Goal: Task Accomplishment & Management: Use online tool/utility

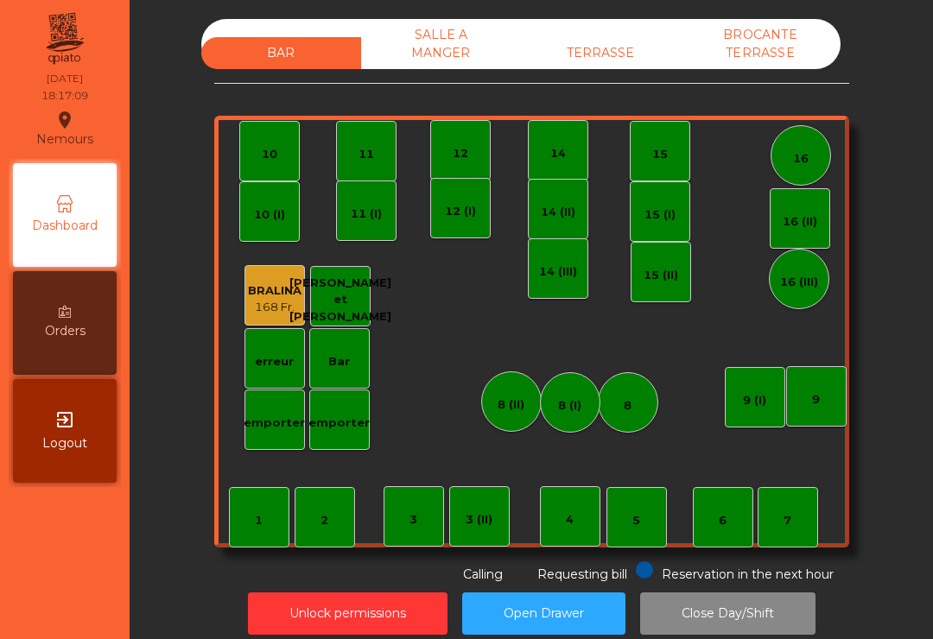
click at [594, 67] on div "TERRASSE" at bounding box center [601, 53] width 160 height 32
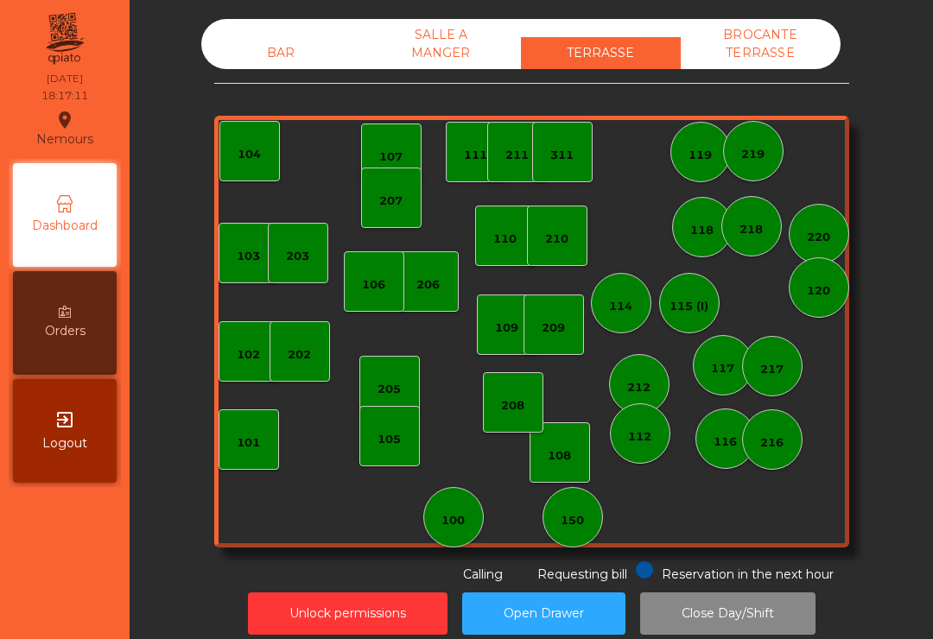
click at [298, 349] on div "202" at bounding box center [299, 354] width 23 height 17
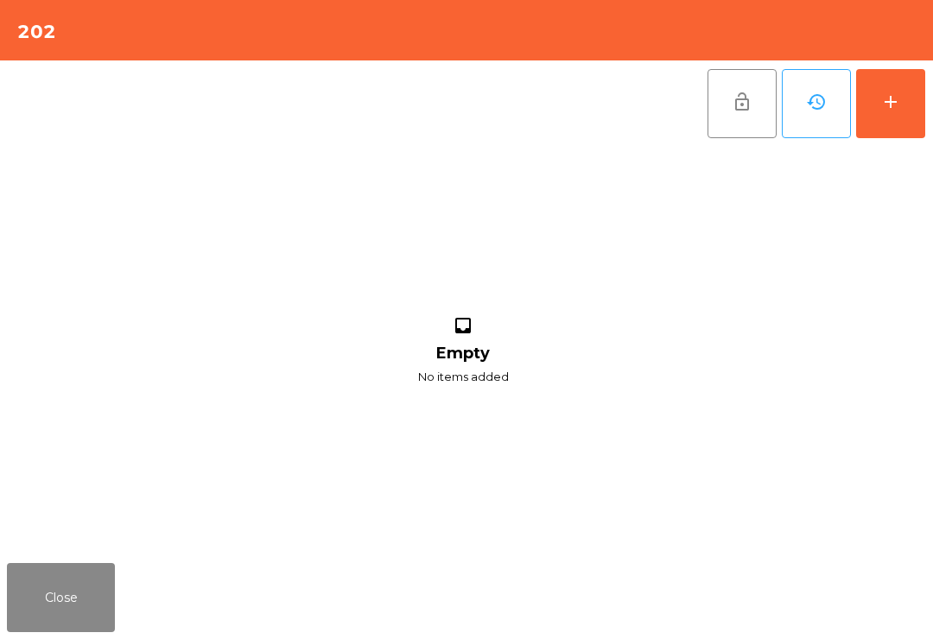
click at [868, 112] on button "add" at bounding box center [890, 103] width 69 height 69
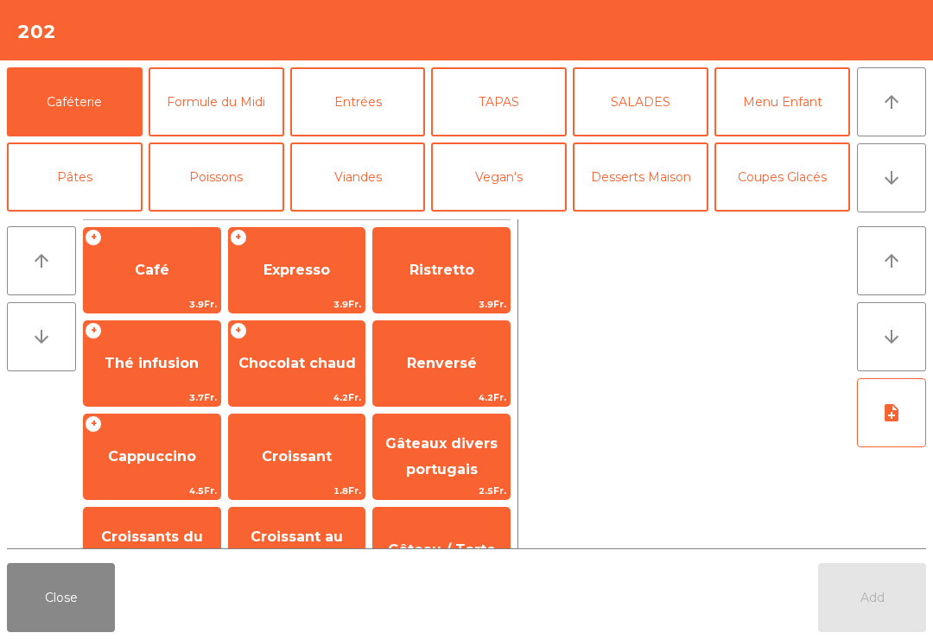
click at [900, 193] on button "arrow_downward" at bounding box center [891, 177] width 69 height 69
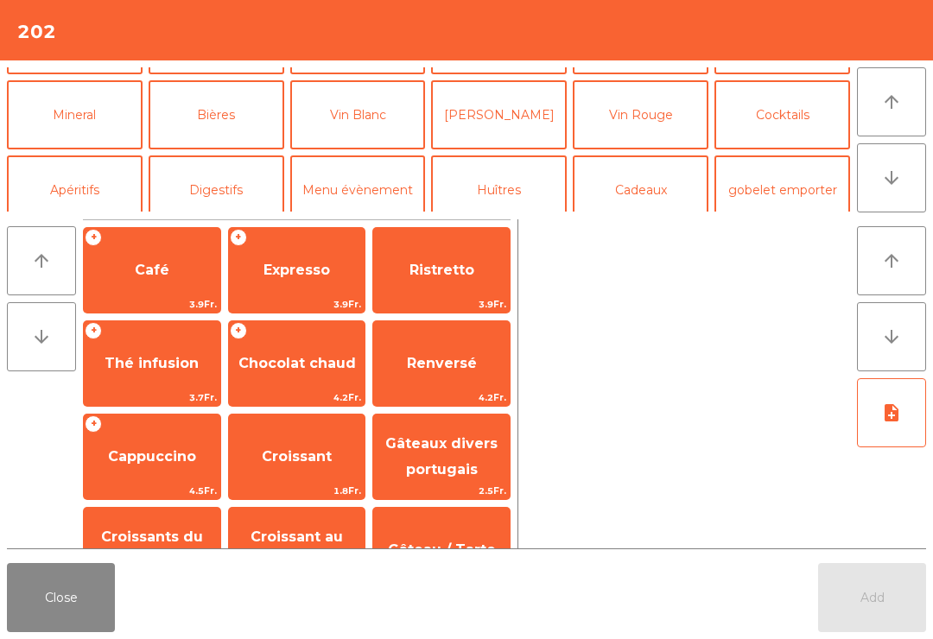
scroll to position [150, 0]
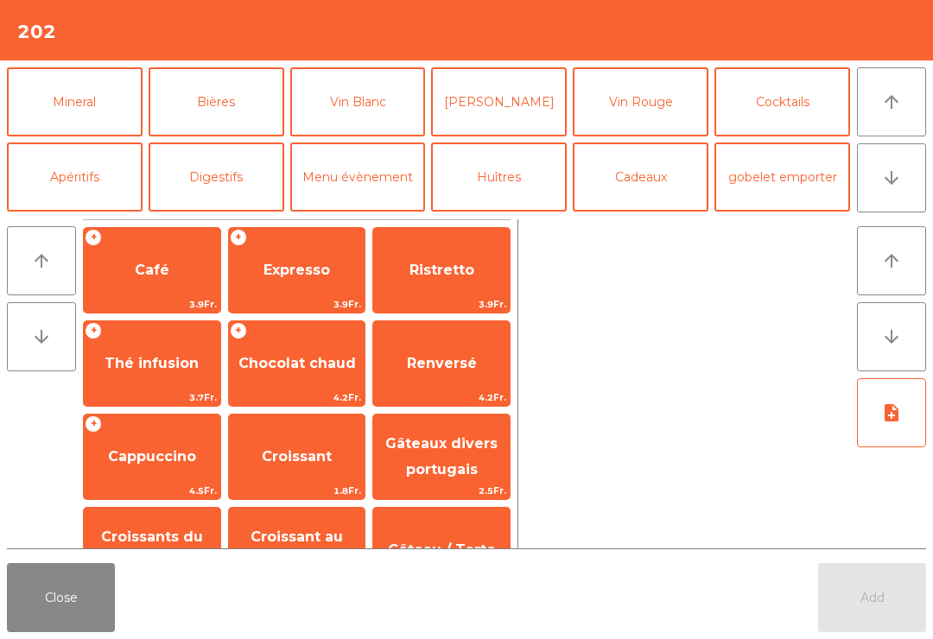
click at [236, 115] on button "Bières" at bounding box center [217, 101] width 136 height 69
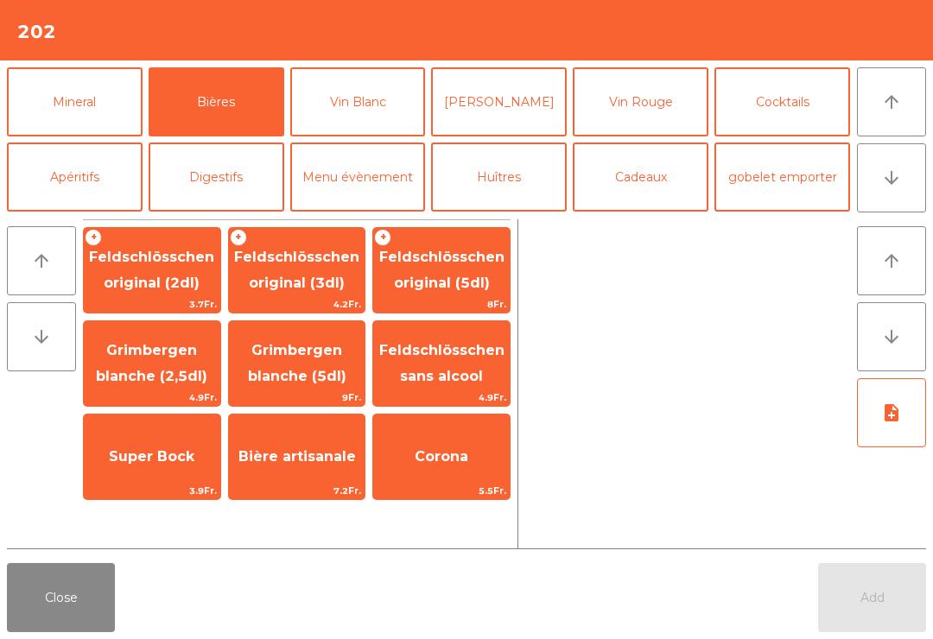
click at [334, 363] on span "Grimbergen blanche (5dl)" at bounding box center [297, 363] width 137 height 73
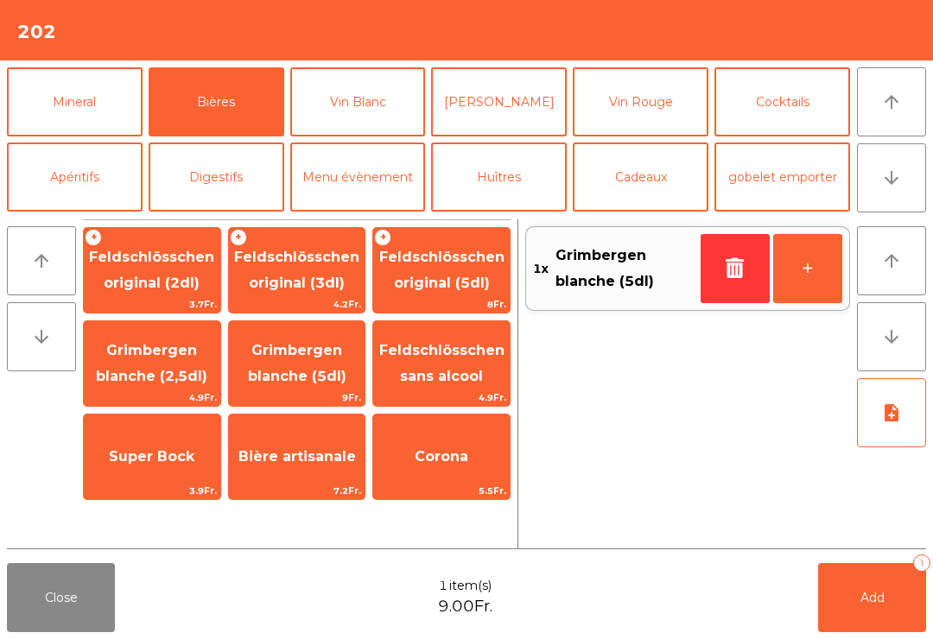
click at [334, 362] on span "Grimbergen blanche (5dl)" at bounding box center [297, 363] width 137 height 73
click at [888, 610] on button "Add 2" at bounding box center [872, 597] width 108 height 69
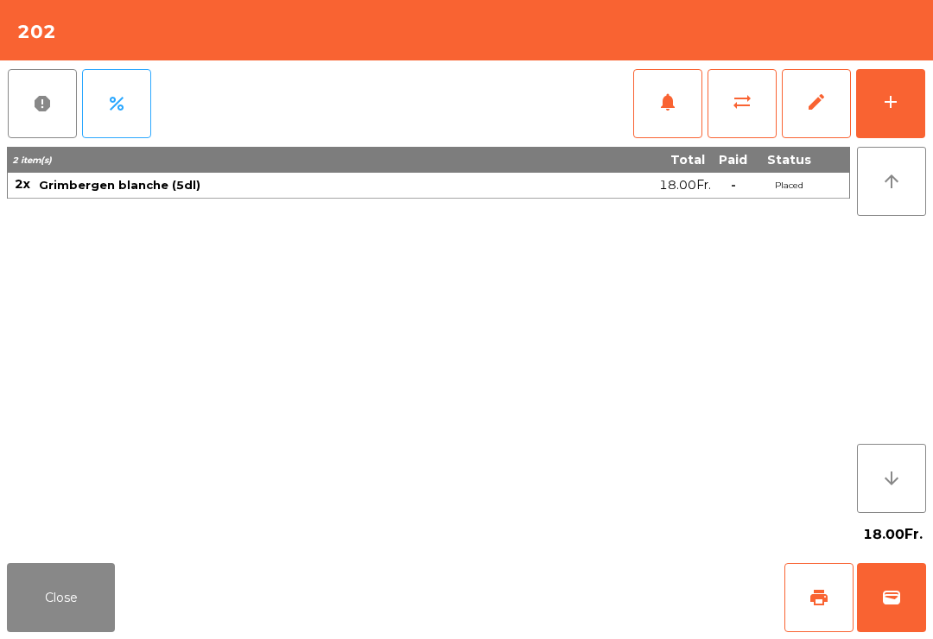
click at [851, 608] on button "print" at bounding box center [819, 597] width 69 height 69
click at [916, 593] on button "wallet" at bounding box center [891, 597] width 69 height 69
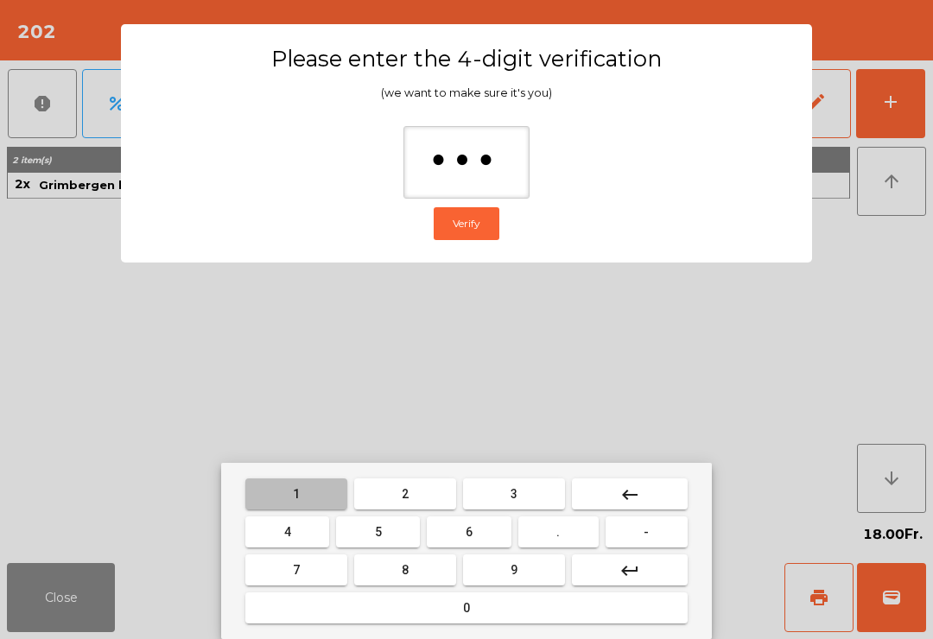
type input "****"
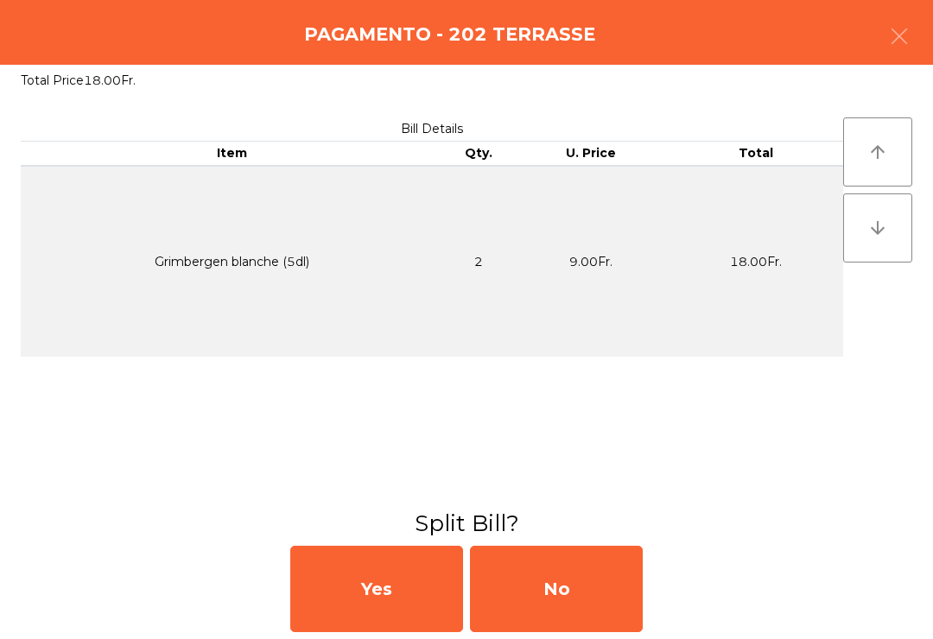
click at [560, 587] on div "No" at bounding box center [556, 589] width 173 height 86
click at [579, 608] on div "MB" at bounding box center [556, 589] width 173 height 86
click at [579, 607] on div "No" at bounding box center [556, 589] width 173 height 86
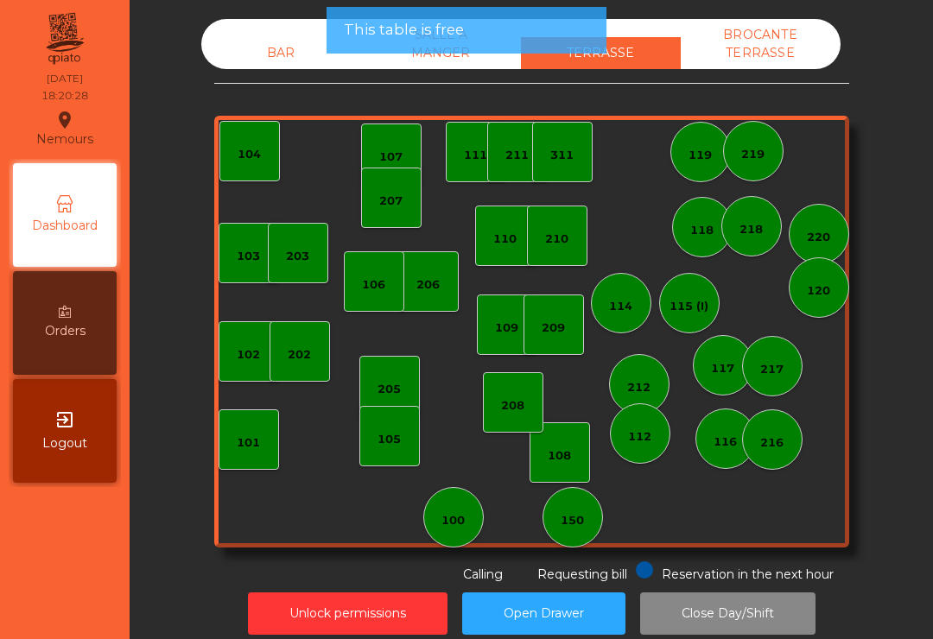
click at [574, 590] on div "Unlock permissions Open Drawer Close Day/Shift" at bounding box center [531, 614] width 757 height 60
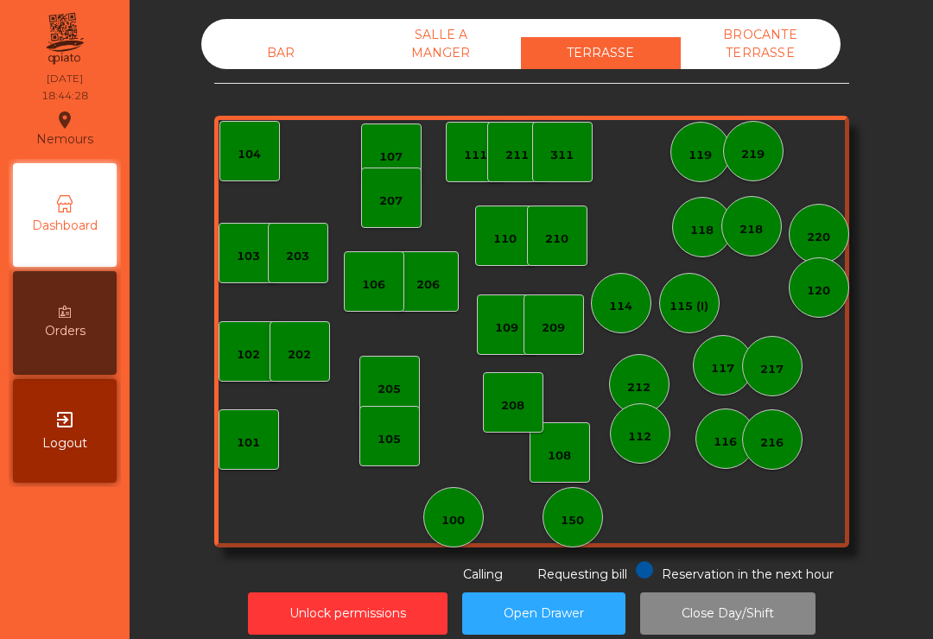
click at [556, 340] on div "209" at bounding box center [554, 325] width 60 height 60
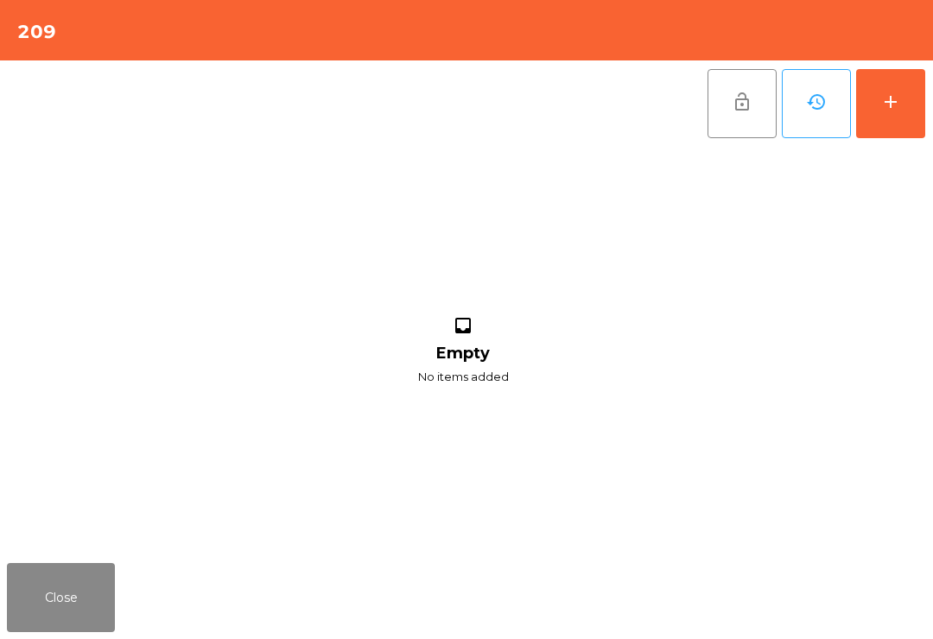
click at [880, 97] on button "add" at bounding box center [890, 103] width 69 height 69
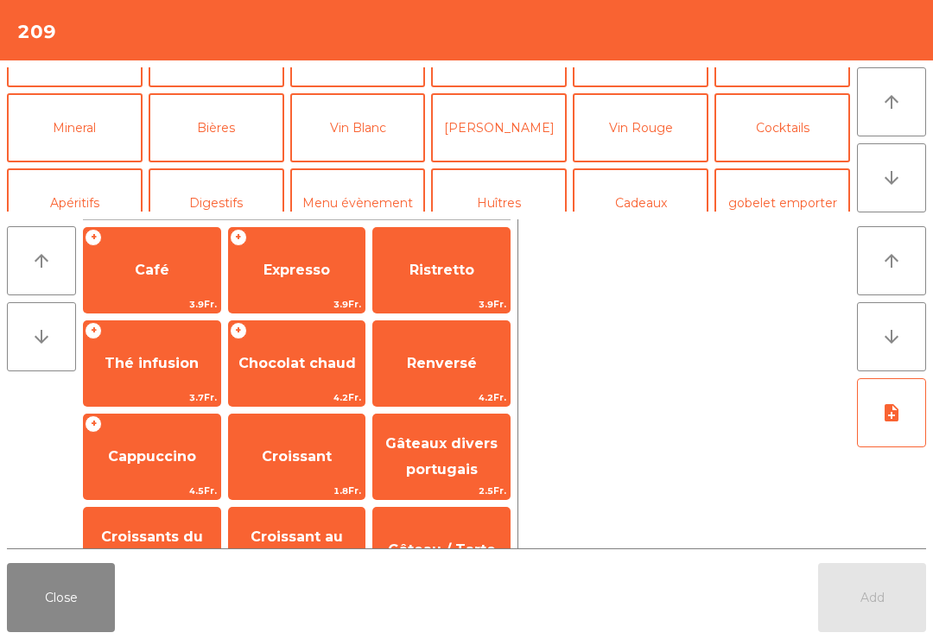
scroll to position [137, 0]
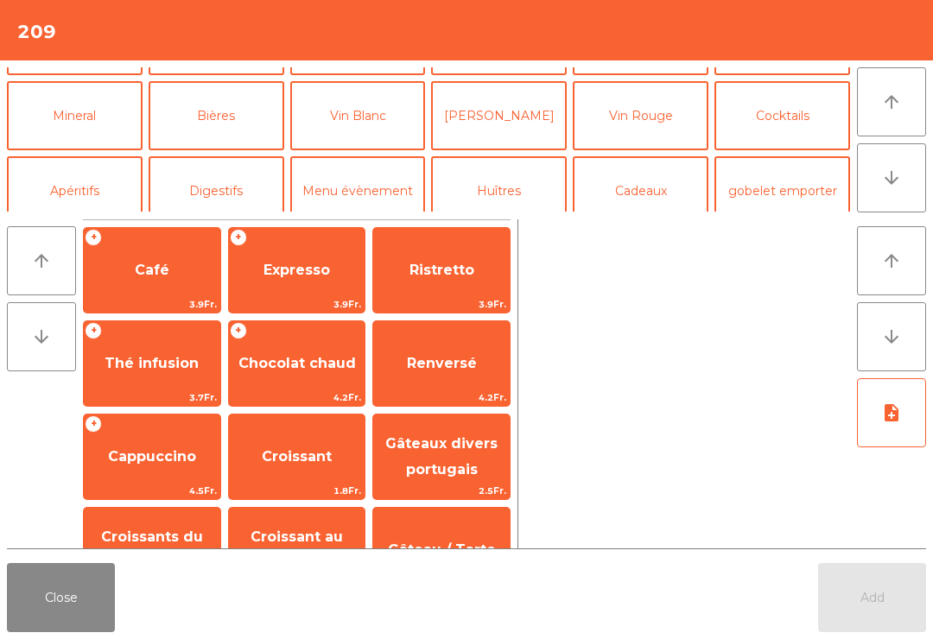
click at [97, 167] on button "Apéritifs" at bounding box center [75, 190] width 136 height 69
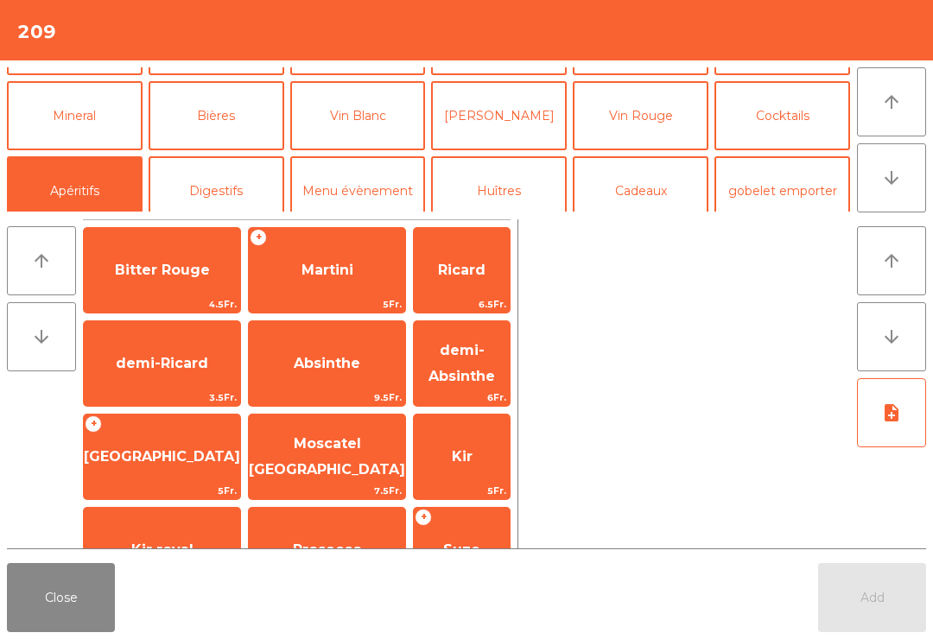
click at [116, 113] on button "Mineral" at bounding box center [75, 115] width 136 height 69
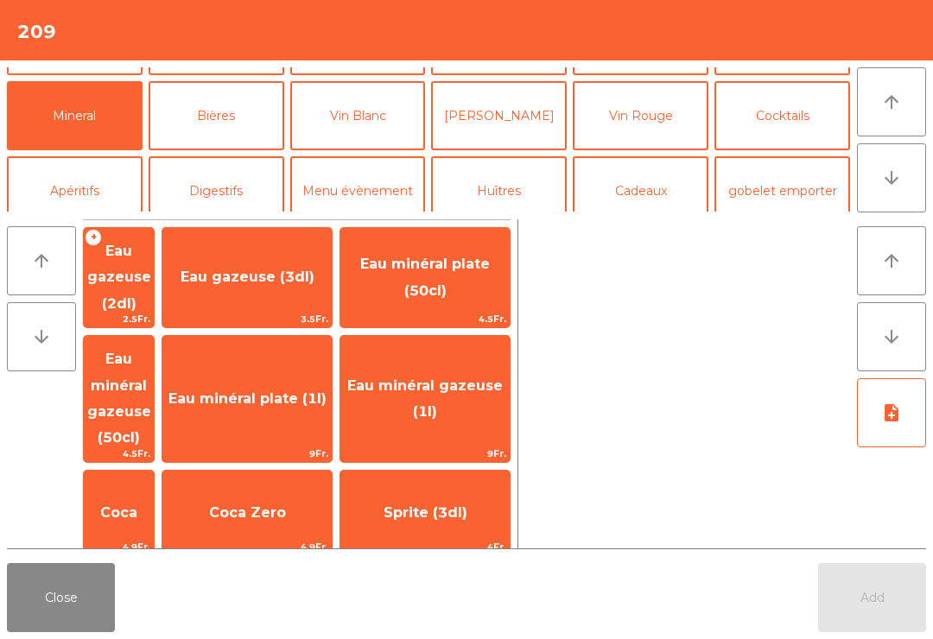
click at [491, 378] on span "Eau minéral gazeuse (1l)" at bounding box center [424, 399] width 169 height 73
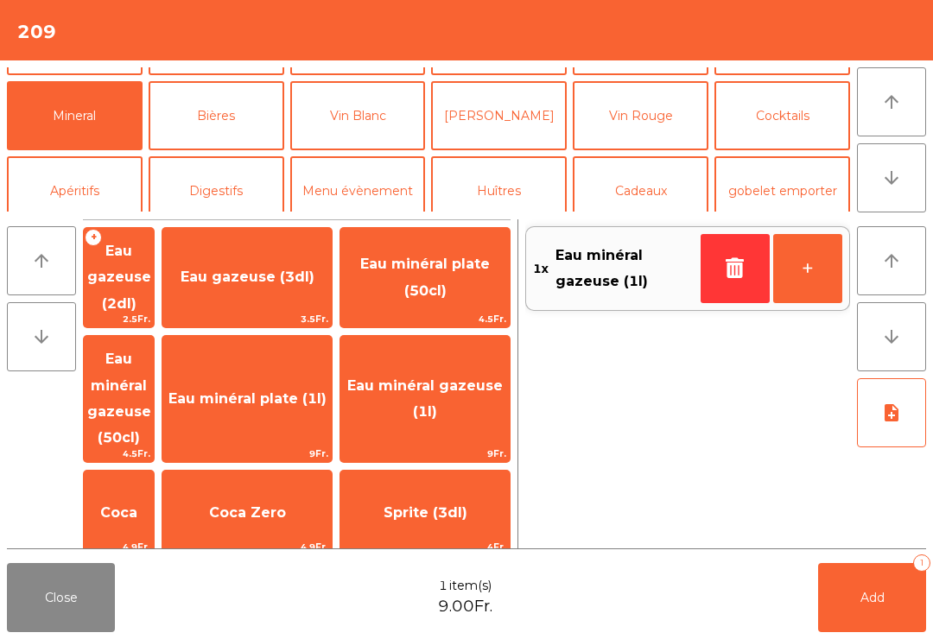
click at [909, 632] on button "Add 1" at bounding box center [872, 597] width 108 height 69
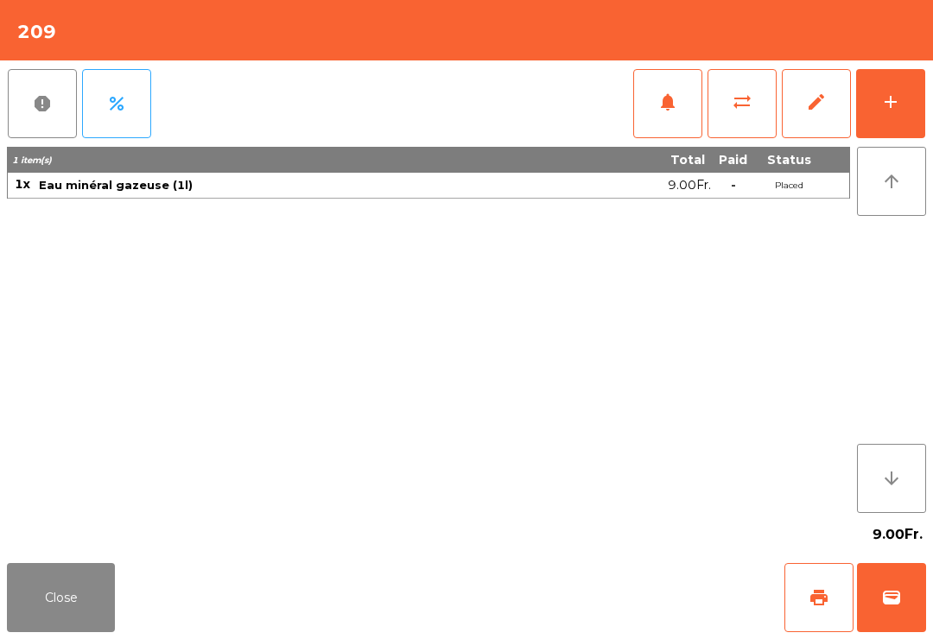
click at [77, 589] on button "Close" at bounding box center [61, 597] width 108 height 69
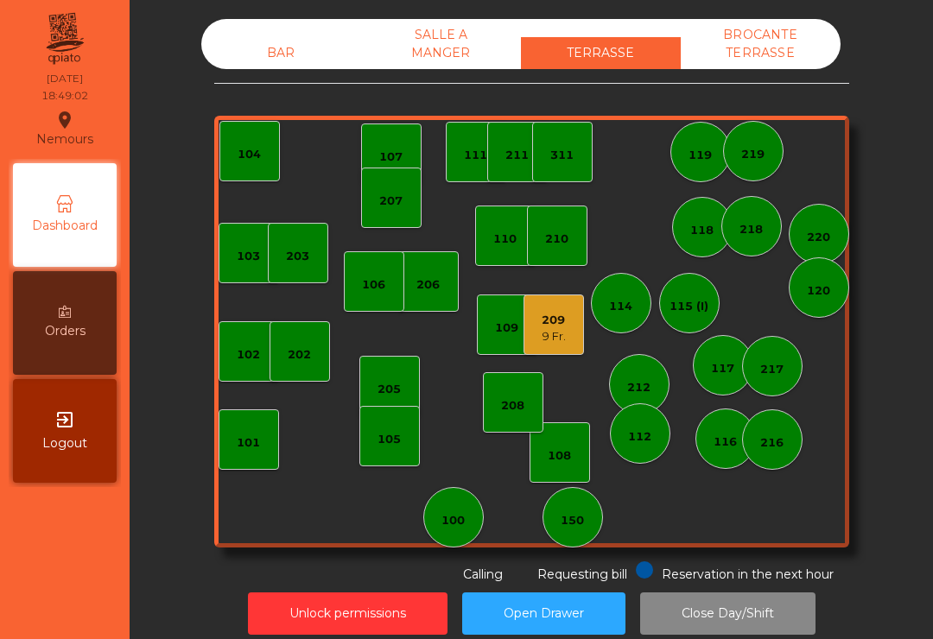
click at [563, 337] on div "9 Fr." at bounding box center [554, 336] width 24 height 17
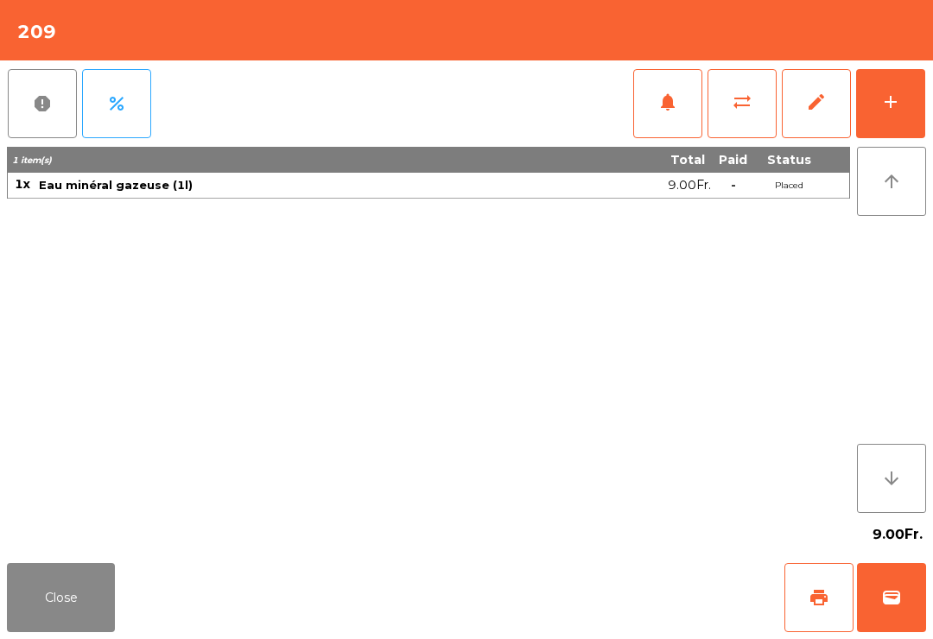
click at [906, 73] on button "add" at bounding box center [890, 103] width 69 height 69
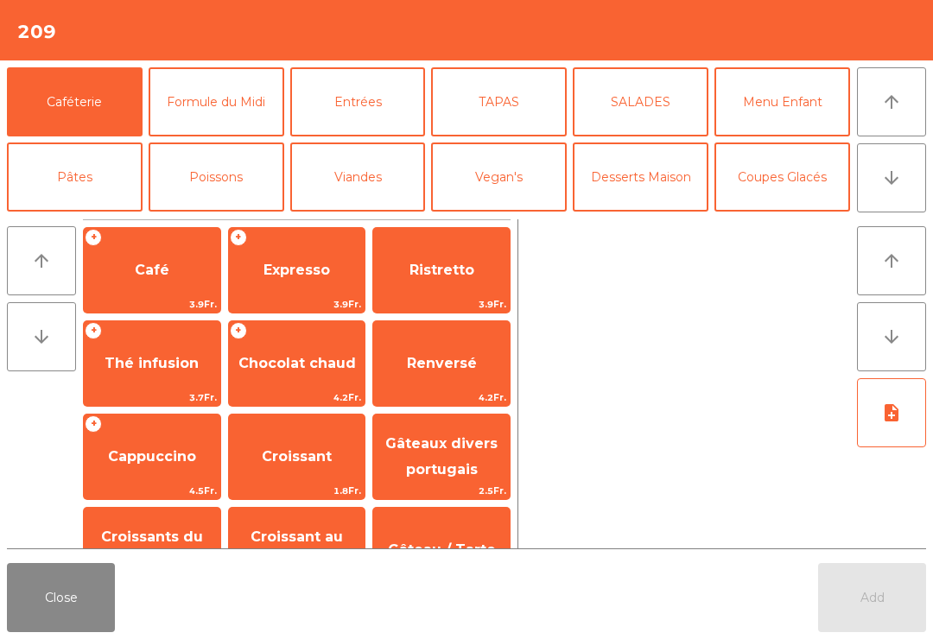
scroll to position [0, 0]
click at [362, 91] on button "Entrées" at bounding box center [358, 101] width 136 height 69
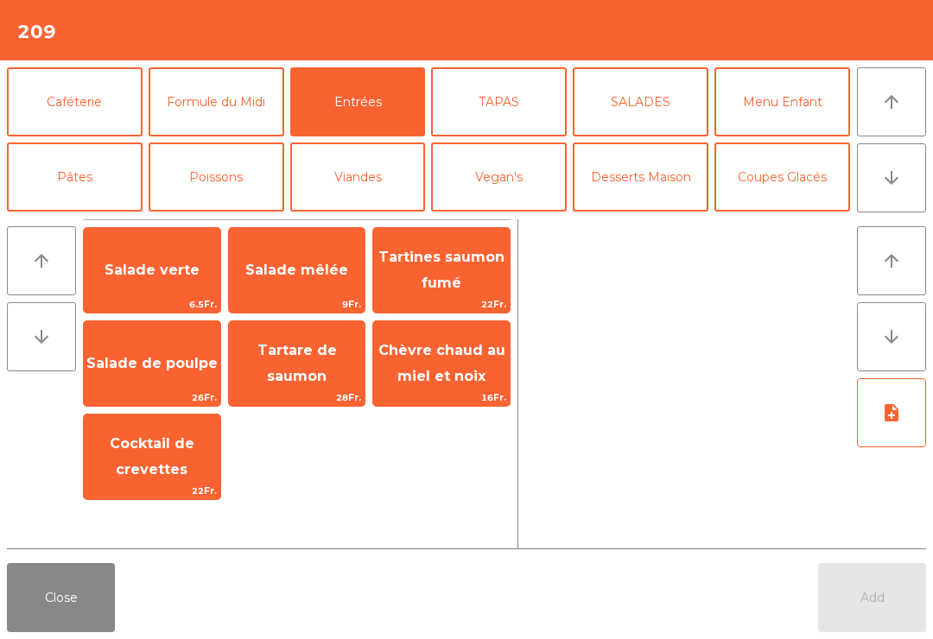
click at [143, 276] on span "Salade verte" at bounding box center [152, 270] width 95 height 16
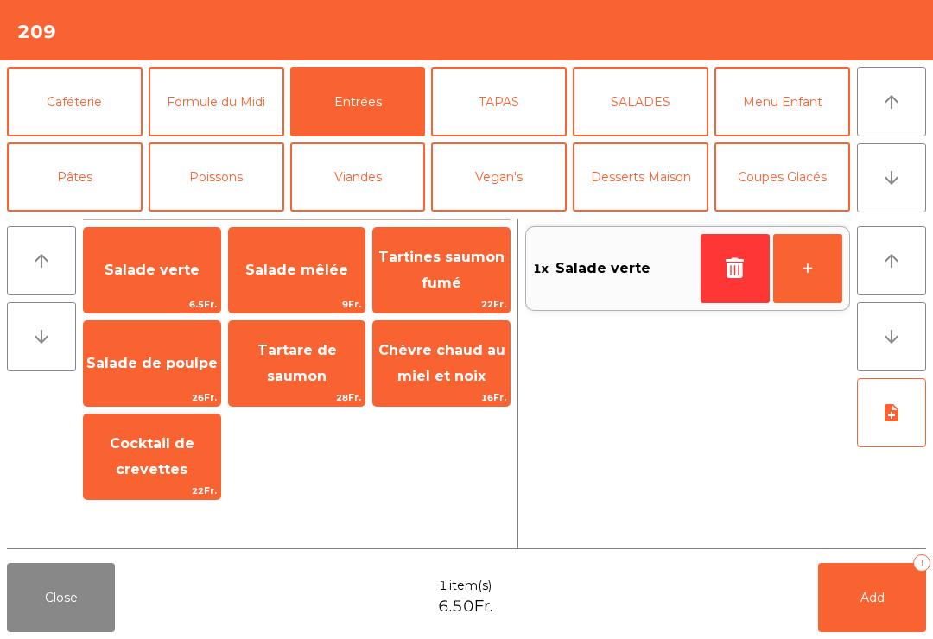
click at [162, 300] on span "6.5Fr." at bounding box center [152, 304] width 137 height 16
click at [220, 180] on button "Poissons" at bounding box center [217, 177] width 136 height 69
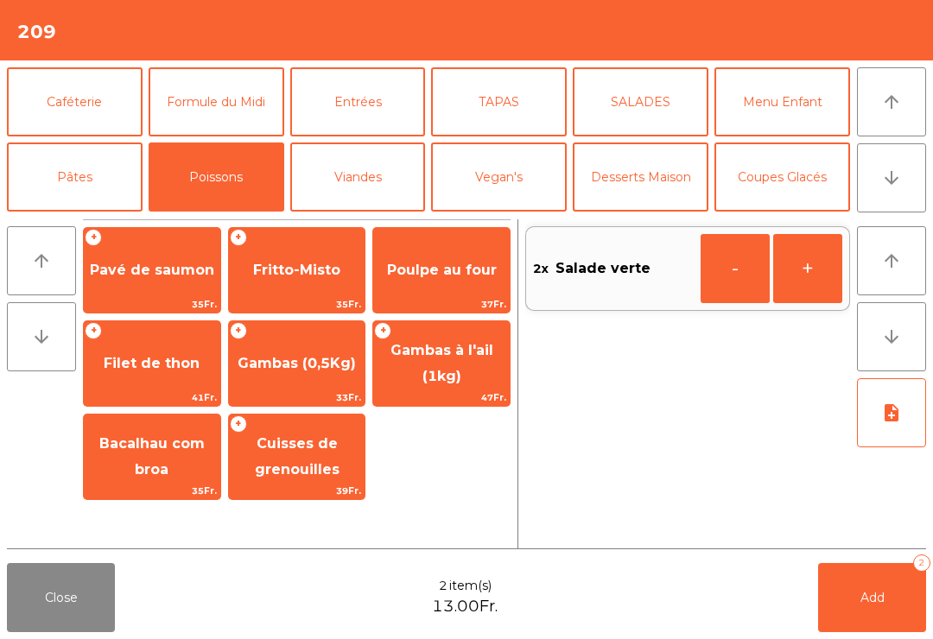
click at [431, 391] on span "47Fr." at bounding box center [441, 398] width 137 height 16
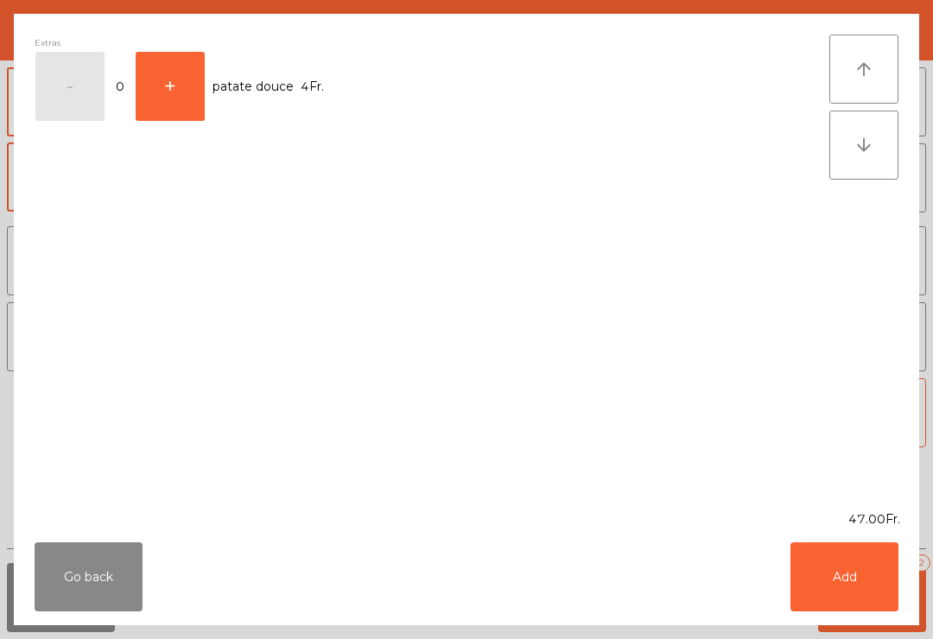
click at [850, 597] on button "Add" at bounding box center [845, 577] width 108 height 69
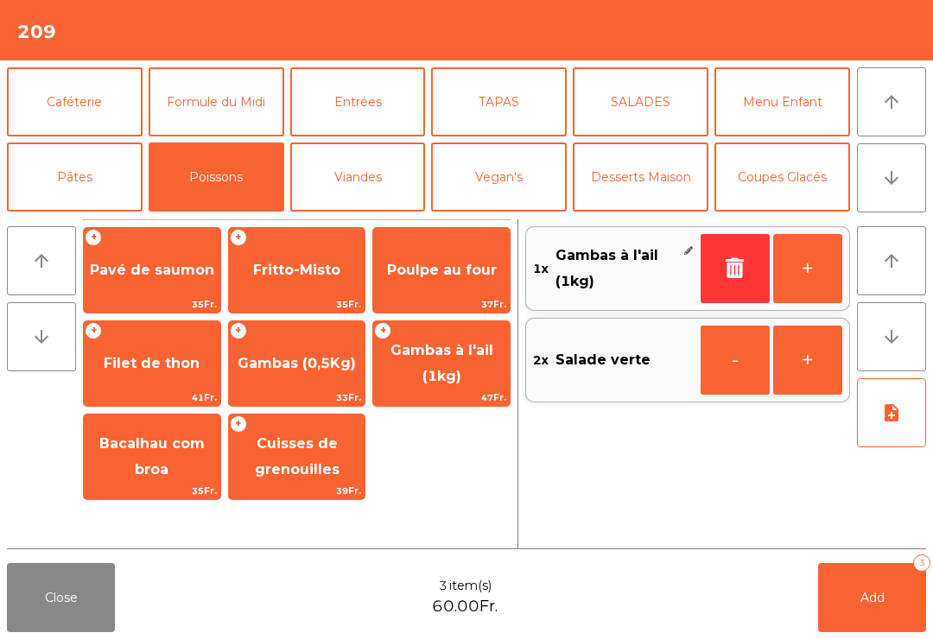
click at [888, 422] on icon "note_add" at bounding box center [891, 413] width 21 height 21
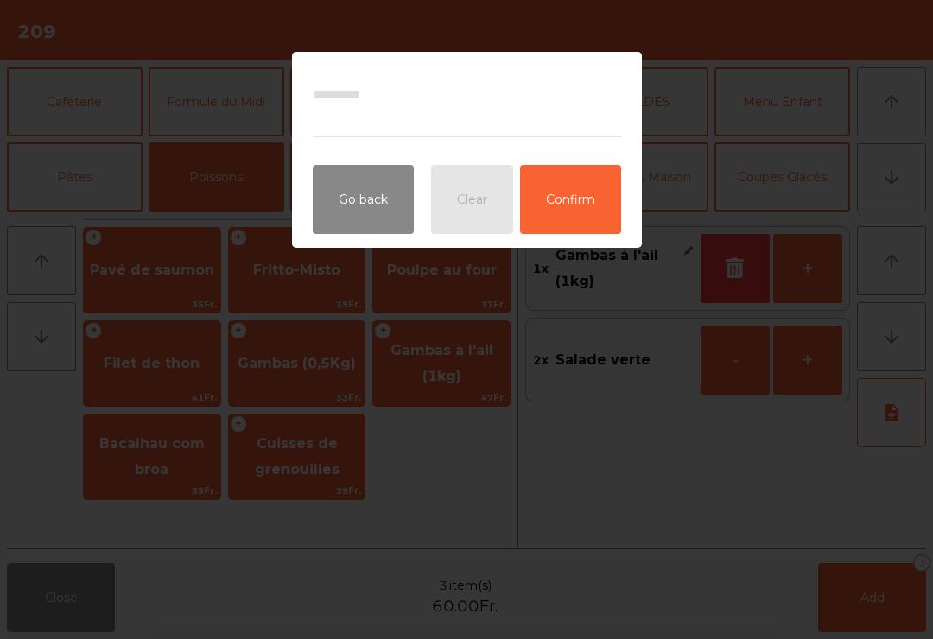
click at [593, 195] on button "Confirm" at bounding box center [570, 199] width 101 height 69
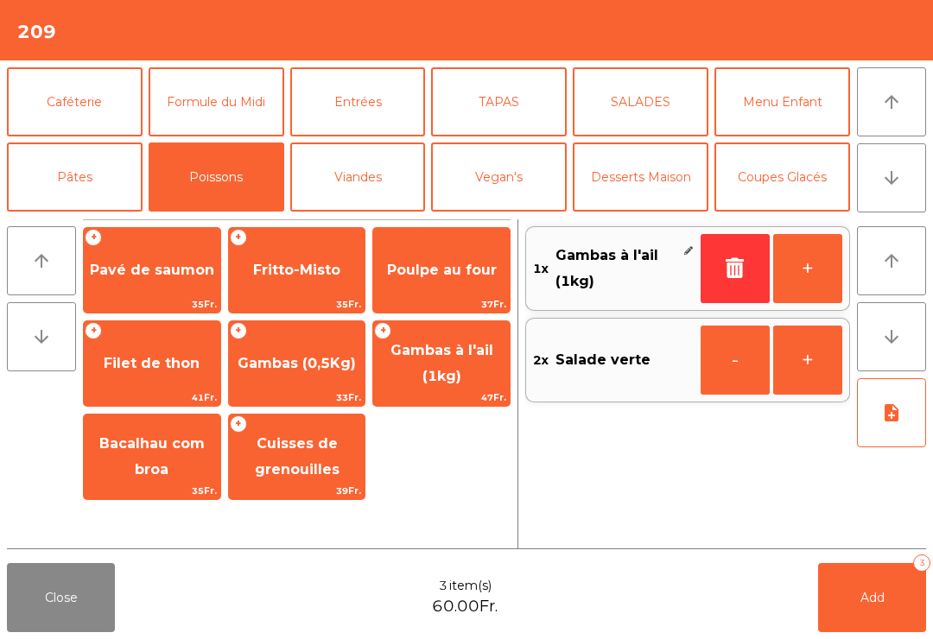
click at [872, 426] on button "note_add" at bounding box center [891, 412] width 69 height 69
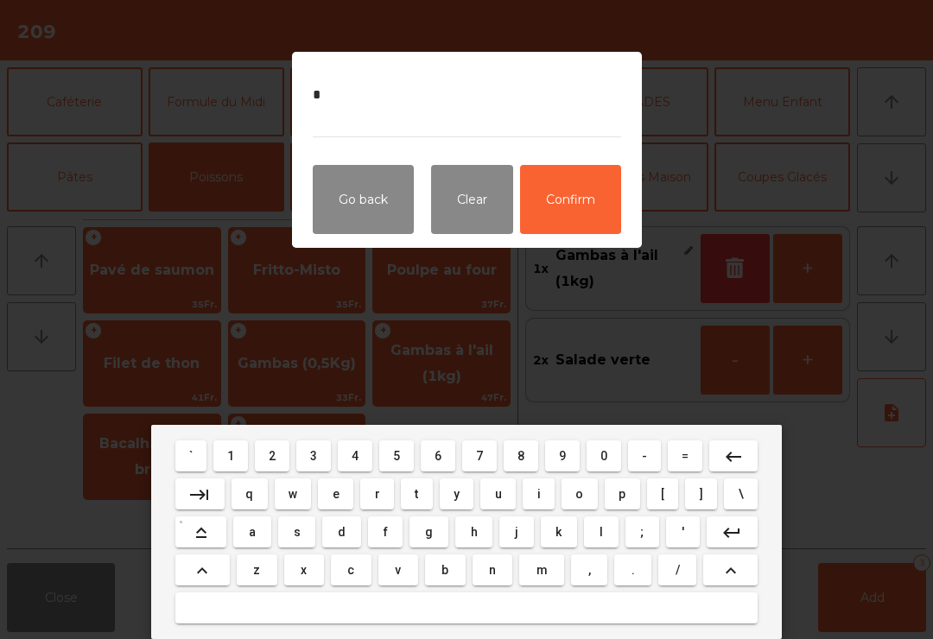
type textarea "**"
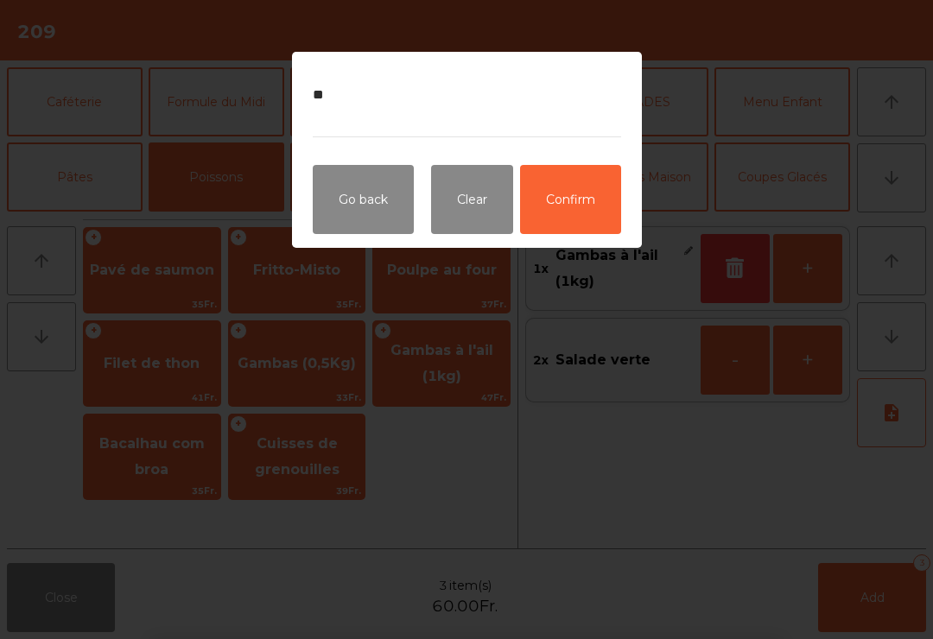
click at [581, 184] on button "Confirm" at bounding box center [570, 199] width 101 height 69
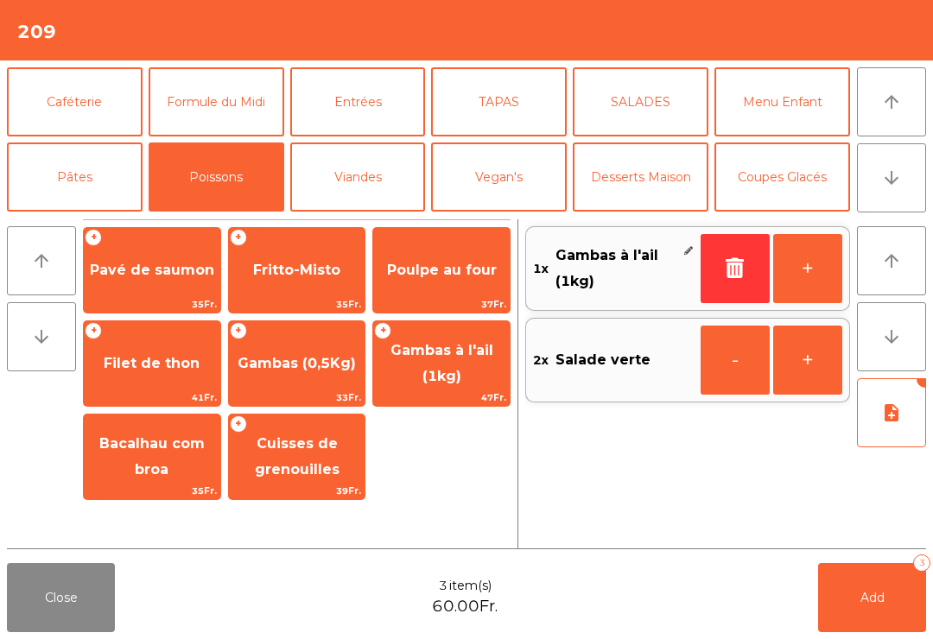
click at [891, 427] on button "note_add" at bounding box center [891, 412] width 69 height 69
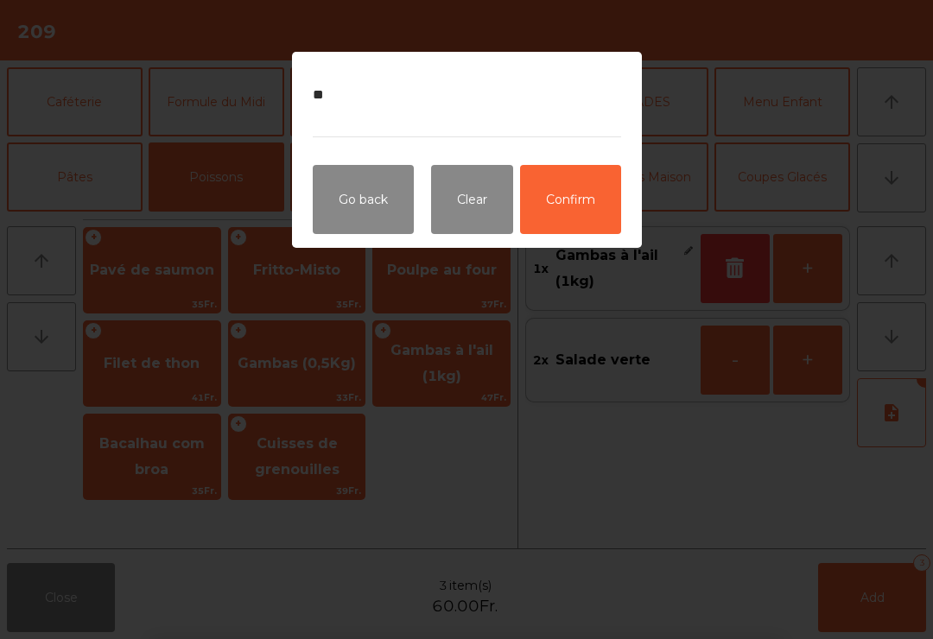
click at [825, 207] on ngb-modal-window "** Go back Clear Confirm" at bounding box center [466, 319] width 933 height 639
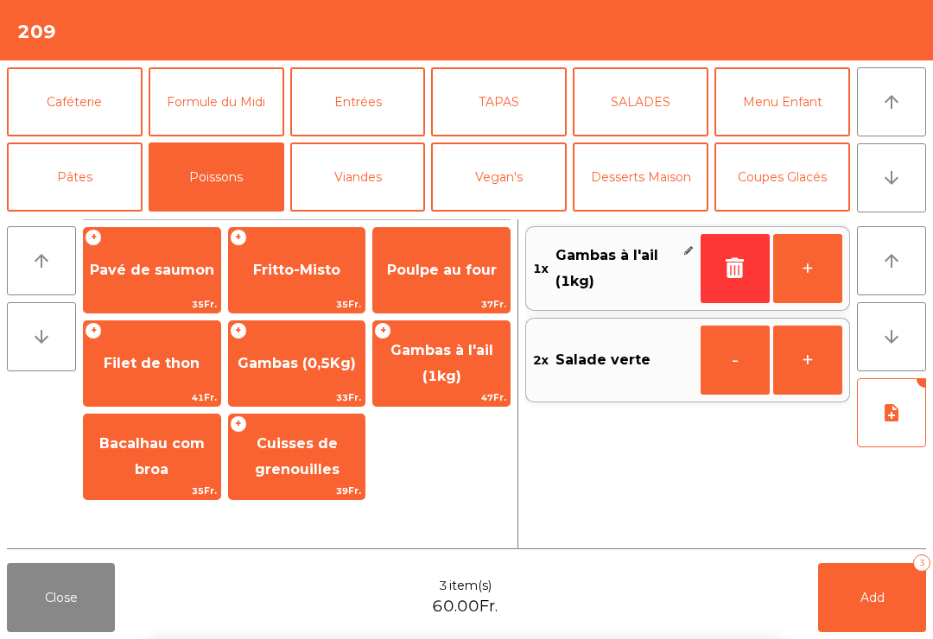
click at [590, 209] on button "Desserts Maison" at bounding box center [641, 177] width 136 height 69
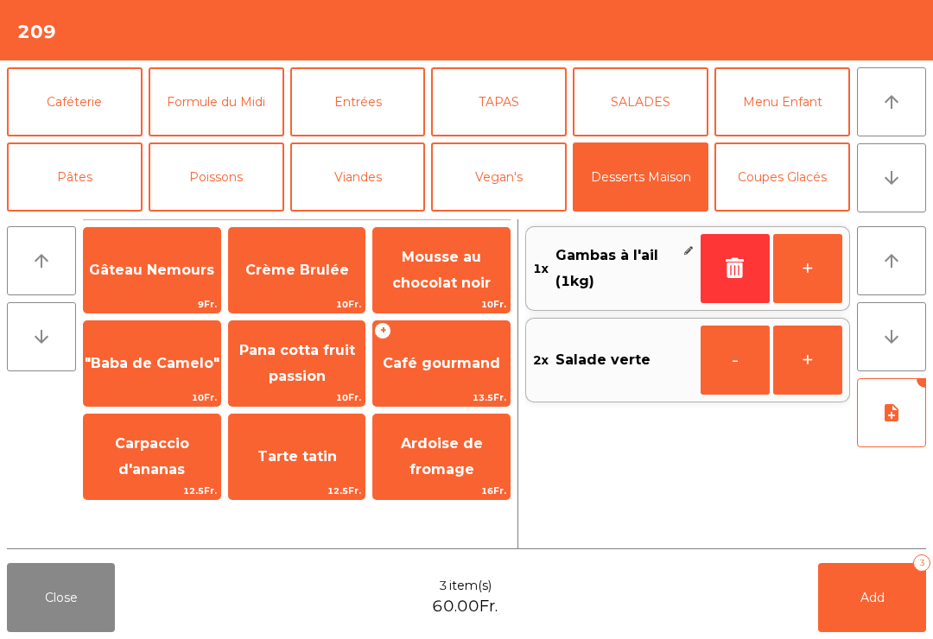
click at [872, 606] on button "Add 3" at bounding box center [872, 597] width 108 height 69
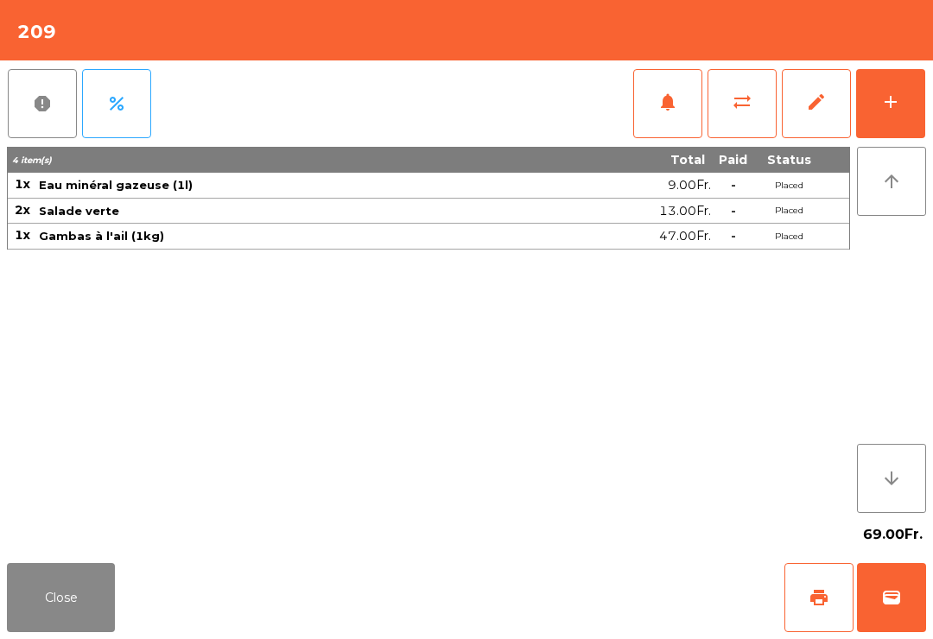
click at [879, 125] on button "add" at bounding box center [890, 103] width 69 height 69
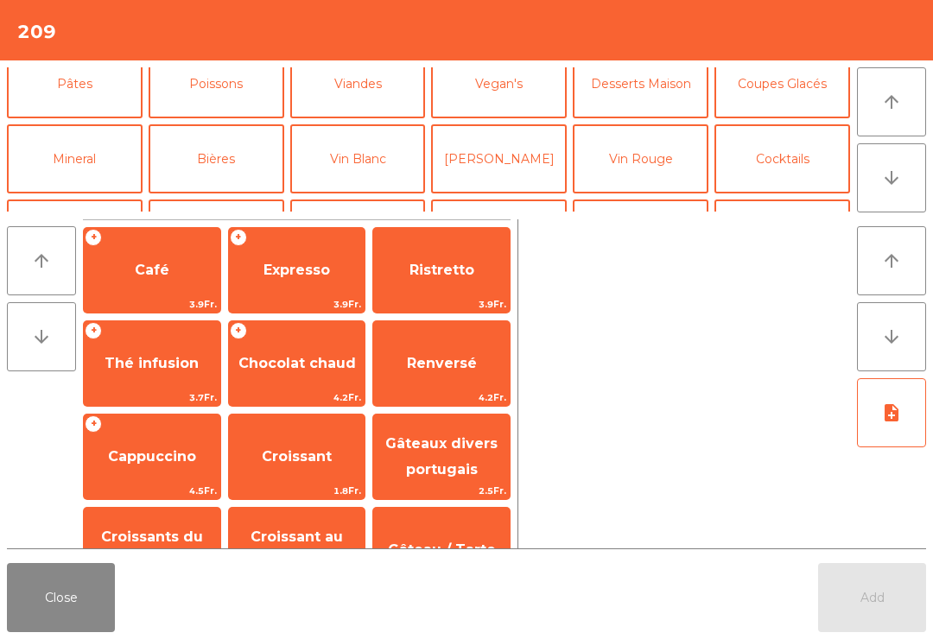
scroll to position [97, 0]
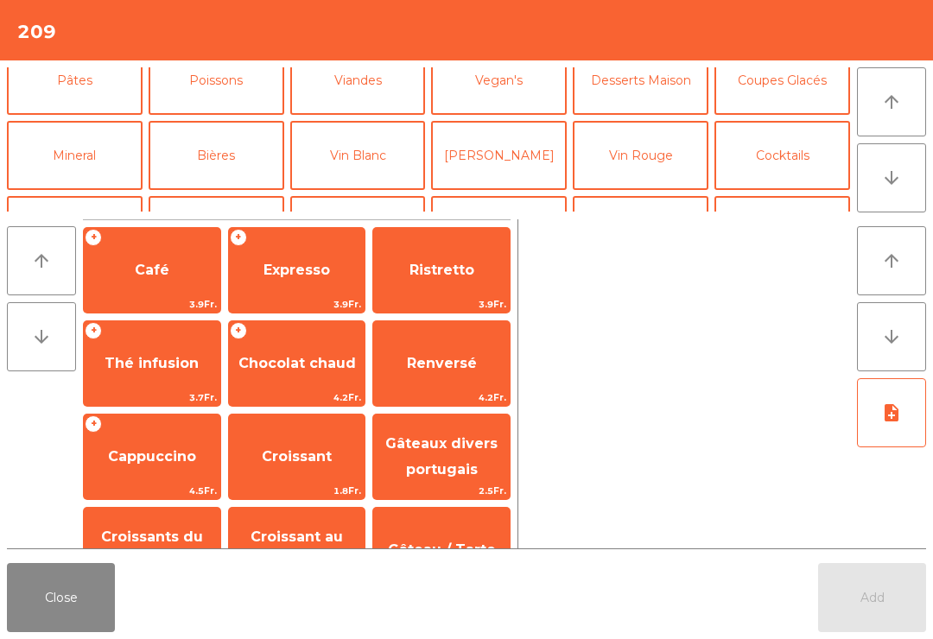
click at [377, 141] on button "Vin Blanc" at bounding box center [358, 155] width 136 height 69
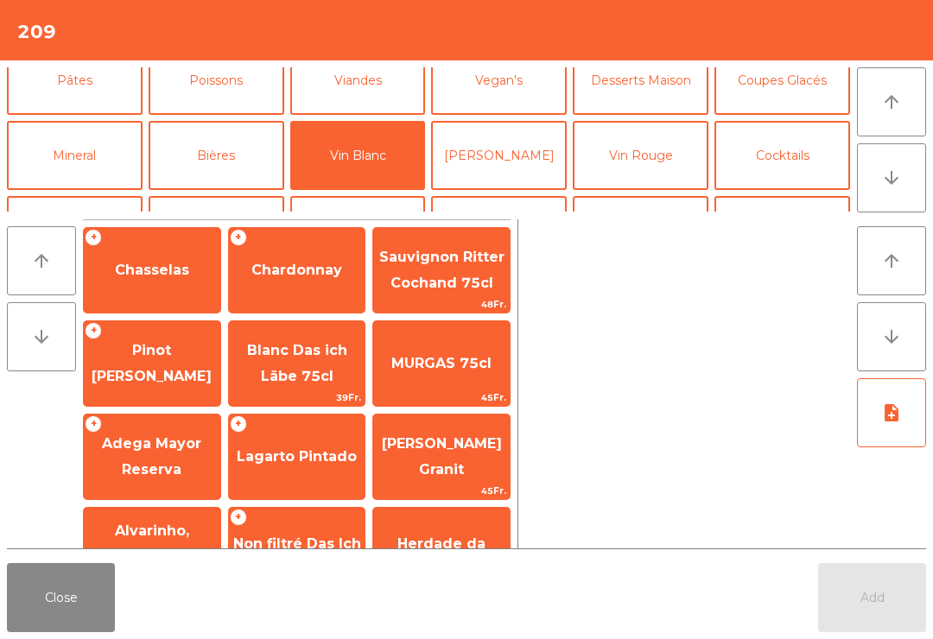
click at [160, 242] on div "+ Chasselas" at bounding box center [152, 270] width 138 height 86
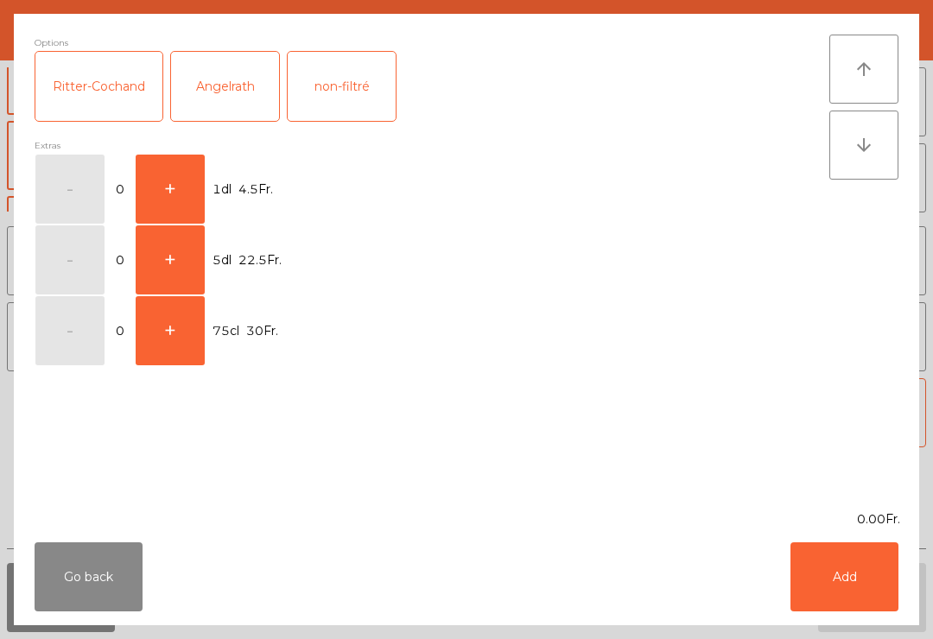
click at [180, 251] on button "+" at bounding box center [170, 260] width 69 height 69
click at [846, 553] on button "Add" at bounding box center [845, 577] width 108 height 69
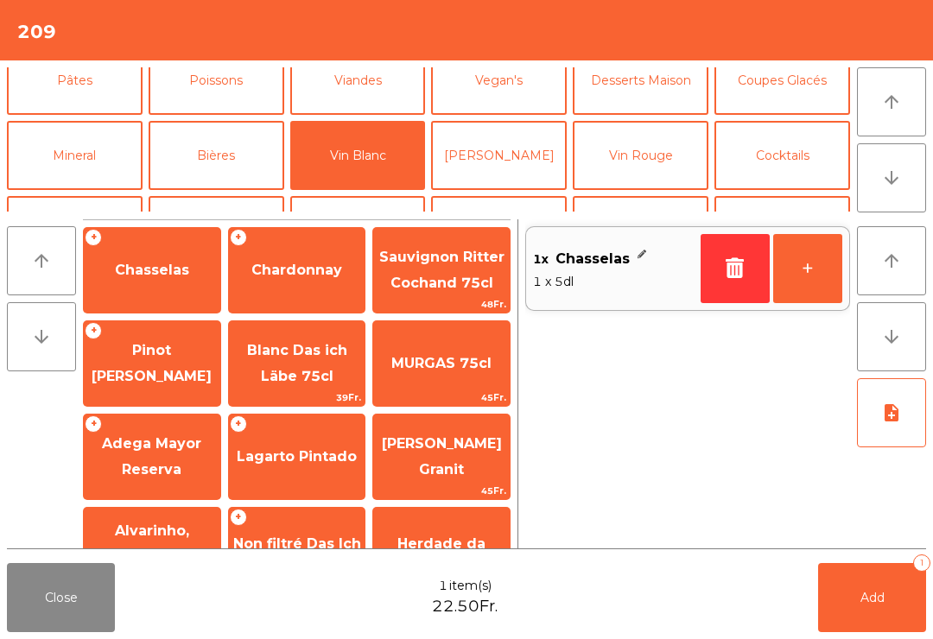
click at [887, 590] on button "Add 1" at bounding box center [872, 597] width 108 height 69
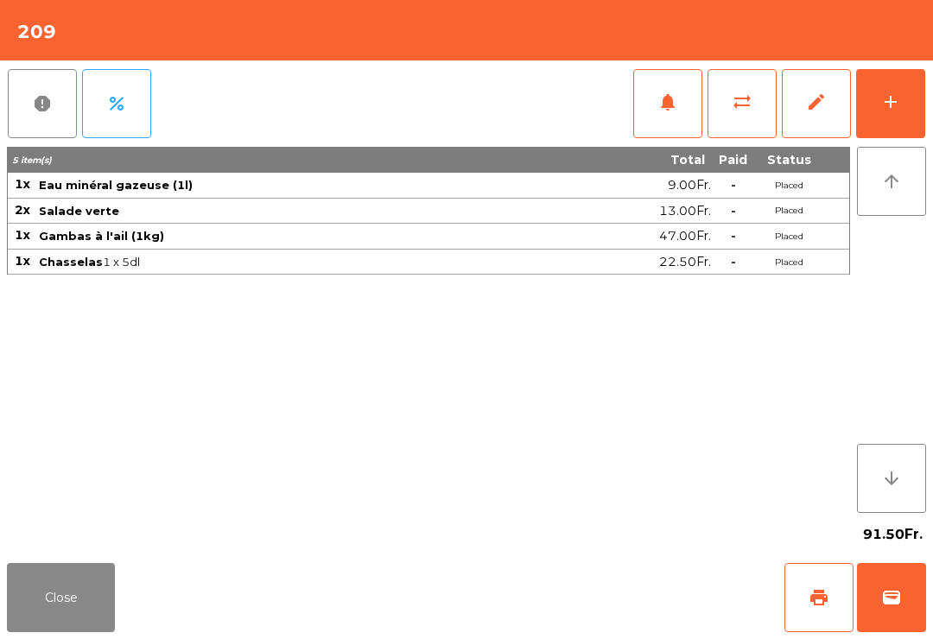
click at [677, 114] on button "notifications" at bounding box center [667, 103] width 69 height 69
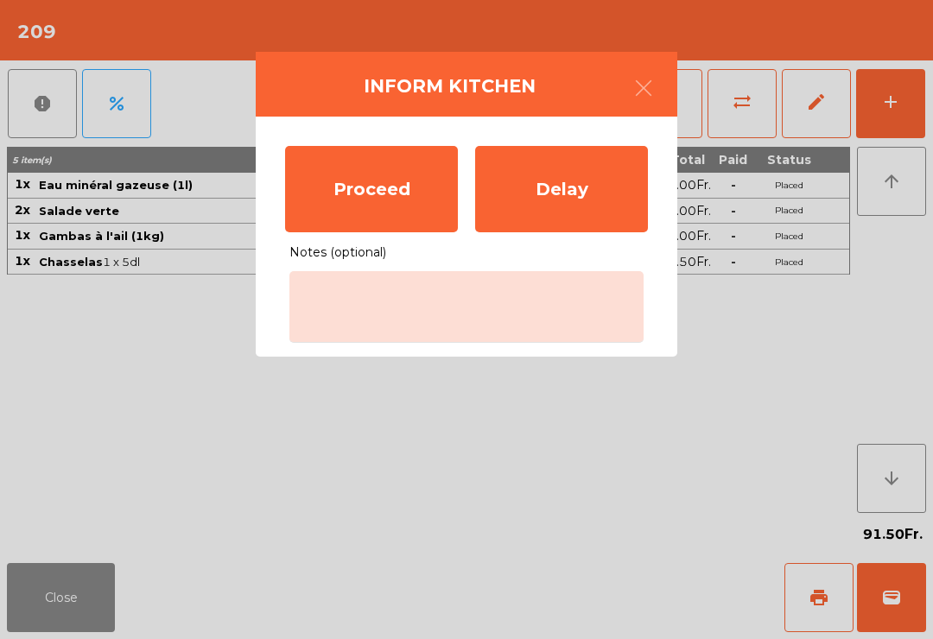
click at [388, 180] on div "Proceed" at bounding box center [371, 189] width 173 height 86
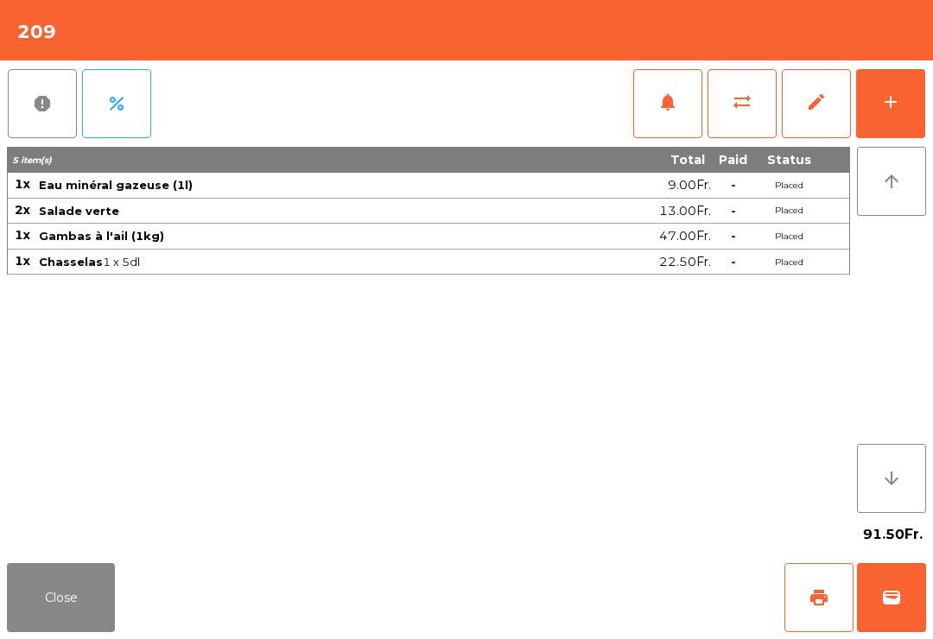
click at [16, 632] on button "Close" at bounding box center [61, 597] width 108 height 69
click at [890, 103] on div "add" at bounding box center [890, 102] width 21 height 21
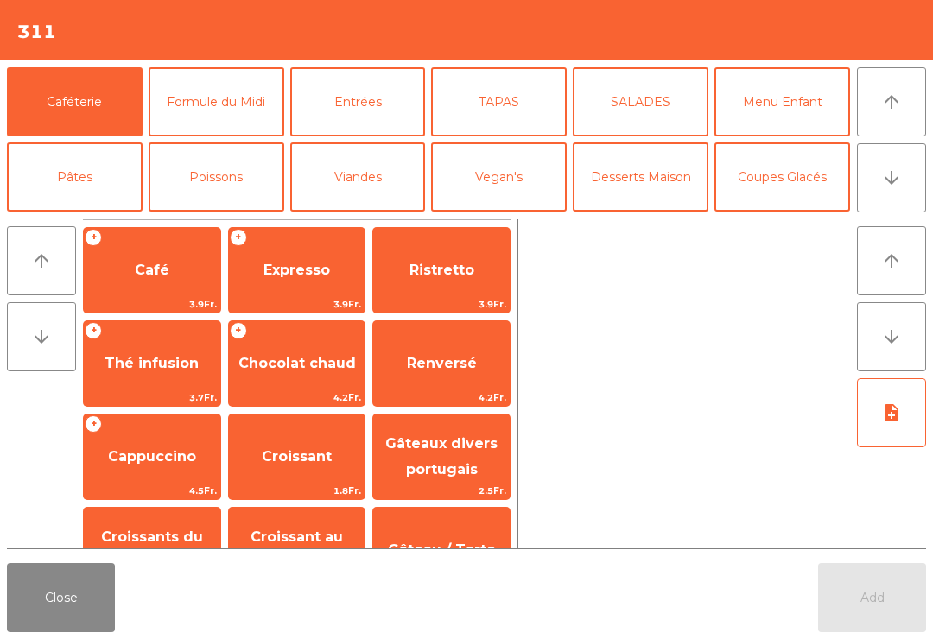
click at [72, 205] on button "Pâtes" at bounding box center [75, 177] width 136 height 69
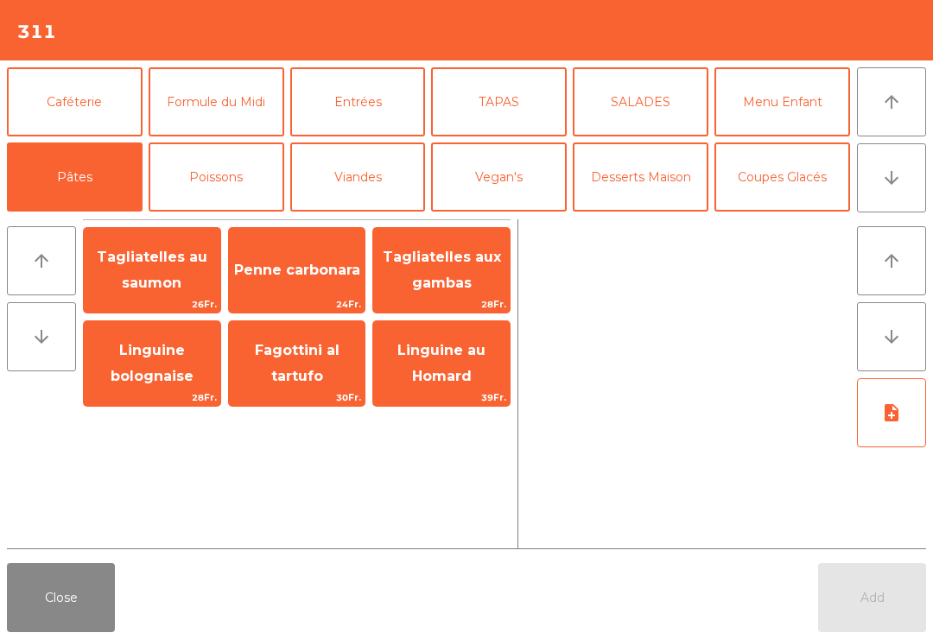
click at [476, 289] on span "Tagliatelles aux gambas" at bounding box center [441, 270] width 137 height 73
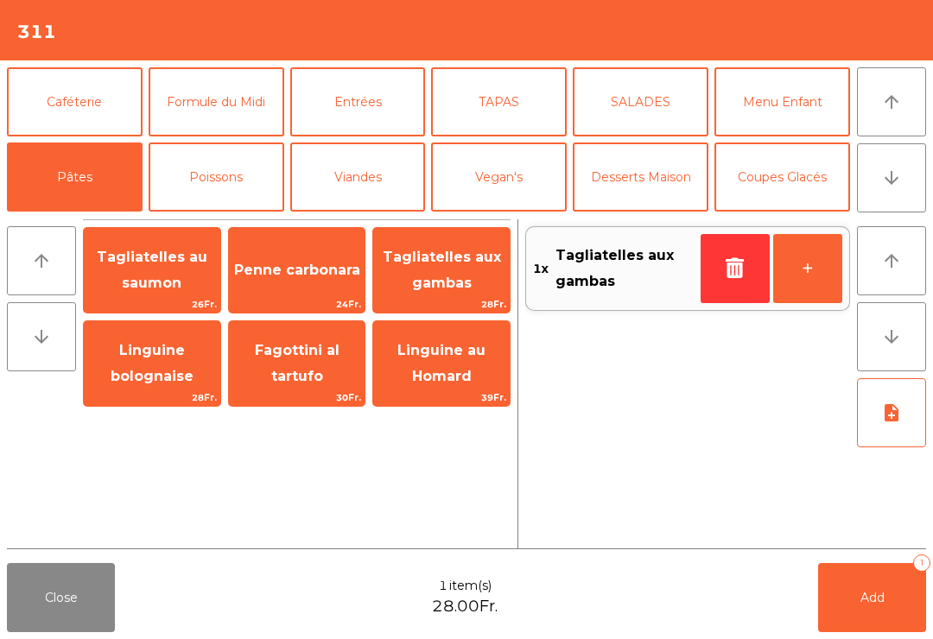
click at [840, 266] on button "+" at bounding box center [807, 268] width 69 height 69
click at [168, 266] on span "Tagliatelles au saumon" at bounding box center [152, 270] width 137 height 73
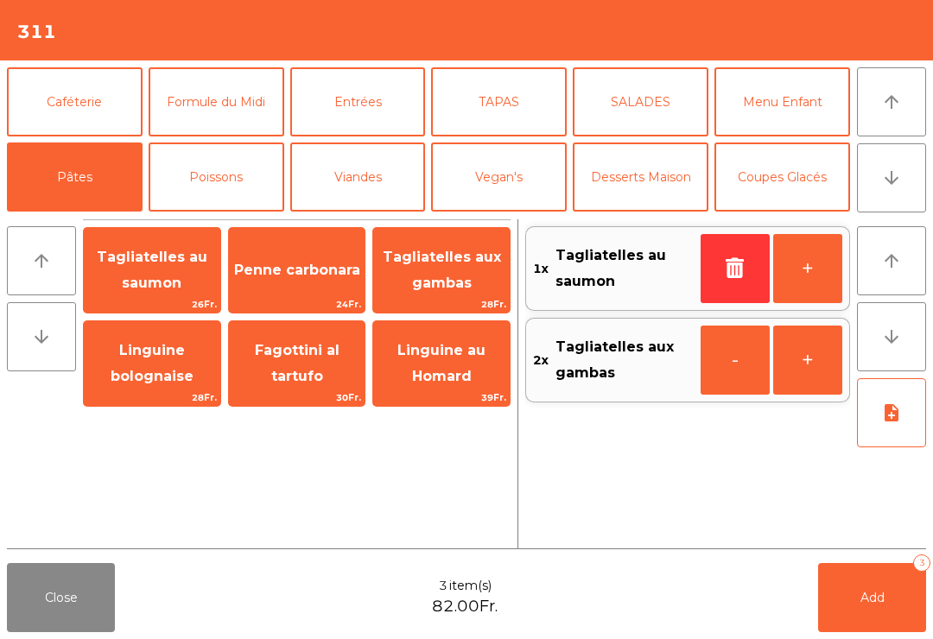
click at [203, 183] on button "Poissons" at bounding box center [217, 177] width 136 height 69
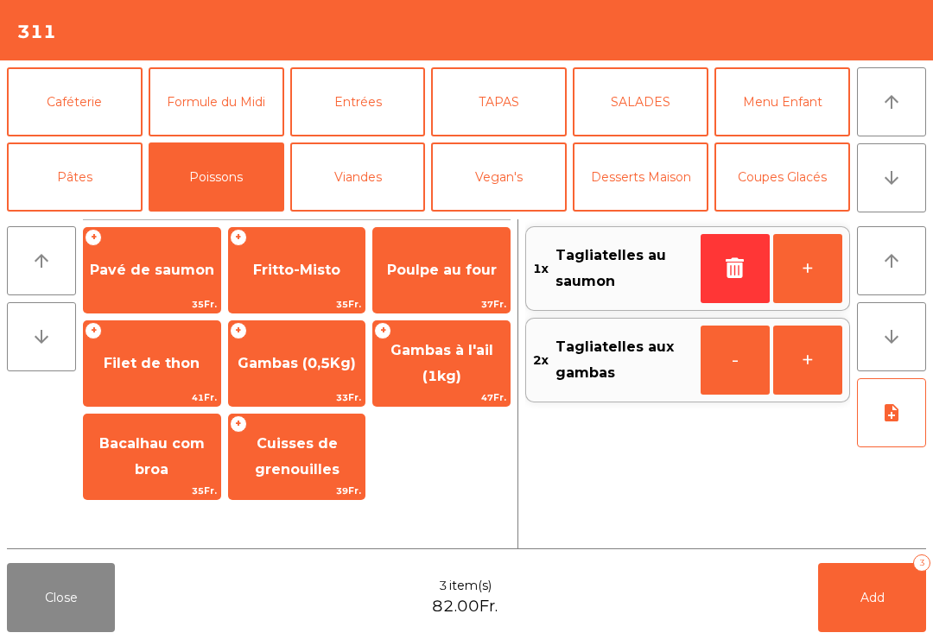
click at [320, 372] on span "Gambas (0,5Kg)" at bounding box center [297, 363] width 137 height 47
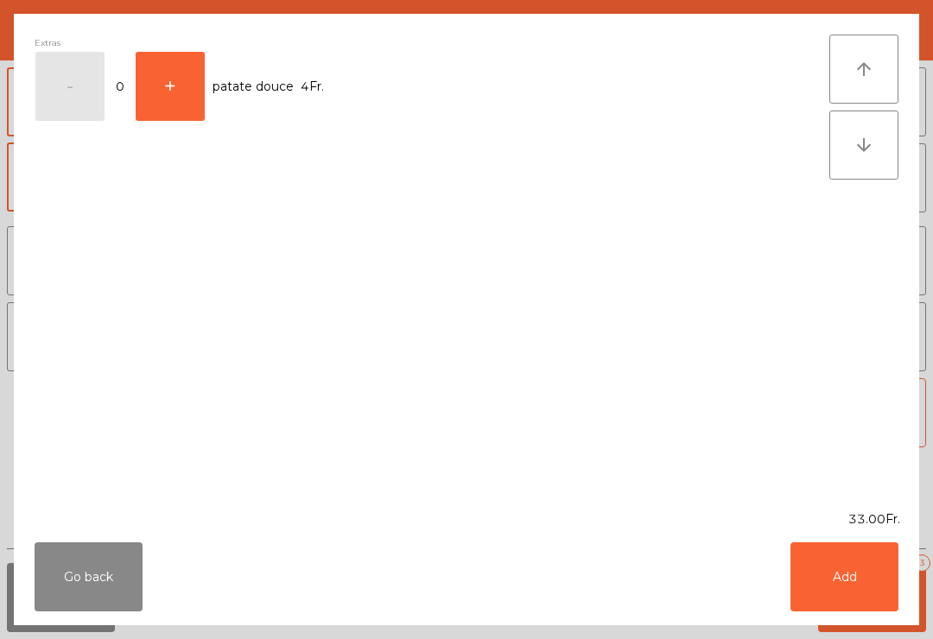
click at [885, 607] on button "Add" at bounding box center [845, 577] width 108 height 69
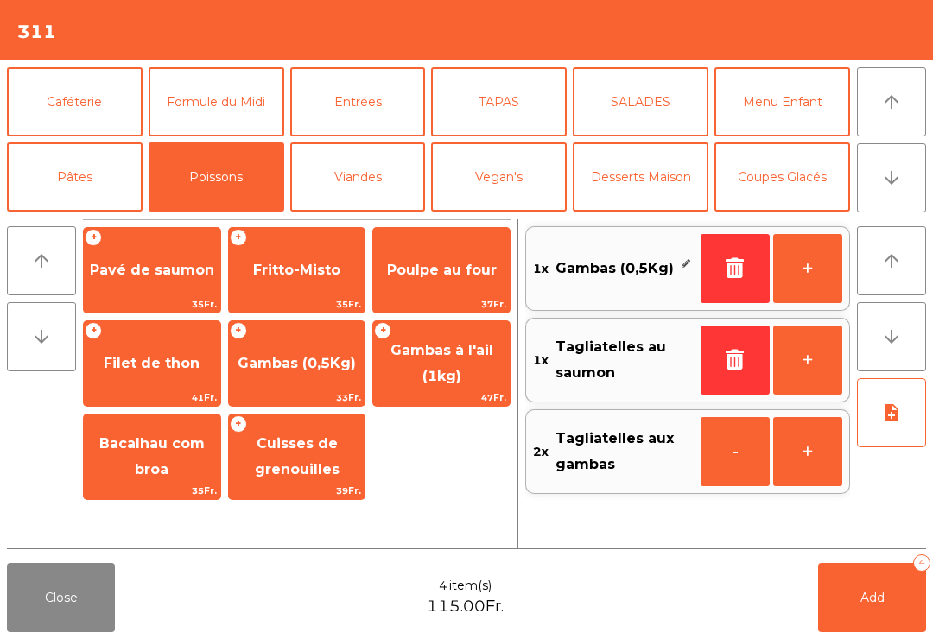
click at [167, 268] on span "Pavé de saumon" at bounding box center [152, 270] width 124 height 16
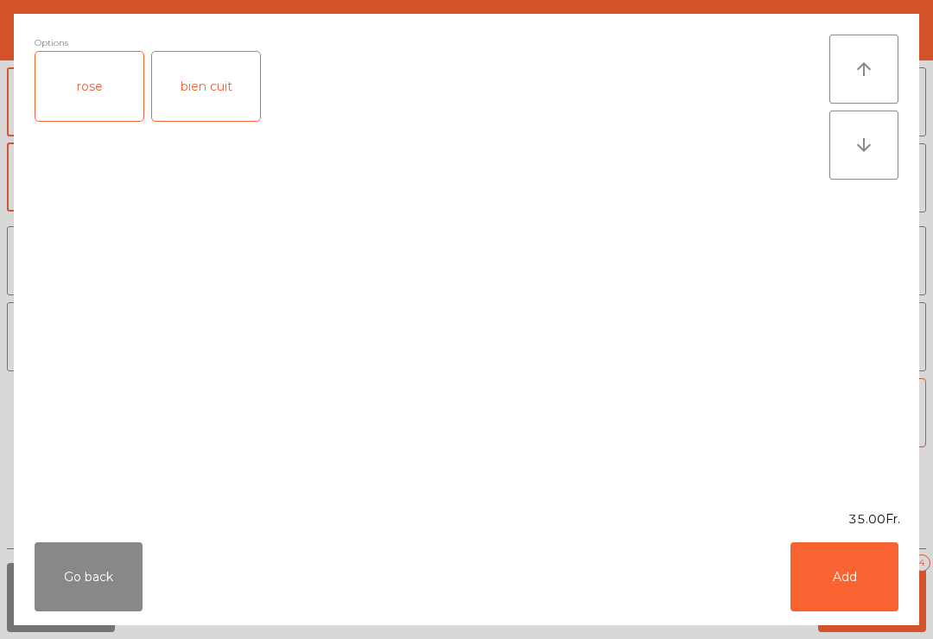
click at [859, 586] on button "Add" at bounding box center [845, 577] width 108 height 69
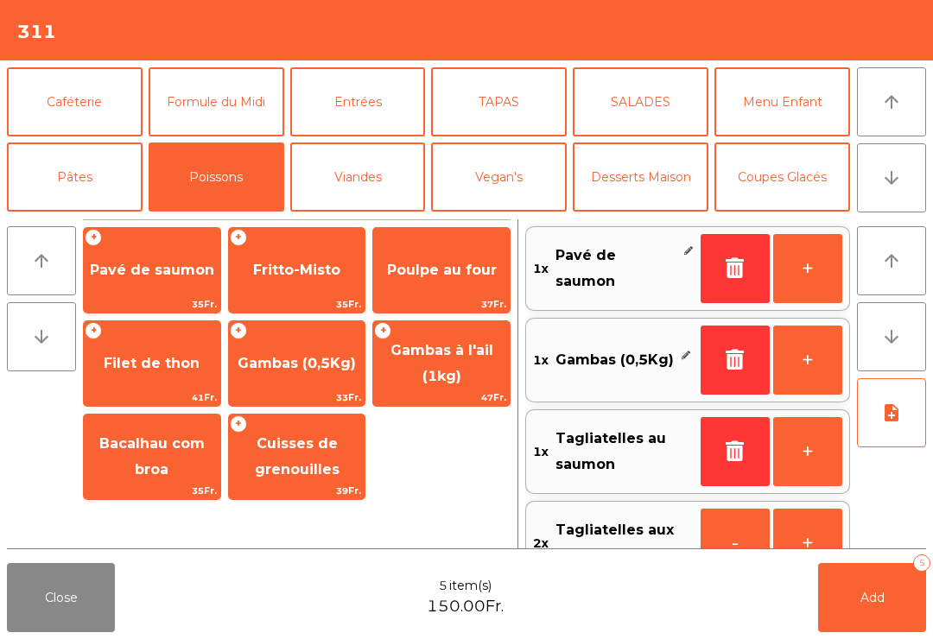
click at [382, 181] on button "Viandes" at bounding box center [358, 177] width 136 height 69
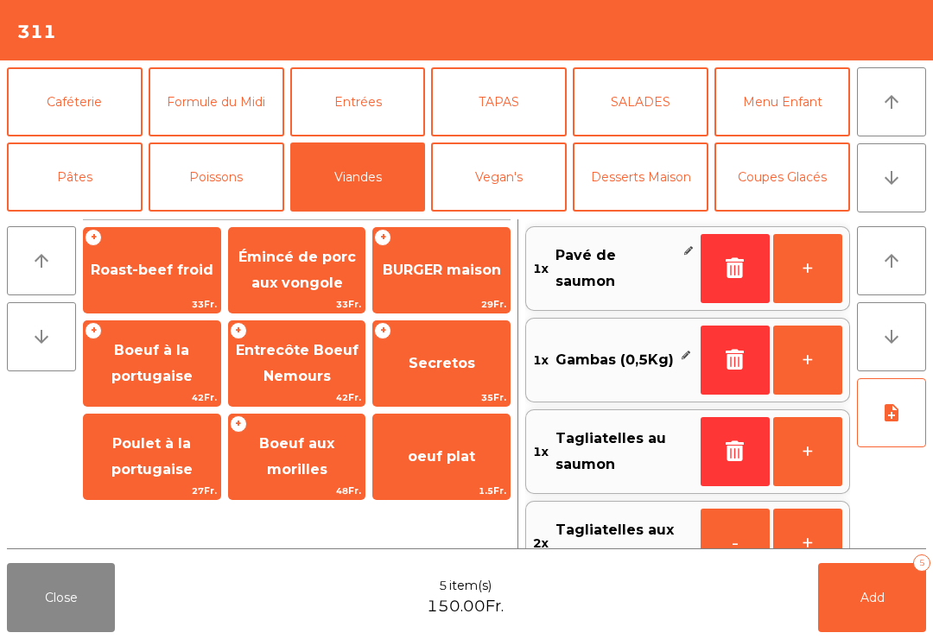
click at [173, 258] on span "Roast-beef froid" at bounding box center [152, 270] width 137 height 47
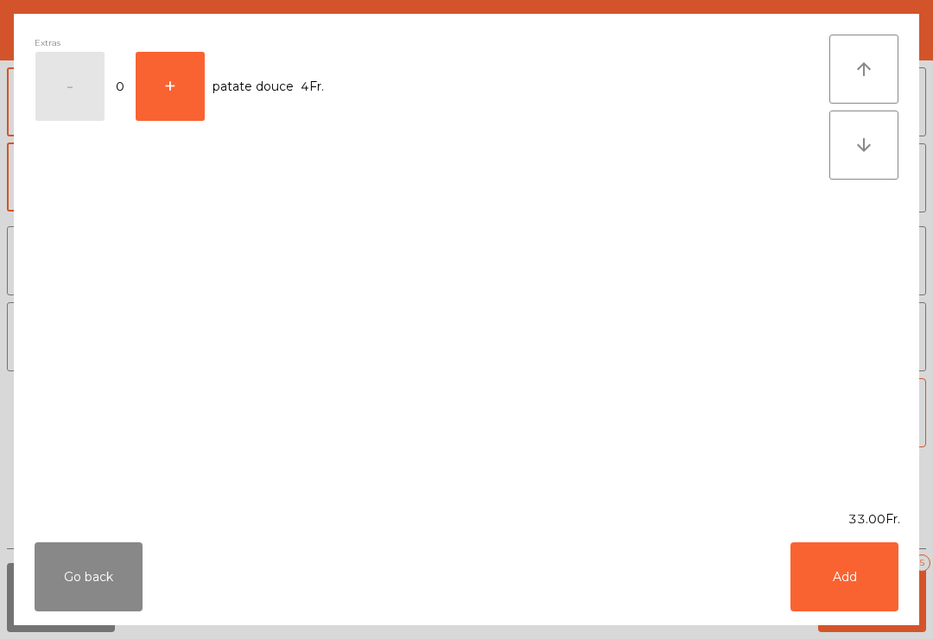
click at [845, 572] on button "Add" at bounding box center [845, 577] width 108 height 69
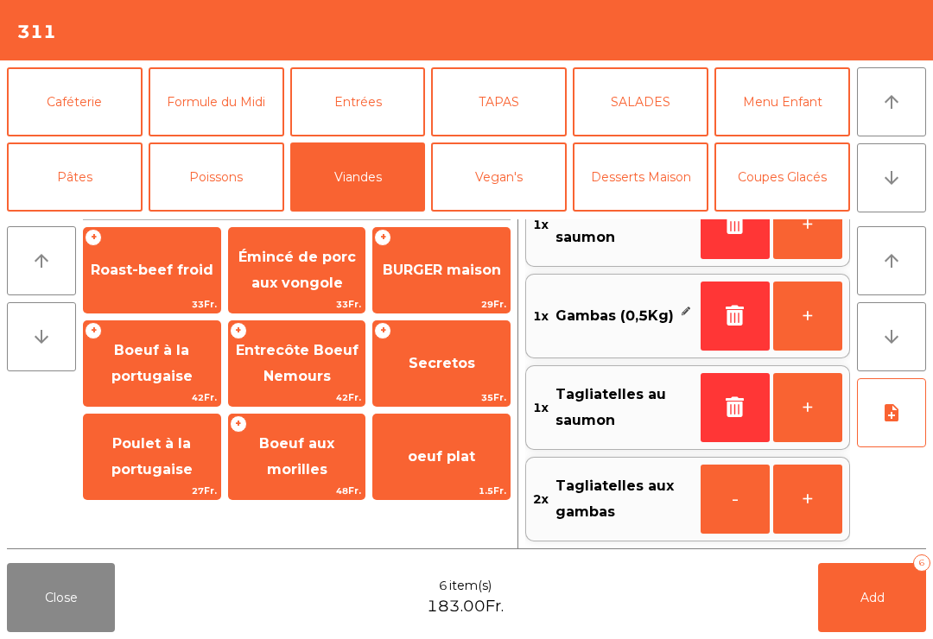
scroll to position [136, 0]
click at [886, 627] on button "Add 6" at bounding box center [872, 597] width 108 height 69
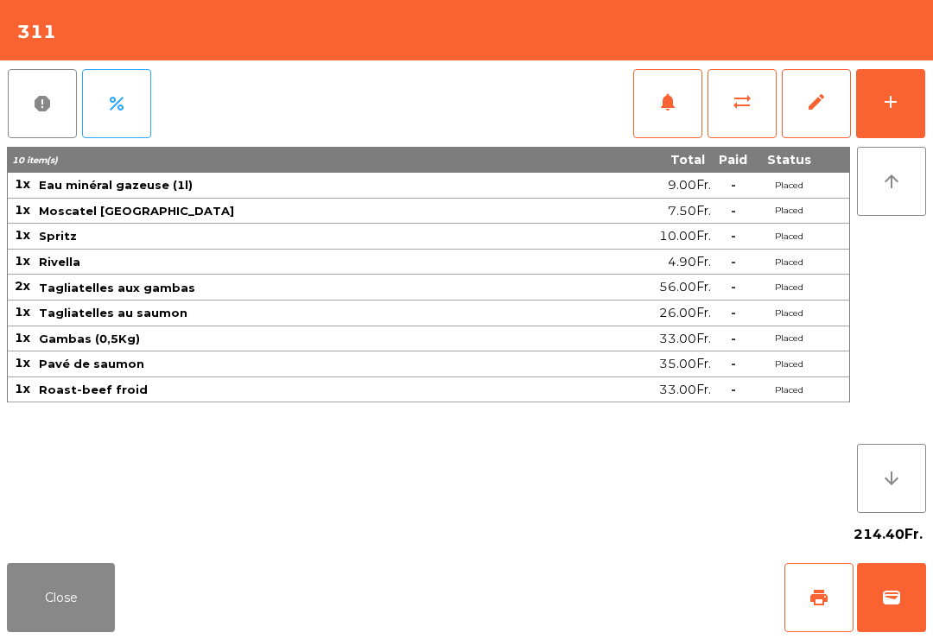
click at [47, 576] on button "Close" at bounding box center [61, 597] width 108 height 69
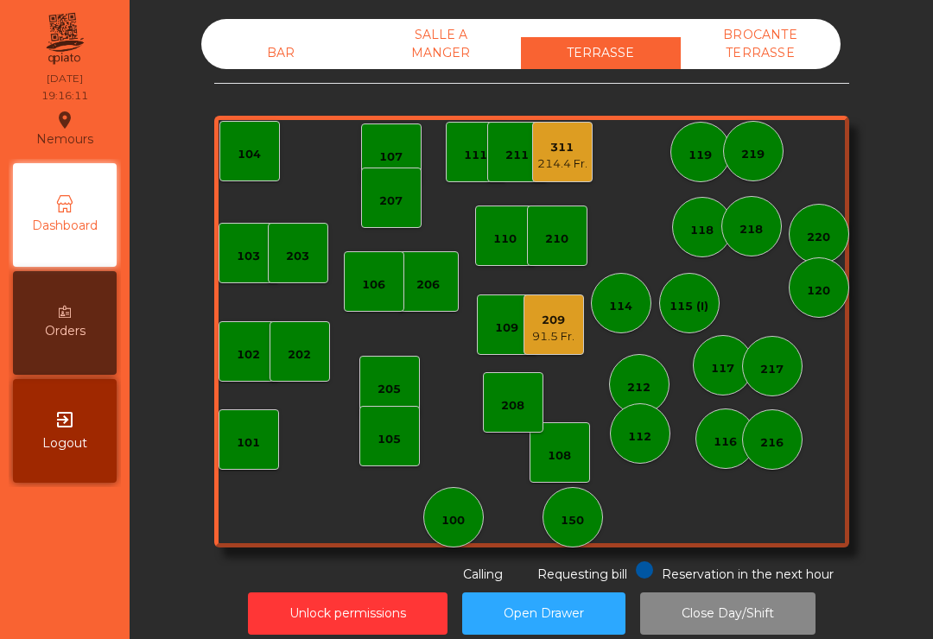
click at [588, 528] on div "150" at bounding box center [573, 517] width 60 height 60
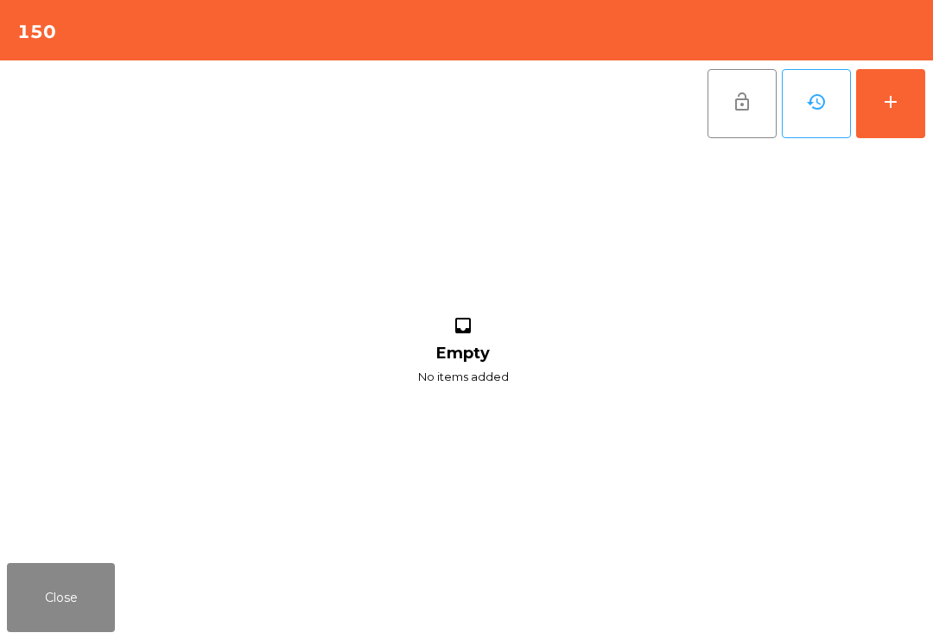
click at [886, 106] on div "add" at bounding box center [890, 102] width 21 height 21
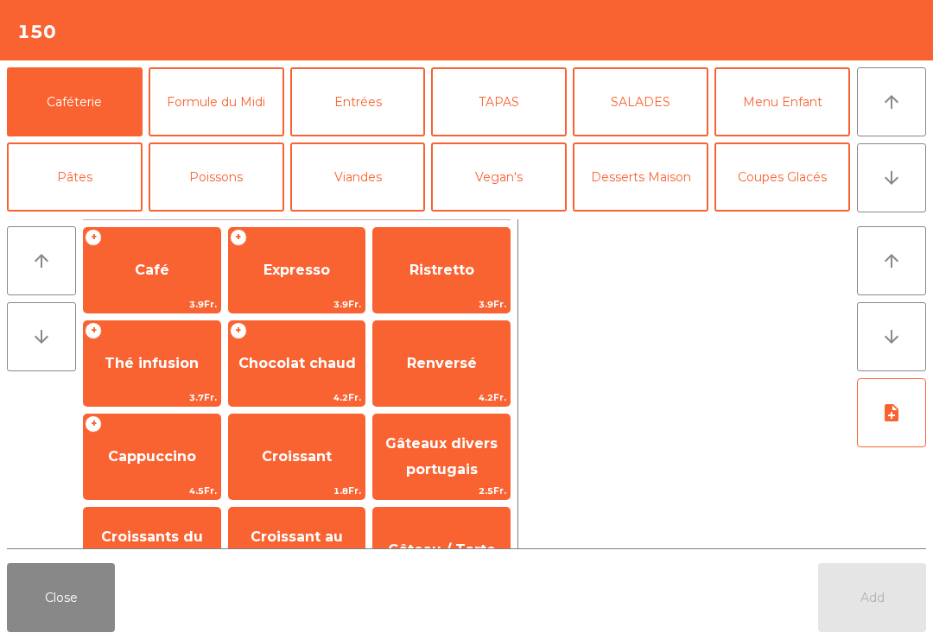
click at [902, 189] on button "arrow_downward" at bounding box center [891, 177] width 69 height 69
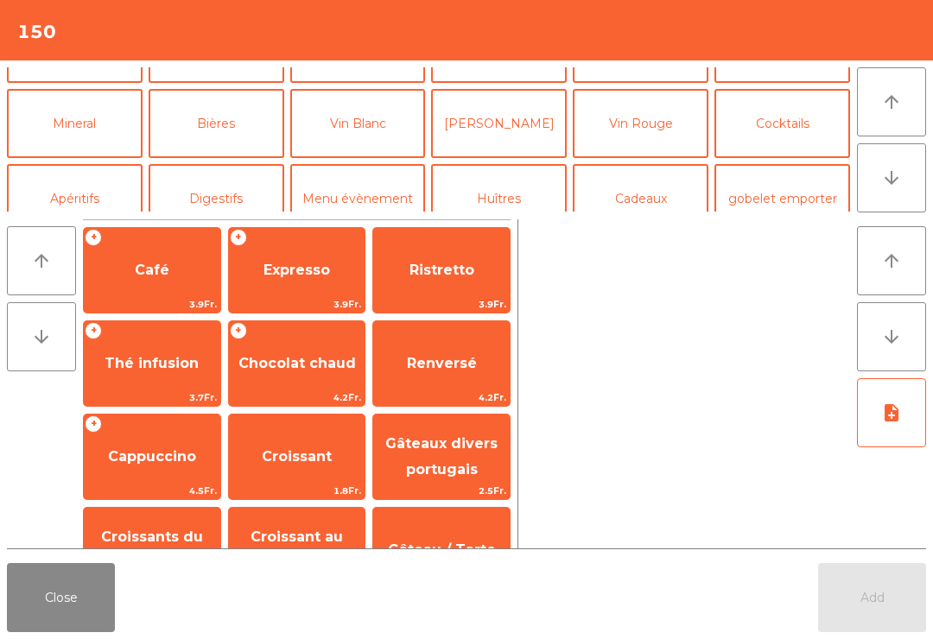
scroll to position [150, 0]
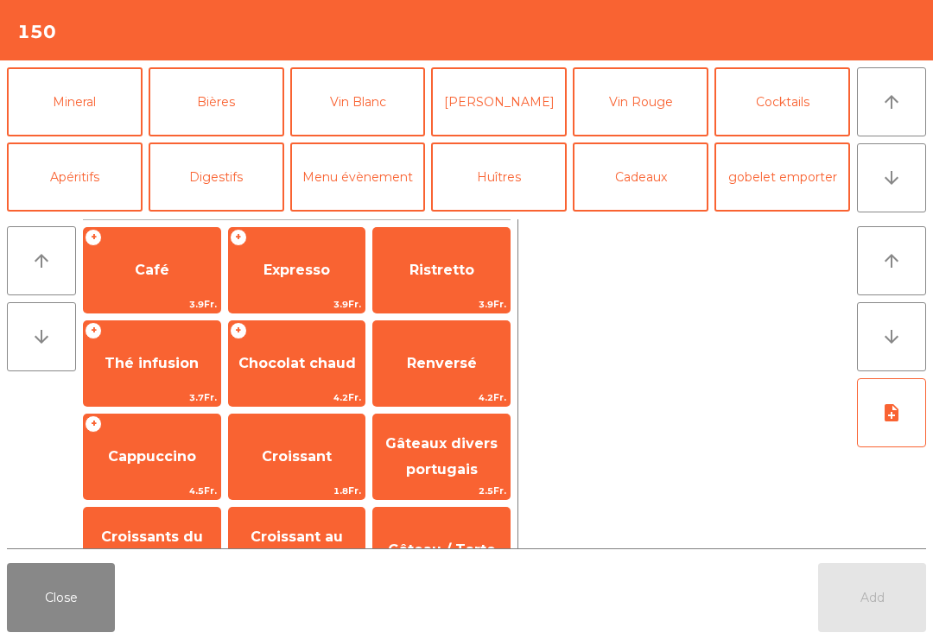
click at [98, 111] on button "Mineral" at bounding box center [75, 101] width 136 height 69
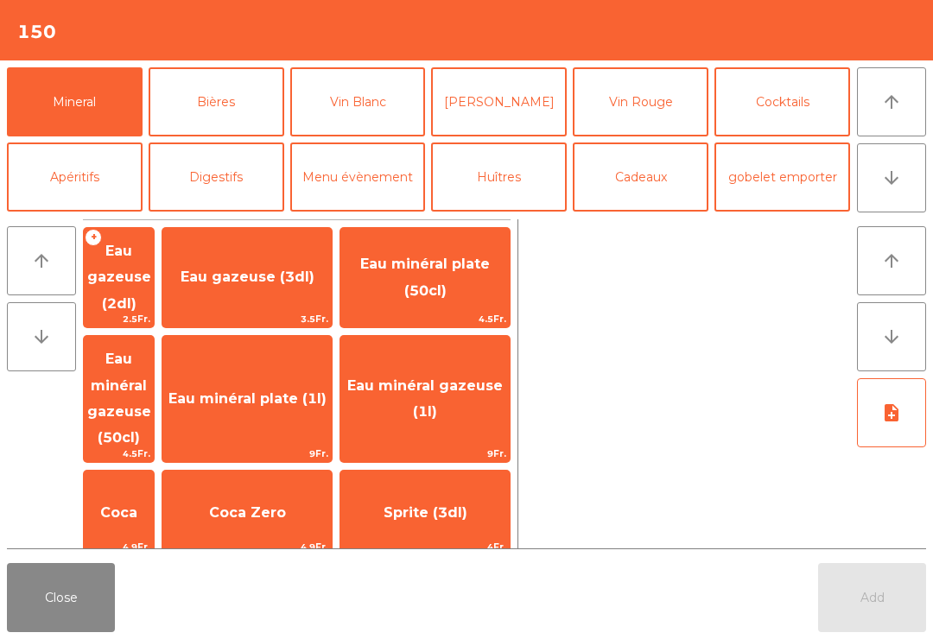
click at [473, 378] on span "Eau minéral gazeuse (1l)" at bounding box center [425, 399] width 156 height 42
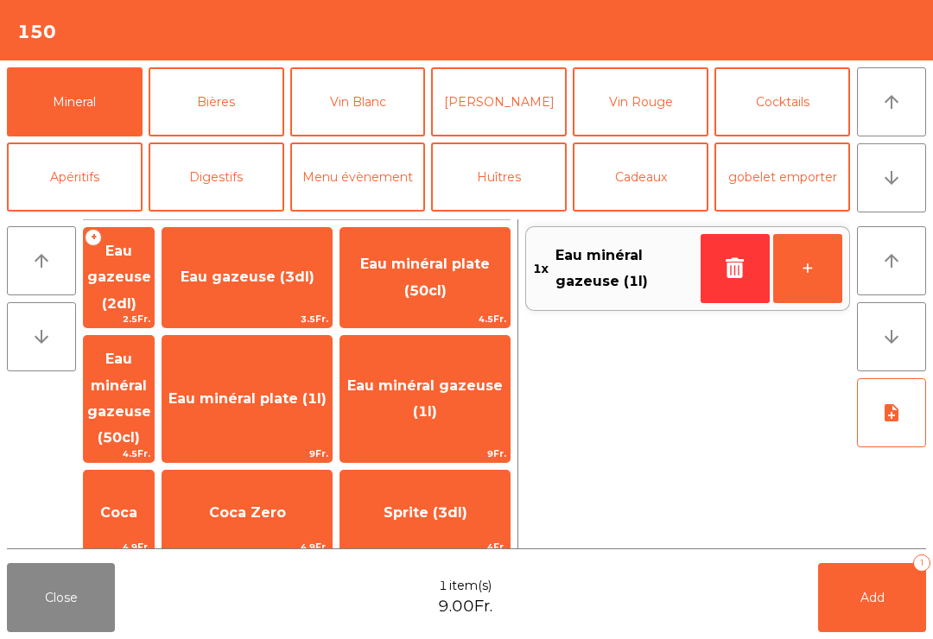
click at [896, 192] on button "arrow_downward" at bounding box center [891, 177] width 69 height 69
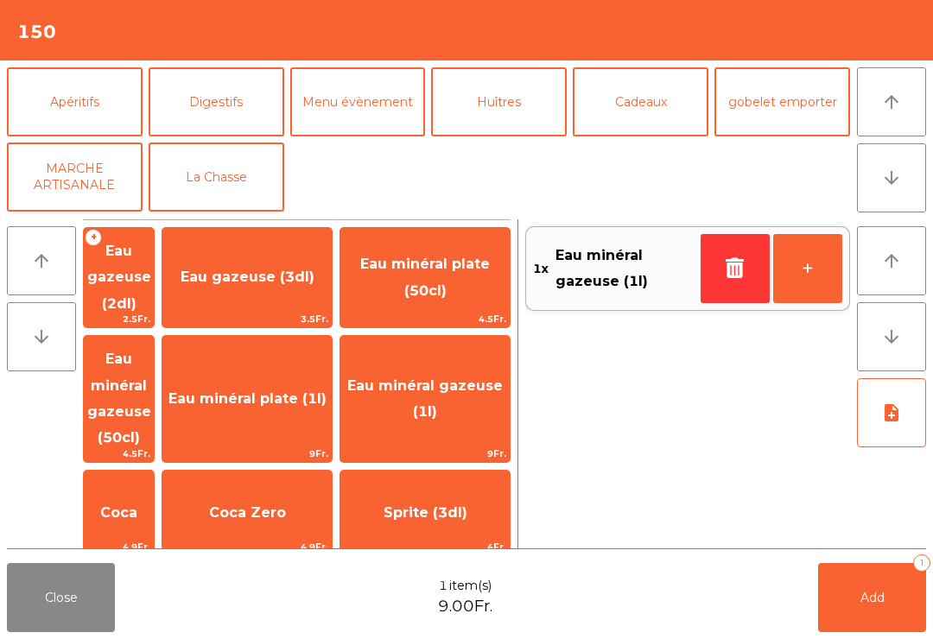
click at [877, 109] on button "arrow_upward" at bounding box center [891, 101] width 69 height 69
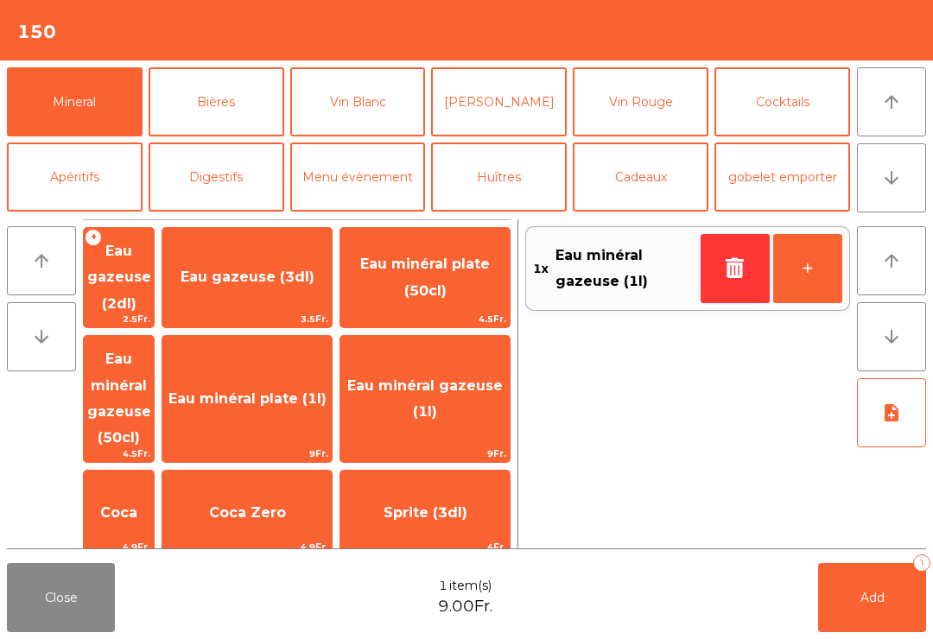
click at [366, 113] on button "Vin Blanc" at bounding box center [358, 101] width 136 height 69
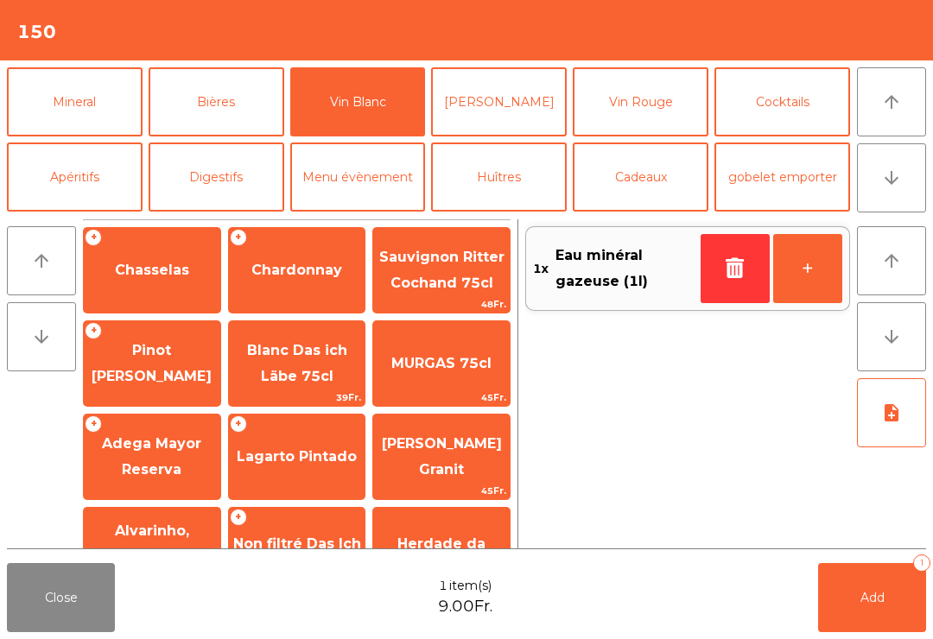
click at [193, 277] on span "Chasselas" at bounding box center [152, 270] width 137 height 47
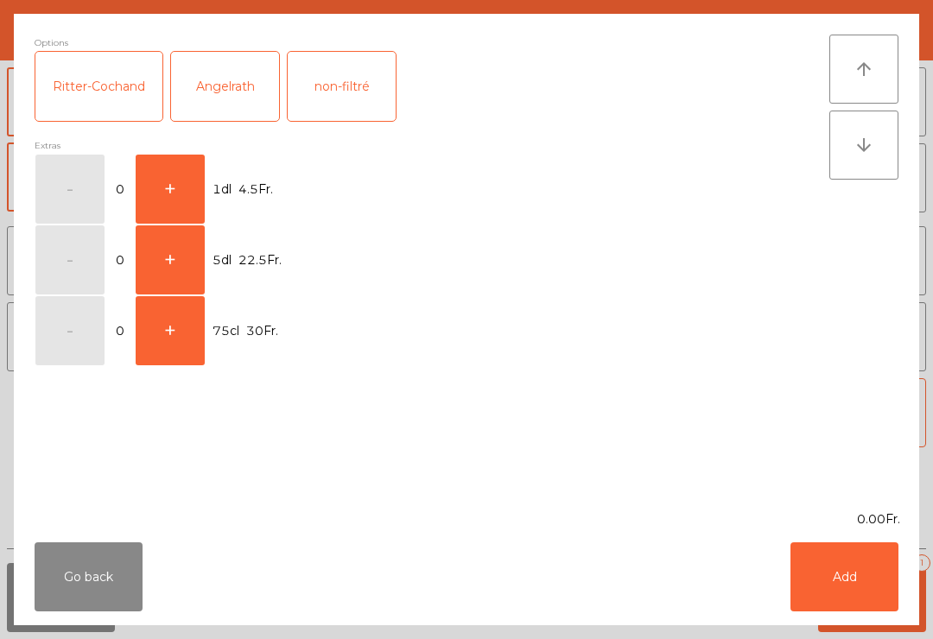
click at [193, 186] on button "+" at bounding box center [170, 189] width 69 height 69
click at [817, 569] on button "Add" at bounding box center [845, 577] width 108 height 69
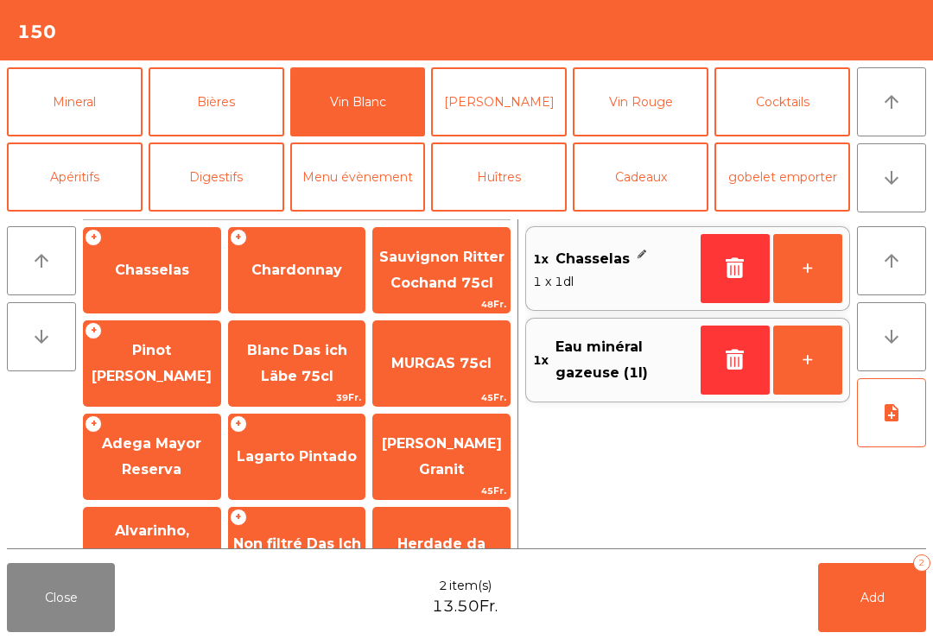
click at [876, 595] on span "Add" at bounding box center [873, 598] width 24 height 16
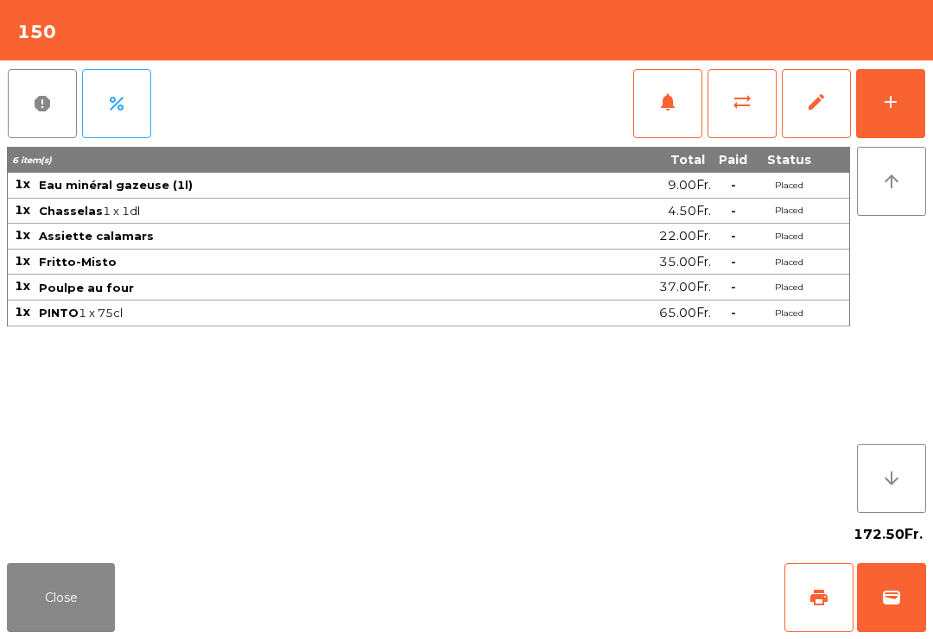
click at [65, 604] on button "Close" at bounding box center [61, 597] width 108 height 69
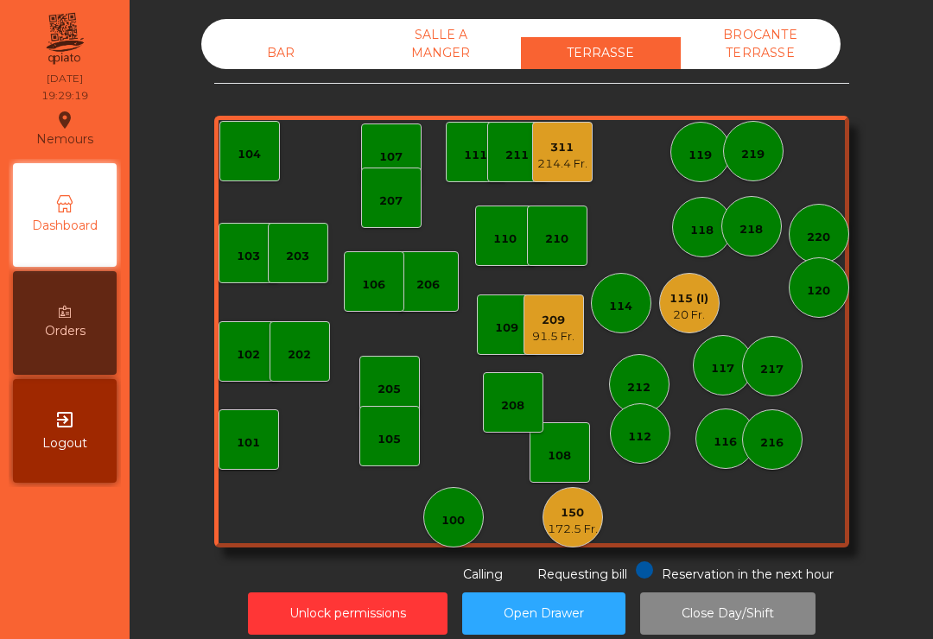
click at [558, 327] on div "209" at bounding box center [553, 320] width 42 height 17
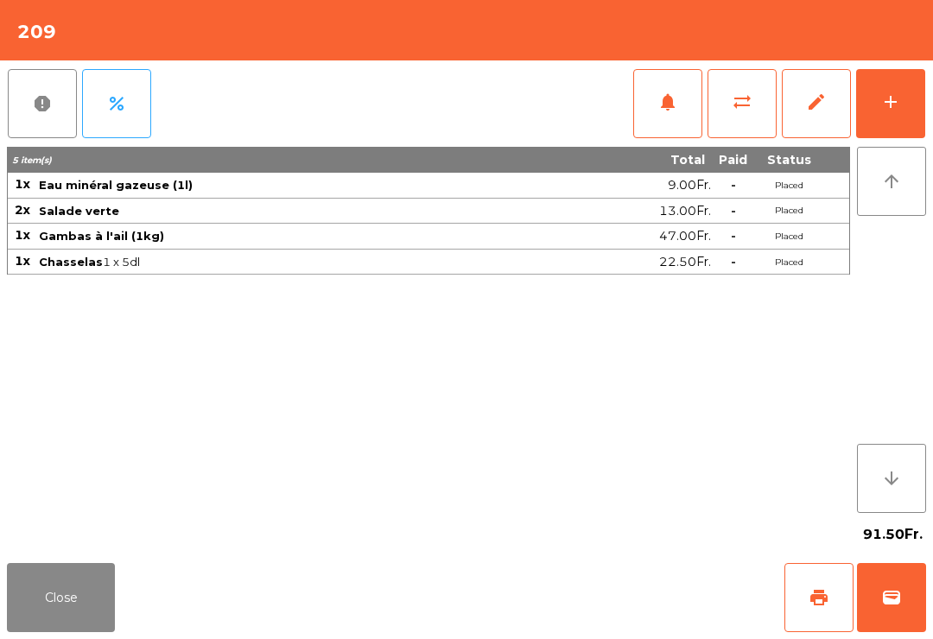
click at [901, 124] on button "add" at bounding box center [890, 103] width 69 height 69
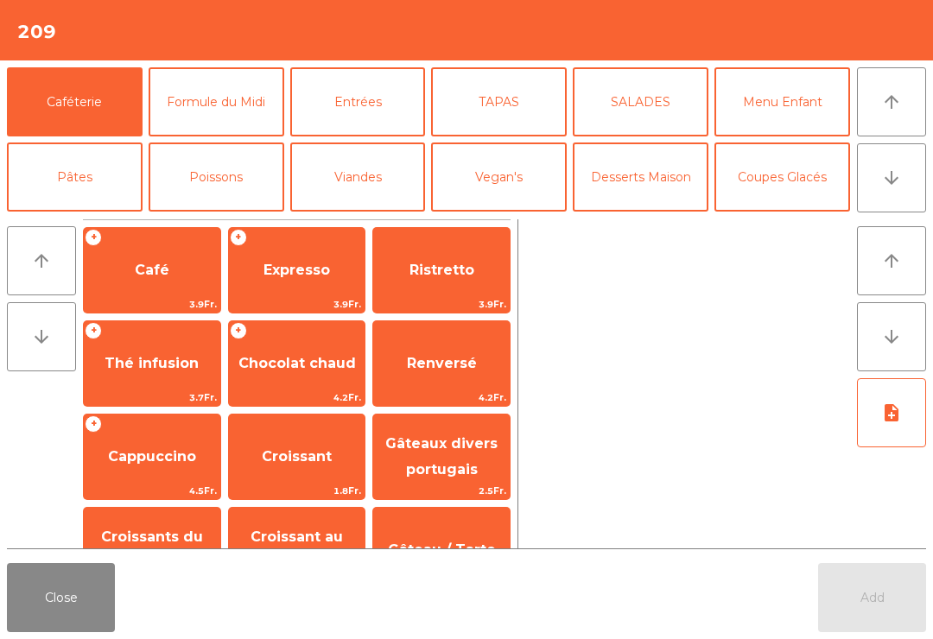
click at [317, 279] on span "Expresso" at bounding box center [297, 270] width 137 height 47
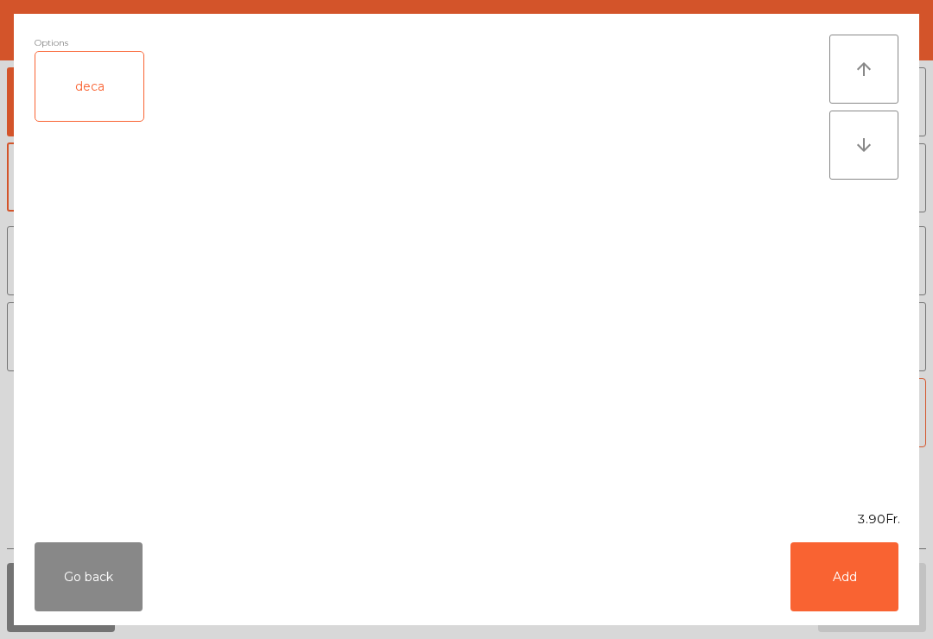
click at [869, 582] on button "Add" at bounding box center [845, 577] width 108 height 69
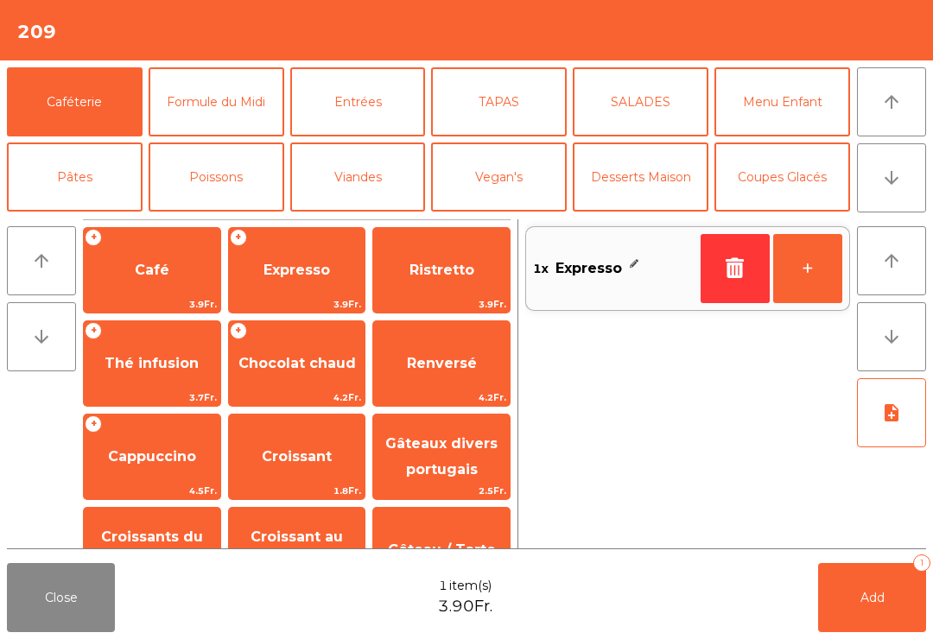
click at [825, 281] on button "+" at bounding box center [807, 268] width 69 height 69
click at [898, 595] on button "Add 2" at bounding box center [872, 597] width 108 height 69
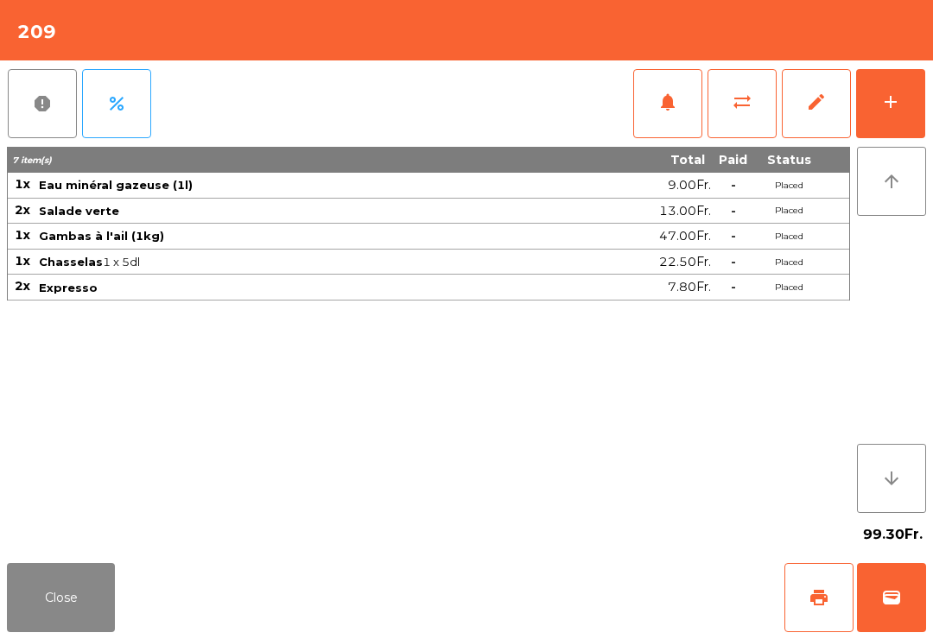
click at [70, 623] on button "Close" at bounding box center [61, 597] width 108 height 69
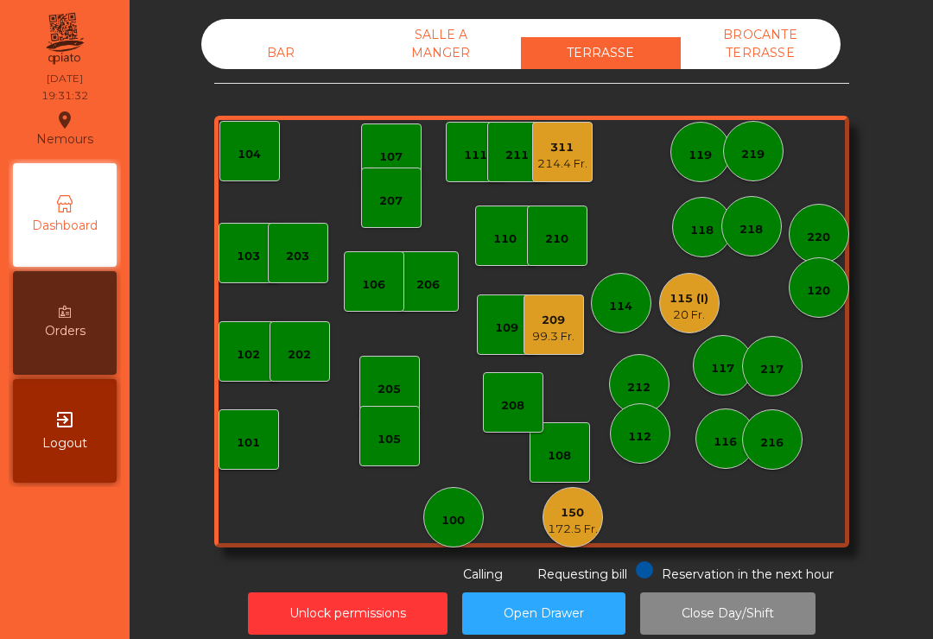
click at [697, 318] on div "20 Fr." at bounding box center [689, 315] width 39 height 17
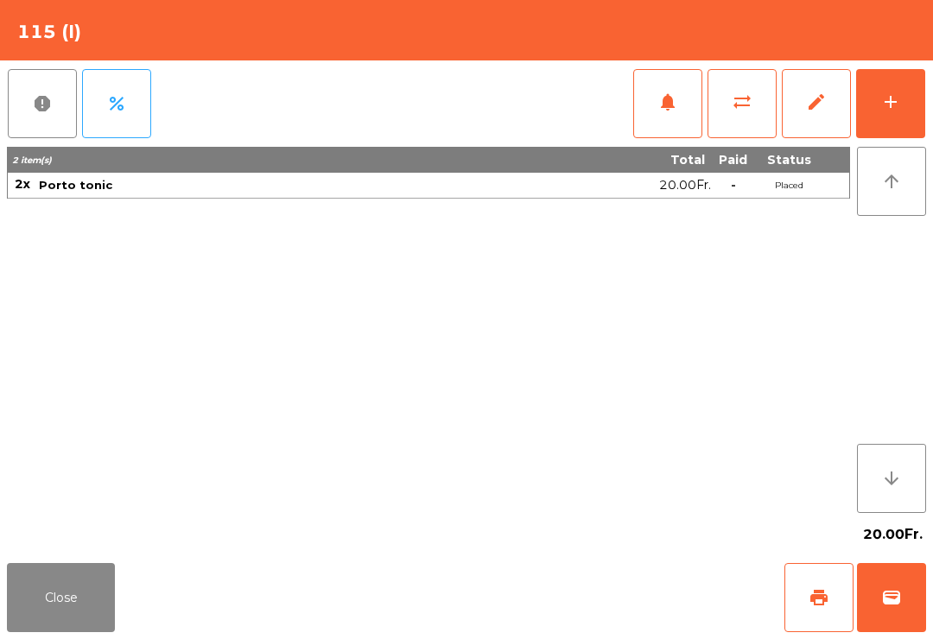
click at [893, 99] on div "add" at bounding box center [890, 102] width 21 height 21
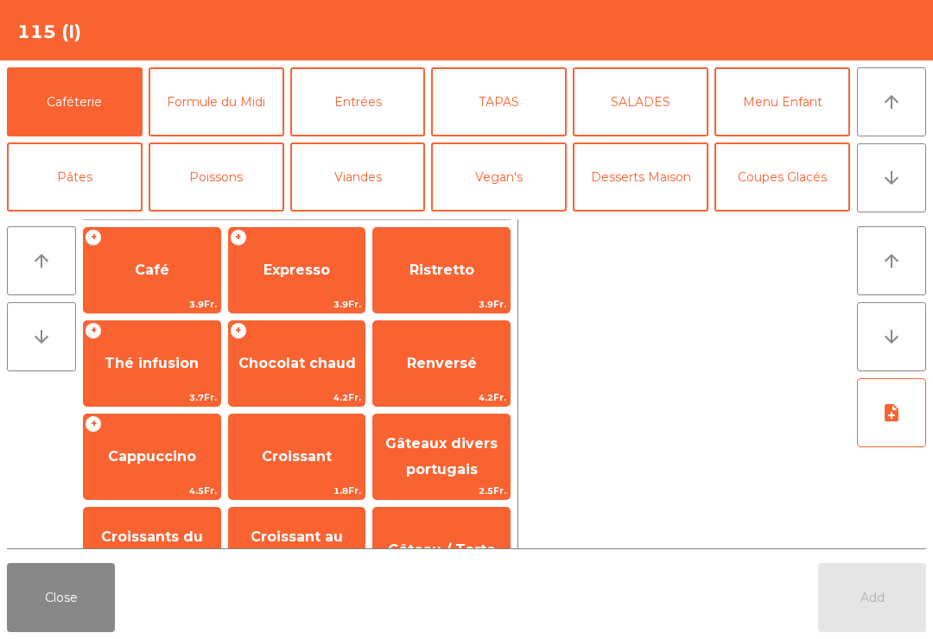
click at [355, 102] on button "Entrées" at bounding box center [358, 101] width 136 height 69
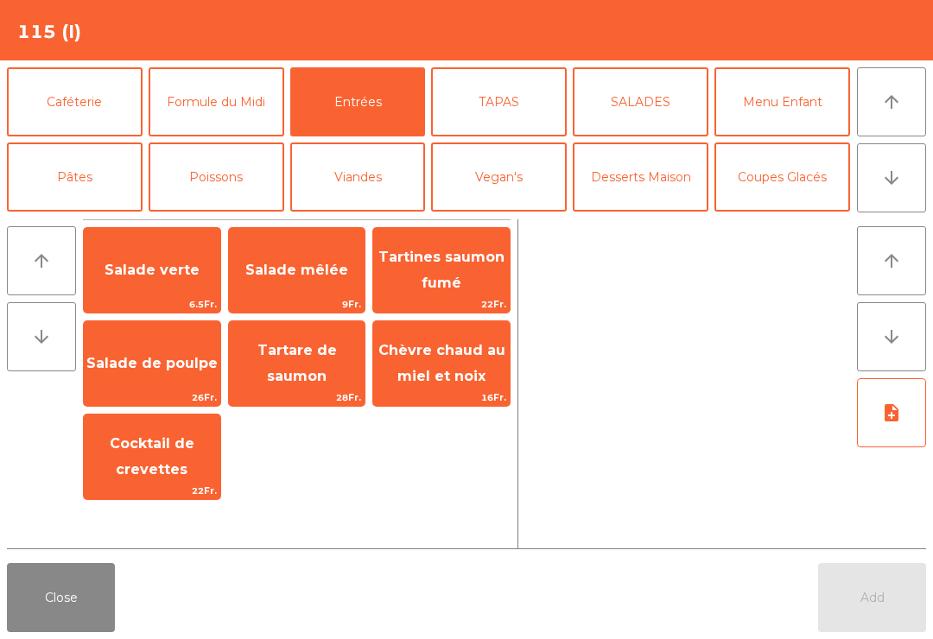
click at [155, 353] on span "Salade de poulpe" at bounding box center [152, 363] width 137 height 47
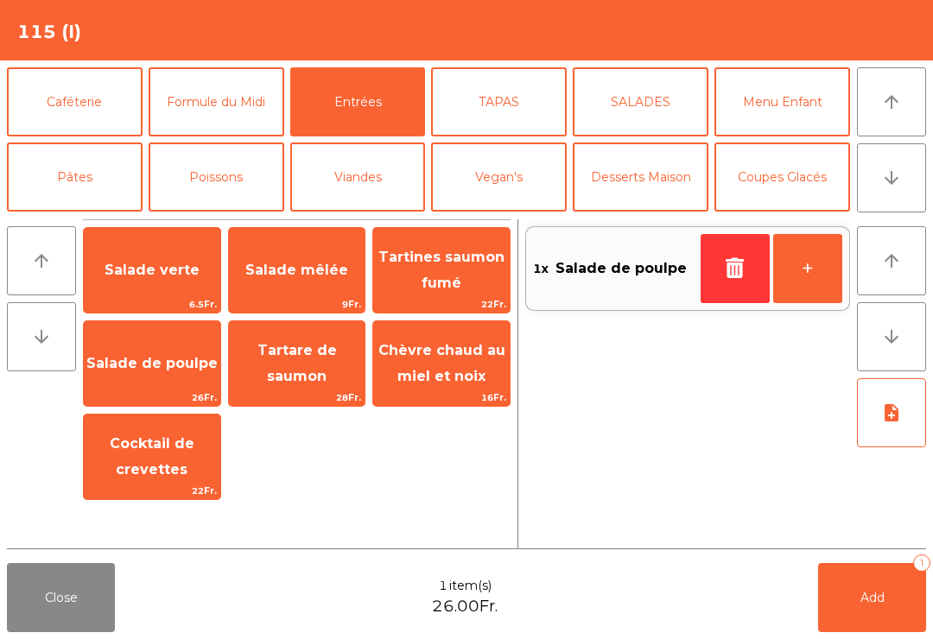
click at [512, 82] on button "TAPAS" at bounding box center [499, 101] width 136 height 69
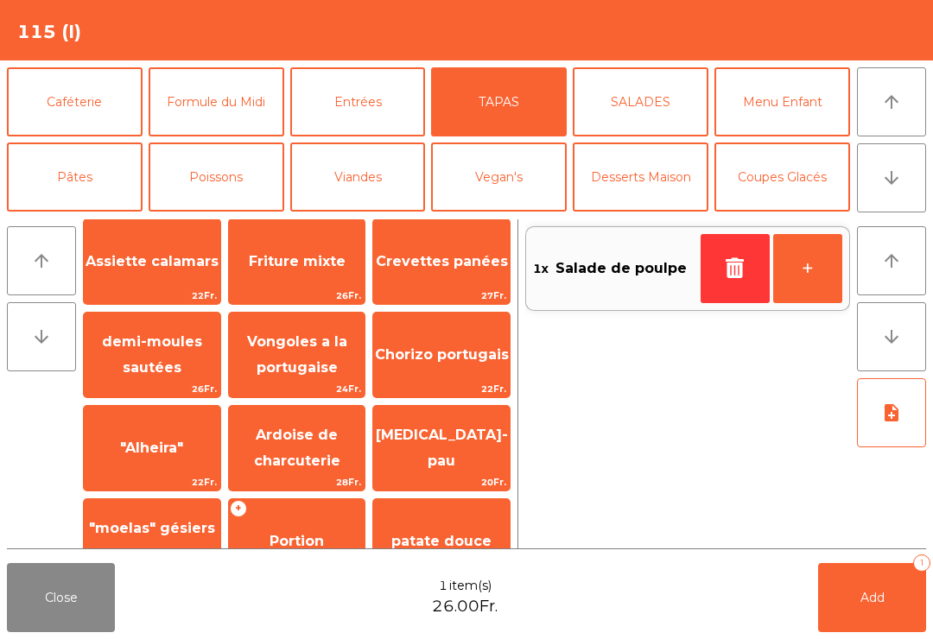
scroll to position [103, 0]
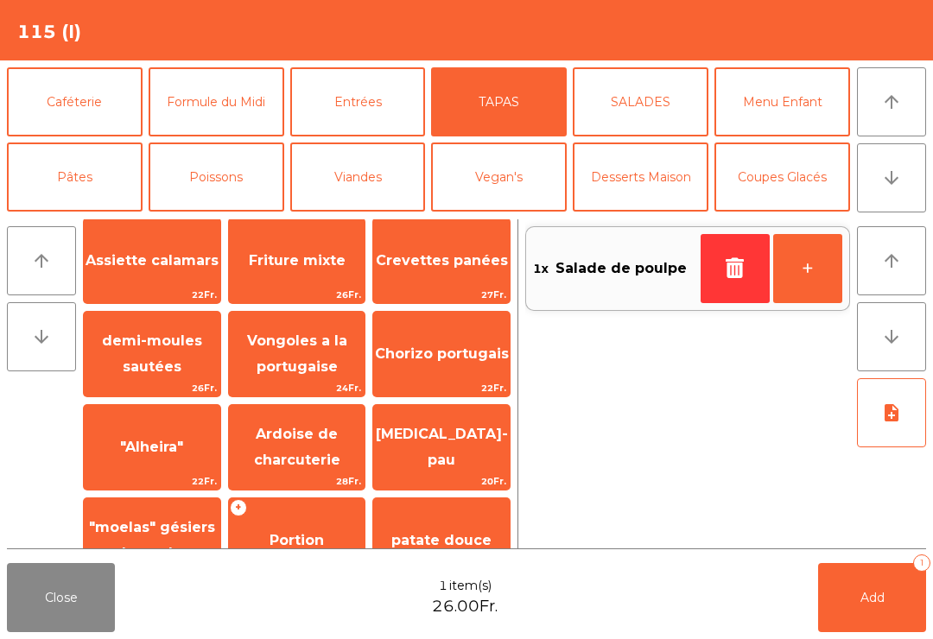
click at [151, 339] on span "demi-moules sautées" at bounding box center [152, 354] width 100 height 42
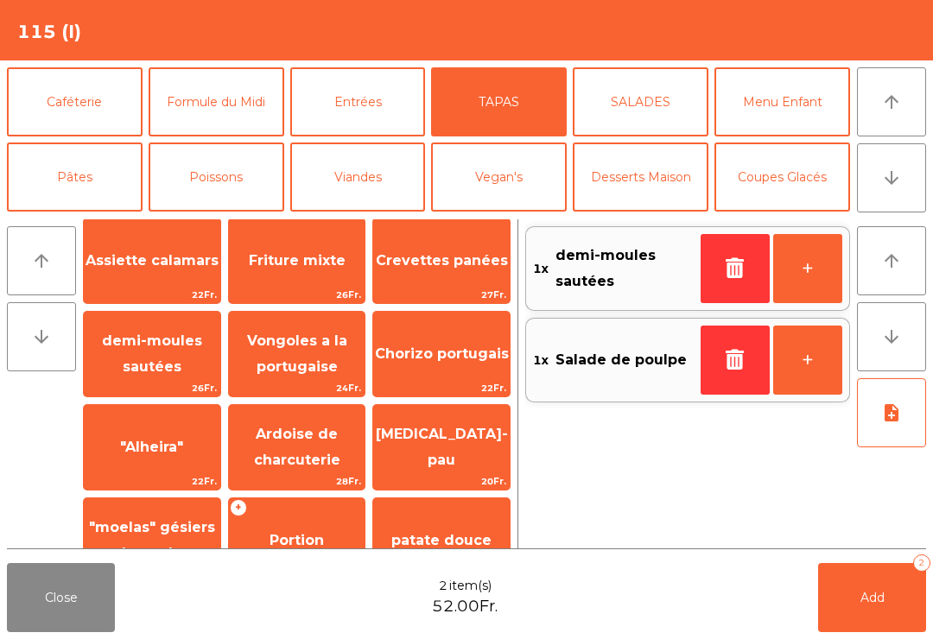
click at [292, 358] on span "Vongoles a la portugaise" at bounding box center [297, 354] width 100 height 42
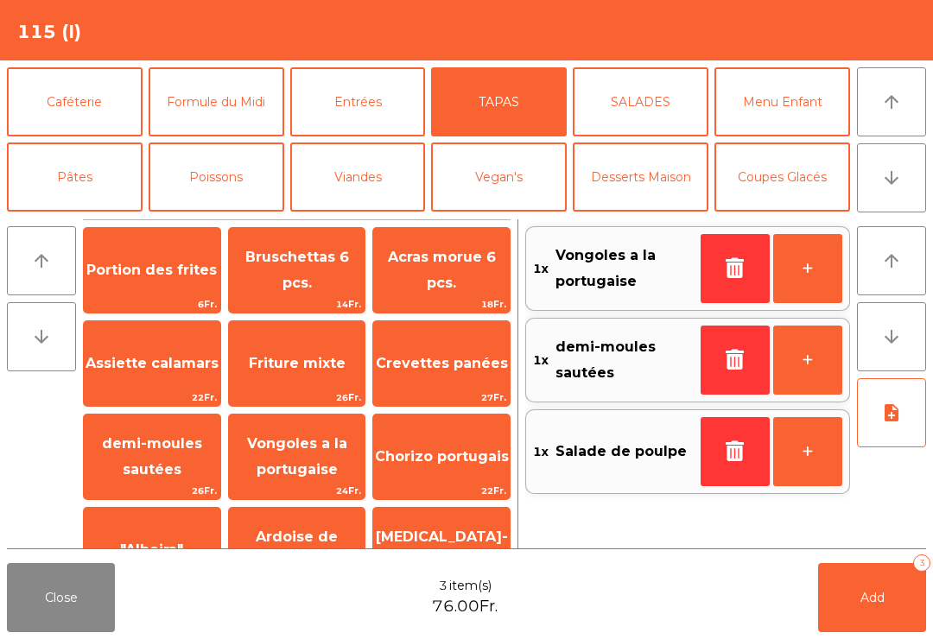
scroll to position [0, 0]
click at [434, 268] on span "Acras morue 6 pcs." at bounding box center [441, 270] width 137 height 73
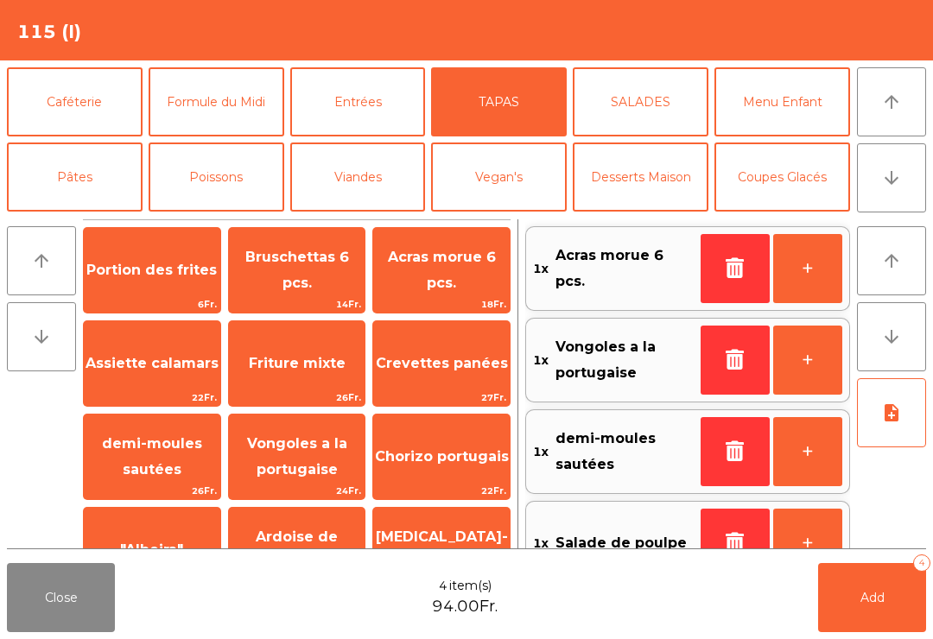
click at [281, 346] on span "Friture mixte" at bounding box center [297, 363] width 137 height 47
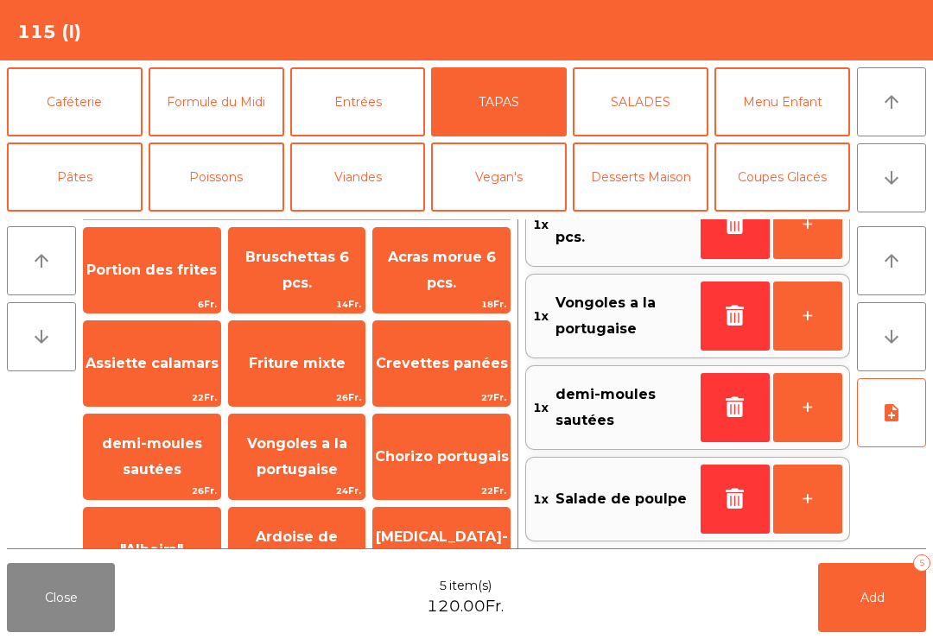
scroll to position [136, 0]
click at [910, 429] on button "note_add" at bounding box center [891, 412] width 69 height 69
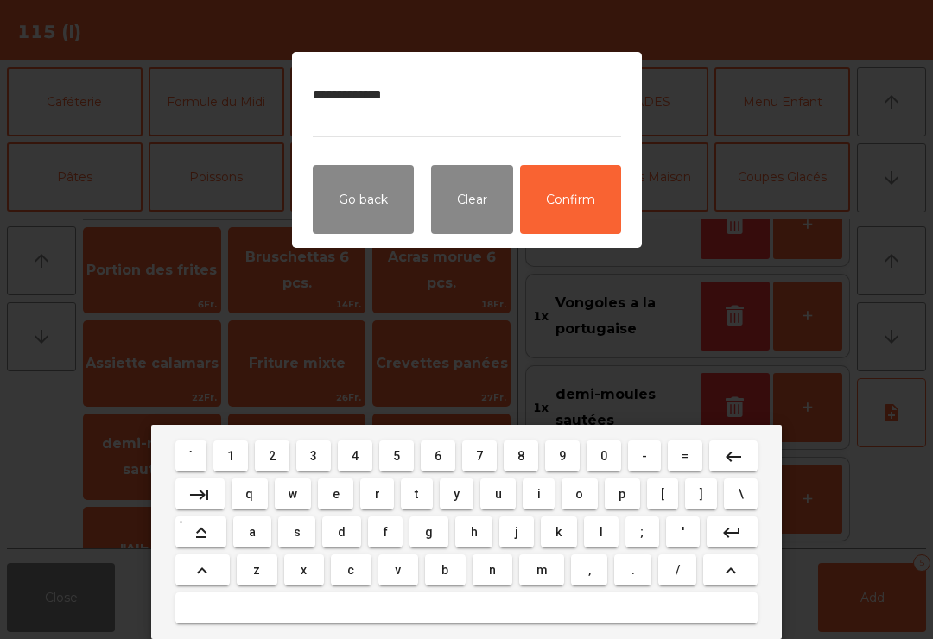
type textarea "**********"
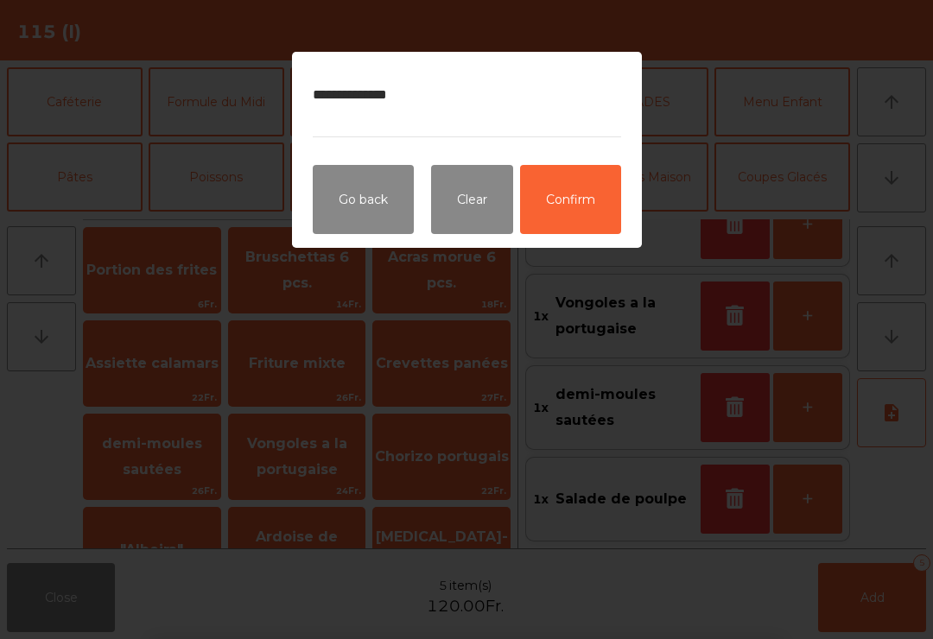
click at [584, 233] on button "Confirm" at bounding box center [570, 199] width 101 height 69
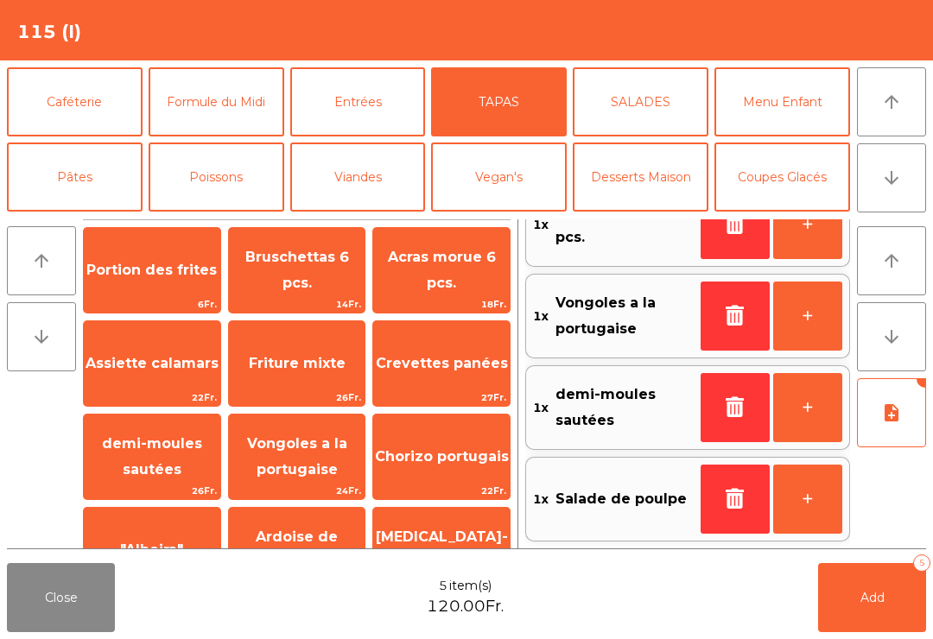
click at [880, 596] on span "Add" at bounding box center [873, 598] width 24 height 16
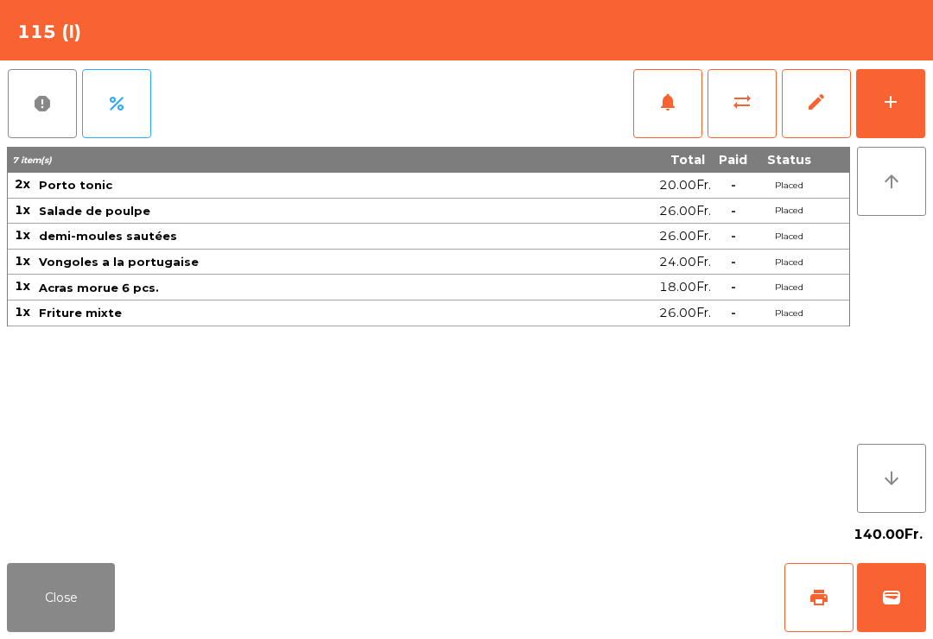
click at [55, 606] on button "Close" at bounding box center [61, 597] width 108 height 69
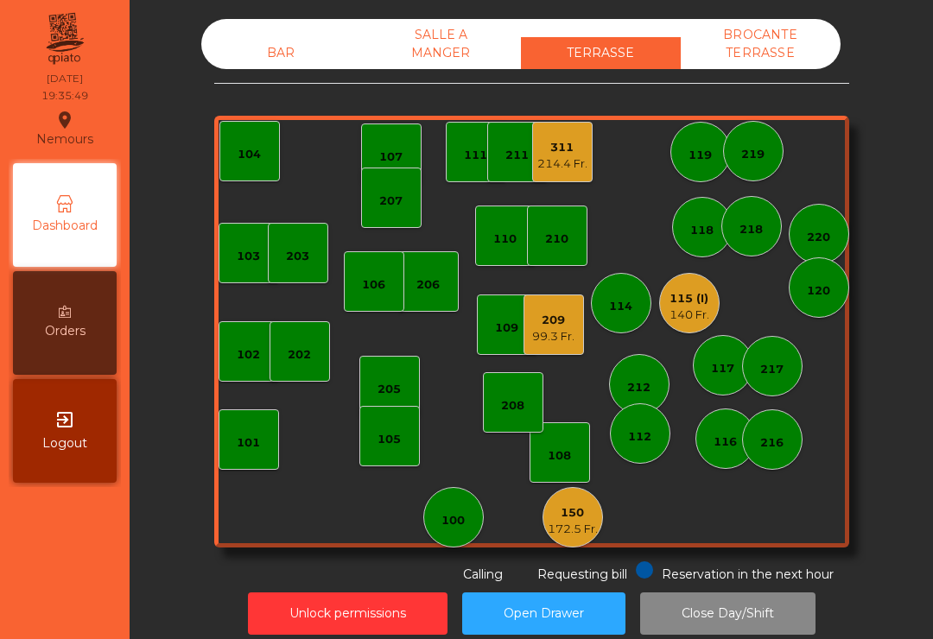
click at [539, 146] on div "311" at bounding box center [562, 147] width 50 height 17
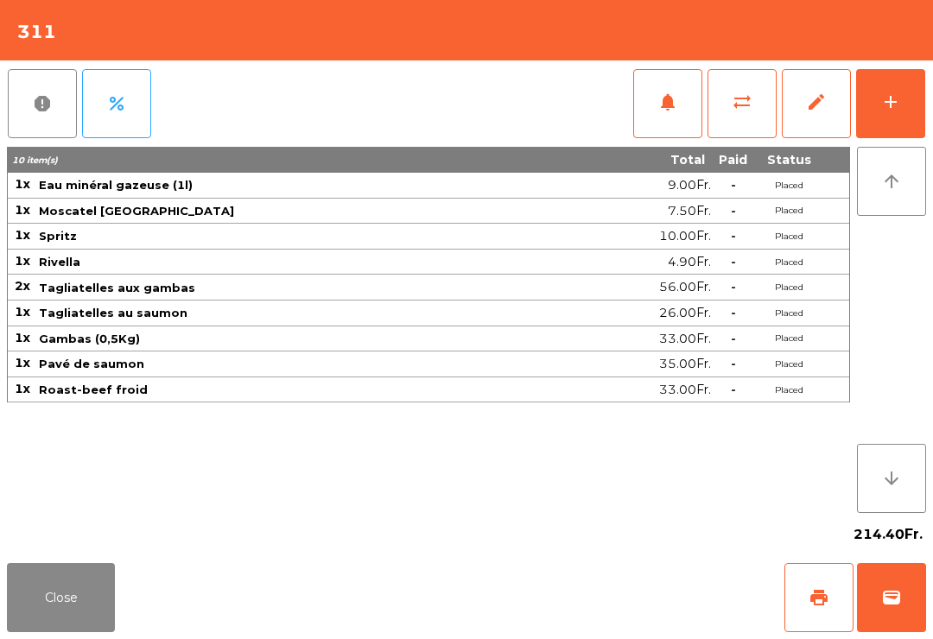
click at [56, 610] on button "Close" at bounding box center [61, 597] width 108 height 69
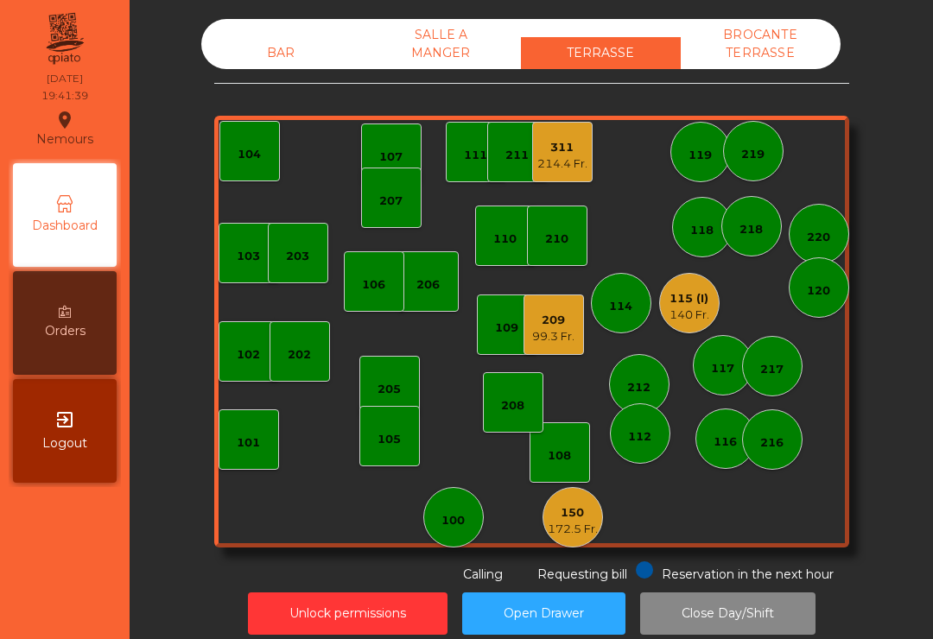
click at [574, 175] on div "311 214.4 Fr." at bounding box center [562, 152] width 60 height 60
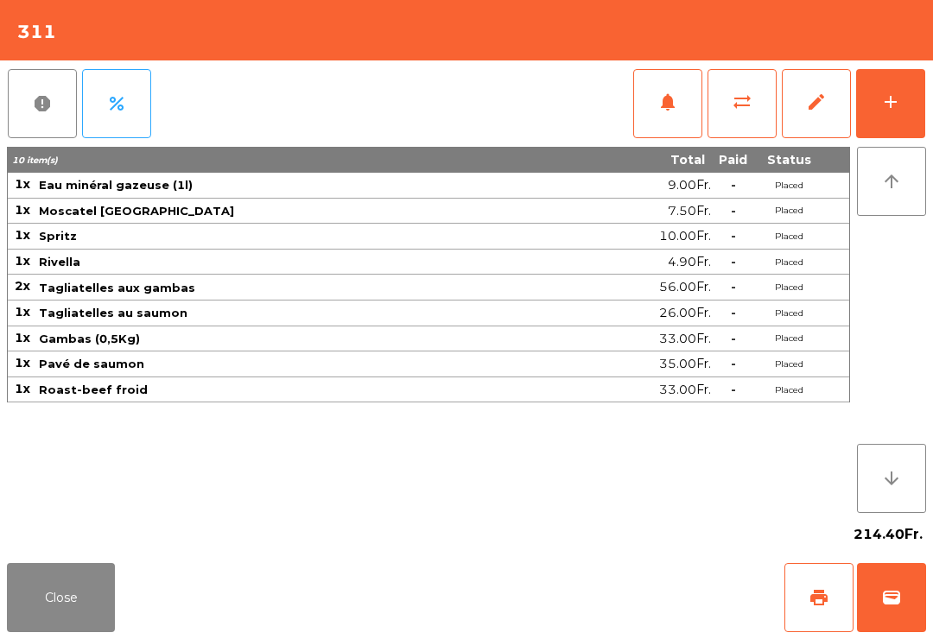
click at [86, 608] on button "Close" at bounding box center [61, 597] width 108 height 69
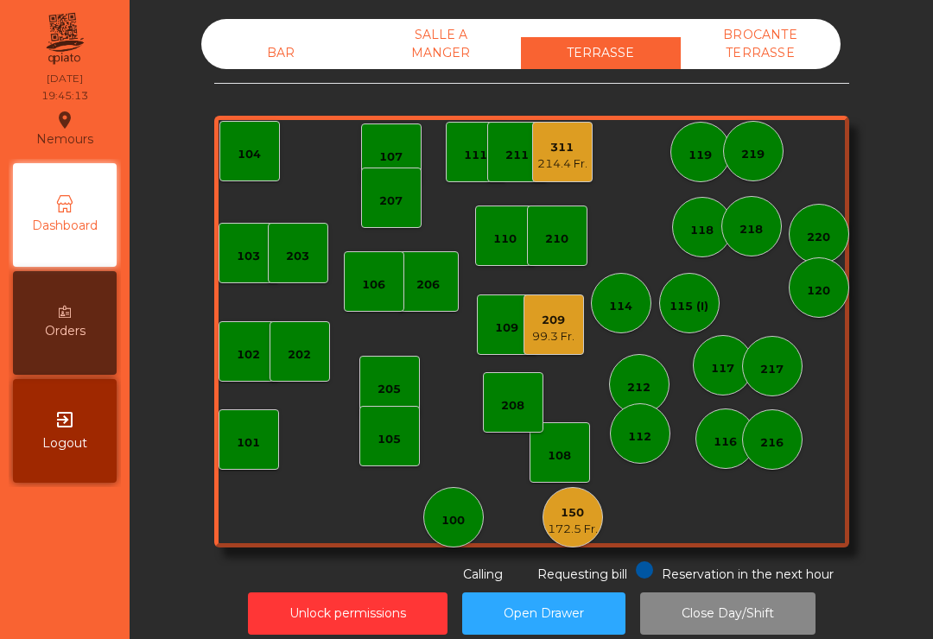
click at [570, 166] on div "214.4 Fr." at bounding box center [562, 164] width 50 height 17
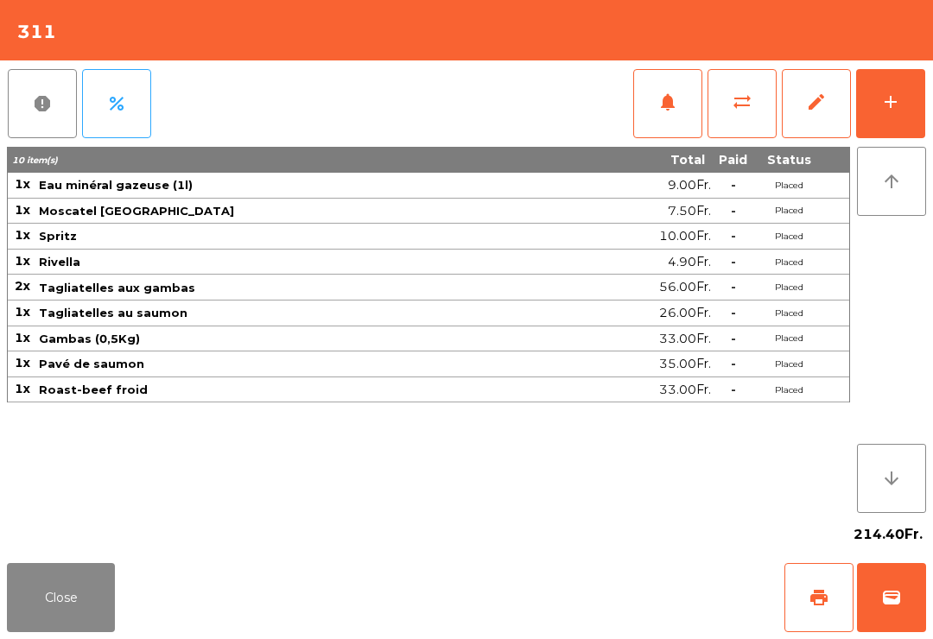
click at [912, 97] on button "add" at bounding box center [890, 103] width 69 height 69
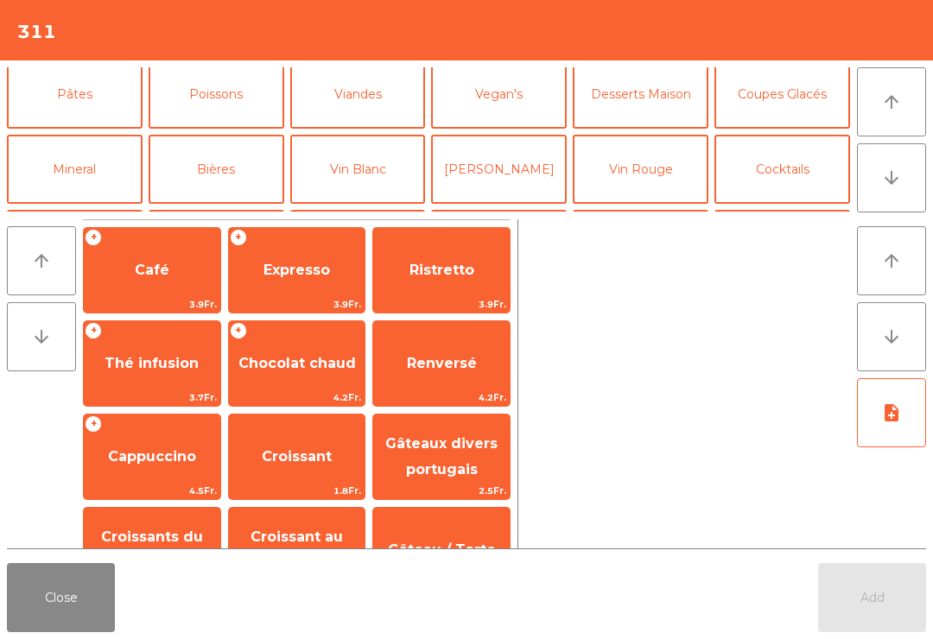
scroll to position [84, 0]
click at [378, 176] on button "Vin Blanc" at bounding box center [358, 168] width 136 height 69
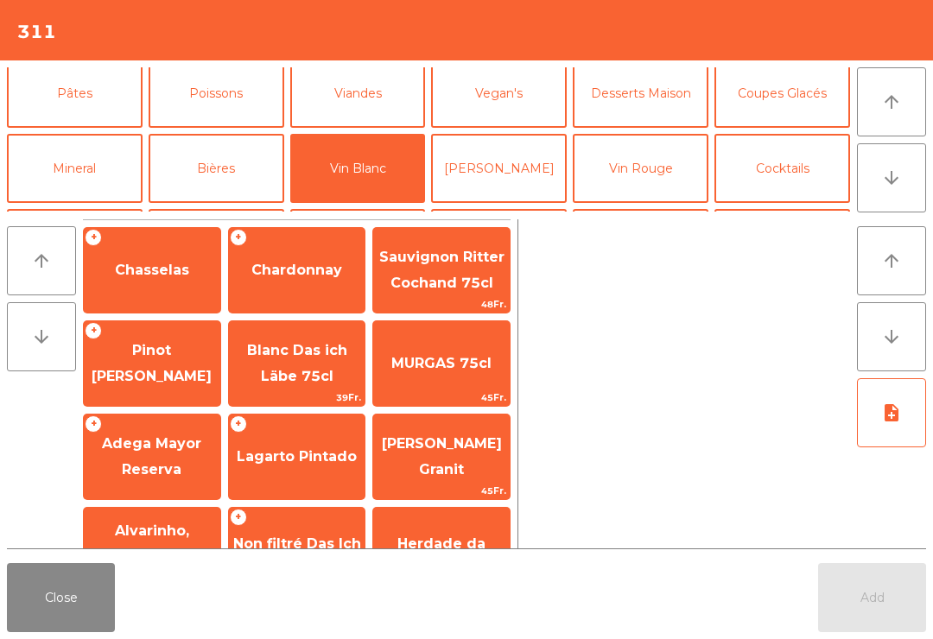
click at [157, 289] on span "Chasselas" at bounding box center [152, 270] width 137 height 47
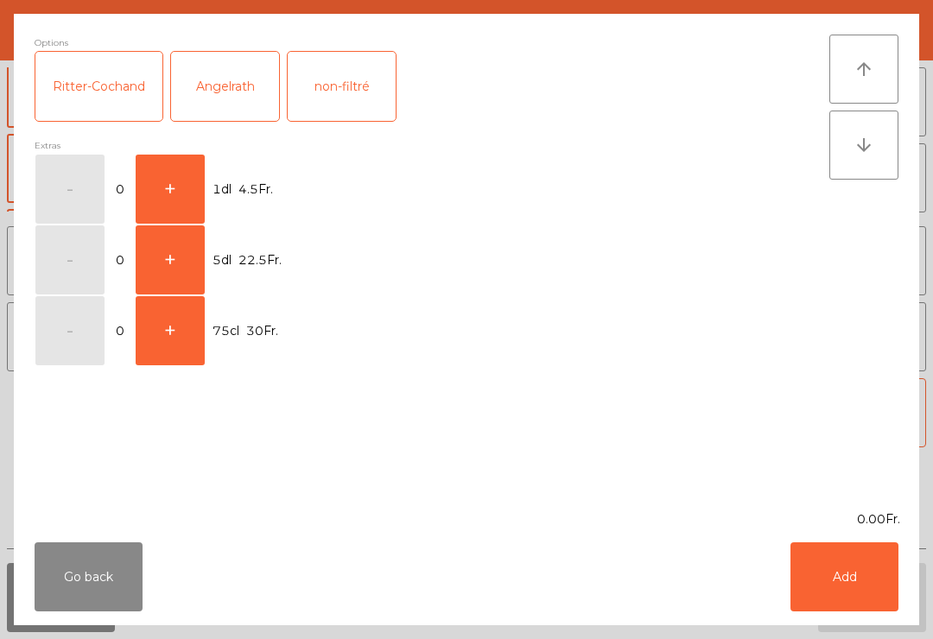
click at [164, 186] on button "+" at bounding box center [170, 189] width 69 height 69
click at [888, 584] on button "Add" at bounding box center [845, 577] width 108 height 69
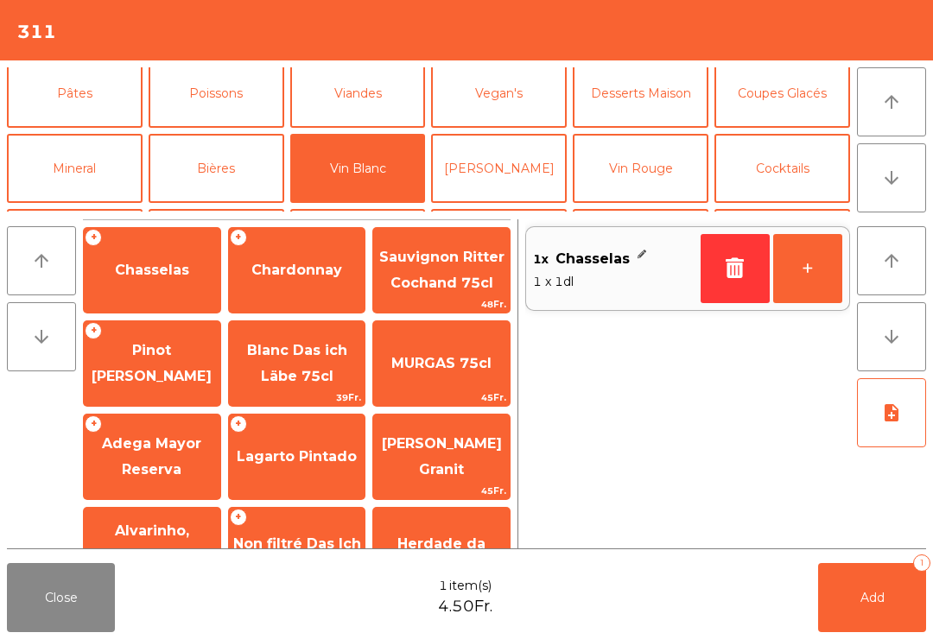
click at [824, 270] on button "+" at bounding box center [807, 268] width 69 height 69
click at [885, 563] on button "Add 2" at bounding box center [872, 597] width 108 height 69
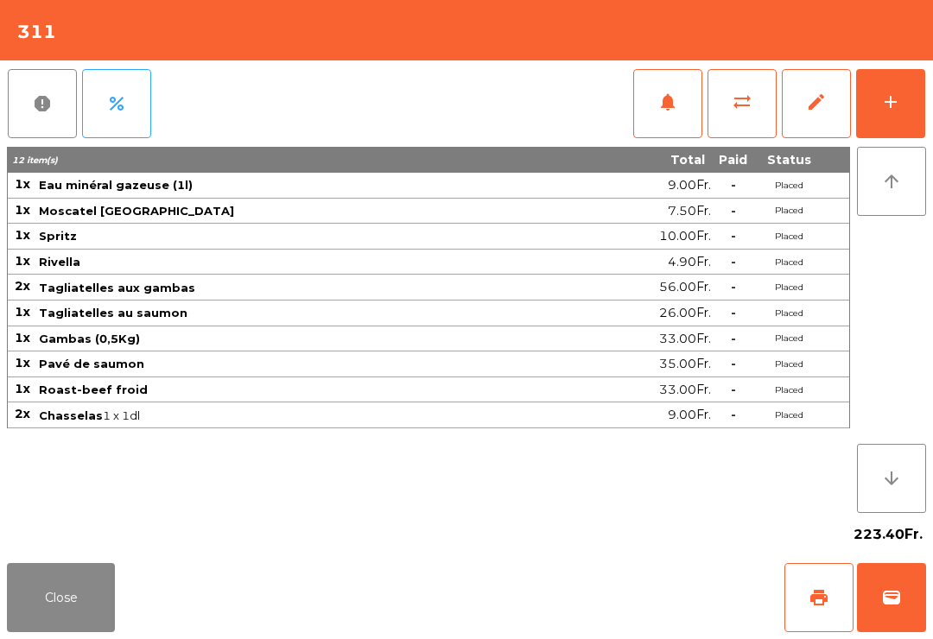
click at [7, 575] on button "Close" at bounding box center [61, 597] width 108 height 69
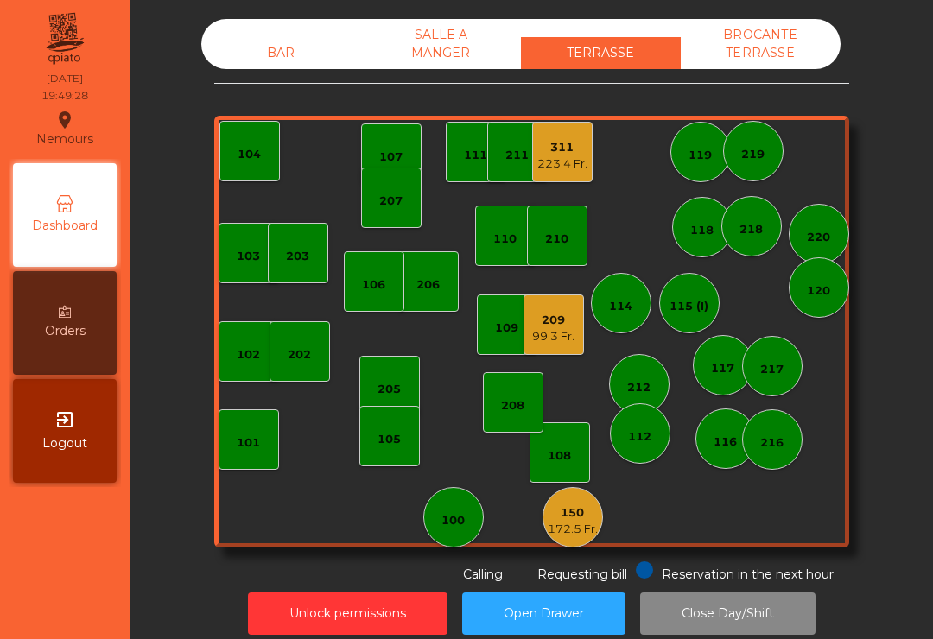
click at [544, 334] on div "99.3 Fr." at bounding box center [553, 336] width 42 height 17
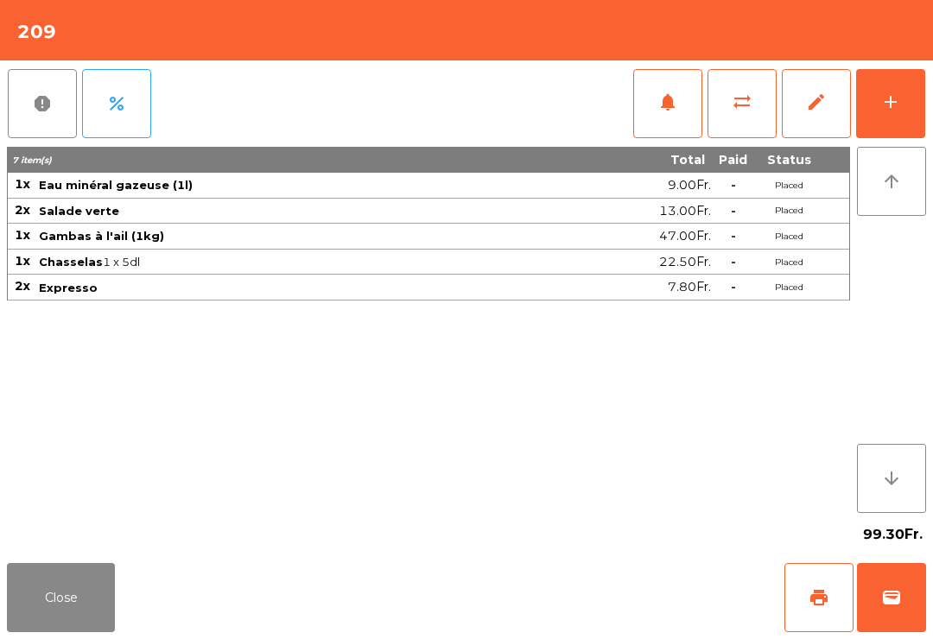
click at [802, 596] on button "print" at bounding box center [819, 597] width 69 height 69
click at [63, 612] on button "Close" at bounding box center [61, 597] width 108 height 69
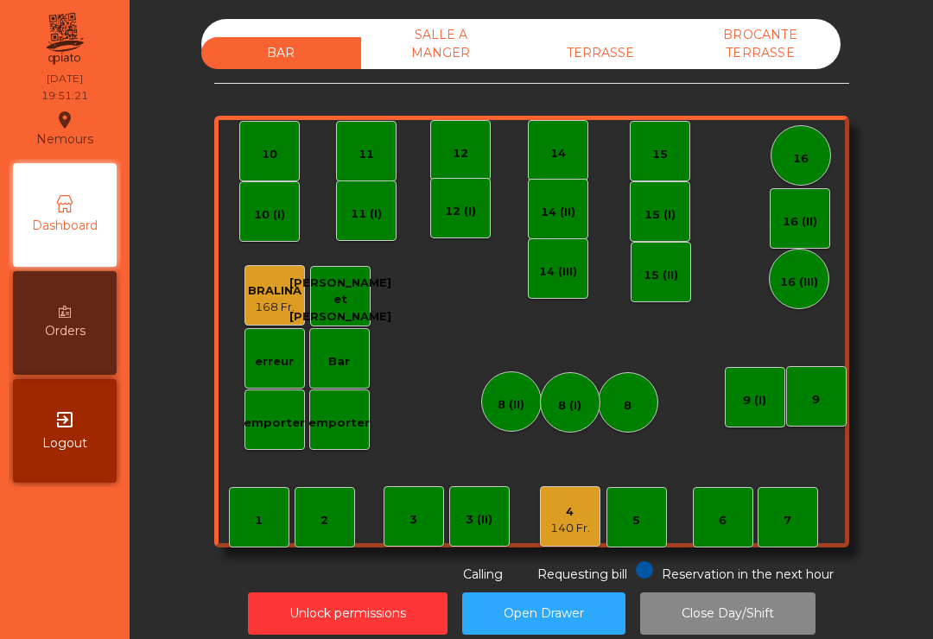
click at [811, 536] on div "7" at bounding box center [788, 517] width 60 height 60
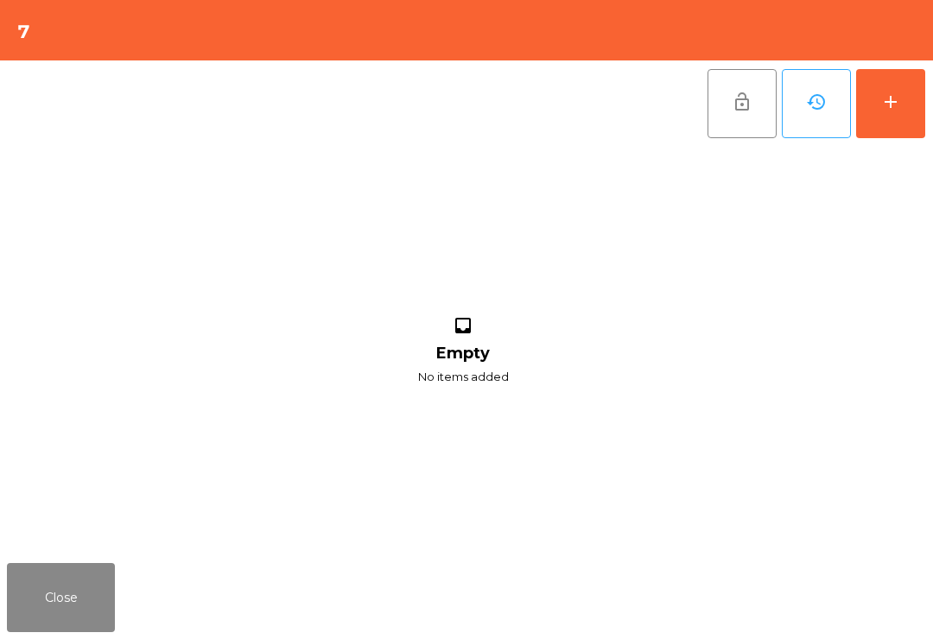
click at [893, 103] on div "add" at bounding box center [890, 102] width 21 height 21
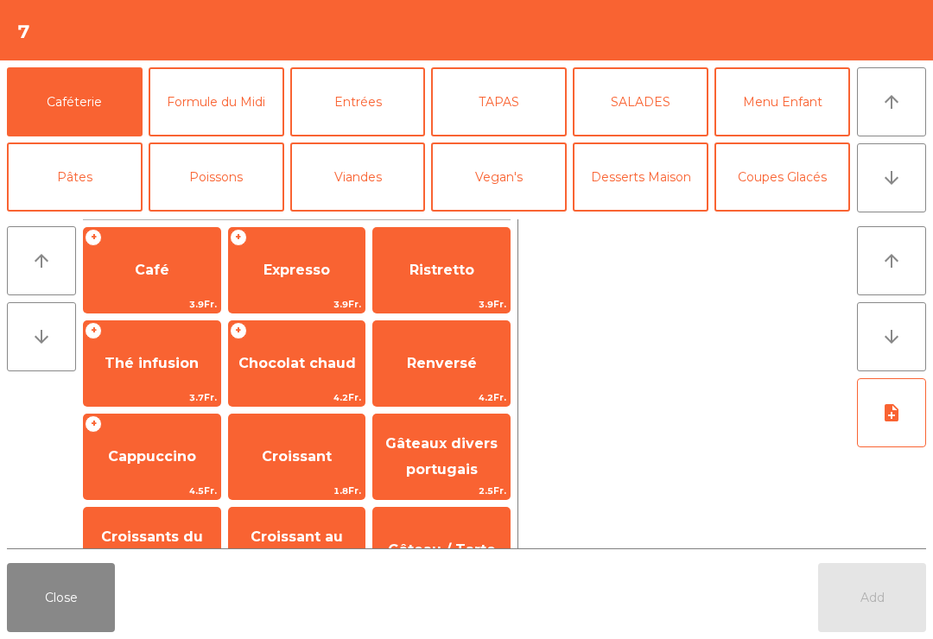
click at [925, 181] on button "arrow_downward" at bounding box center [891, 177] width 69 height 69
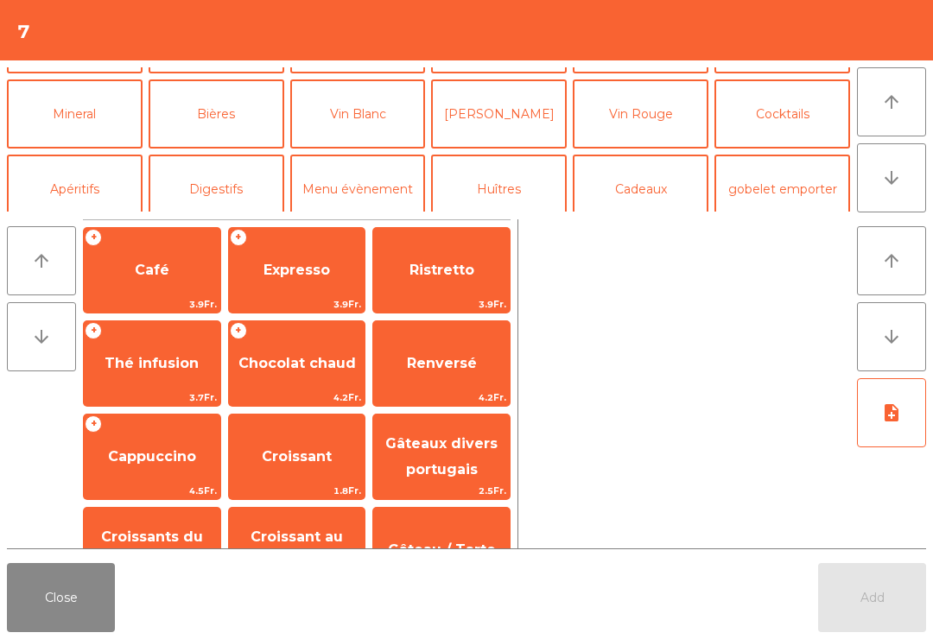
scroll to position [150, 0]
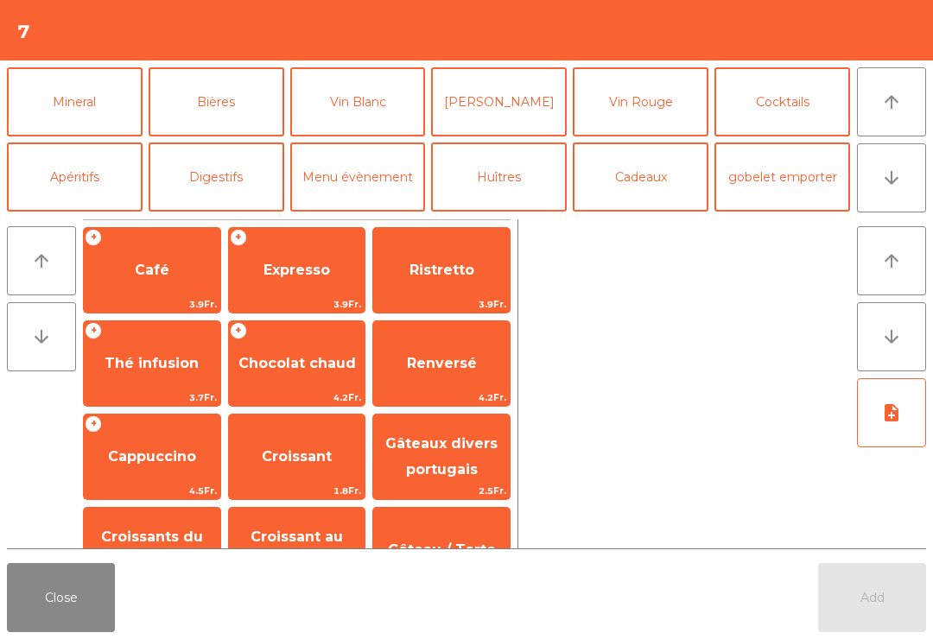
click at [82, 111] on button "Mineral" at bounding box center [75, 101] width 136 height 69
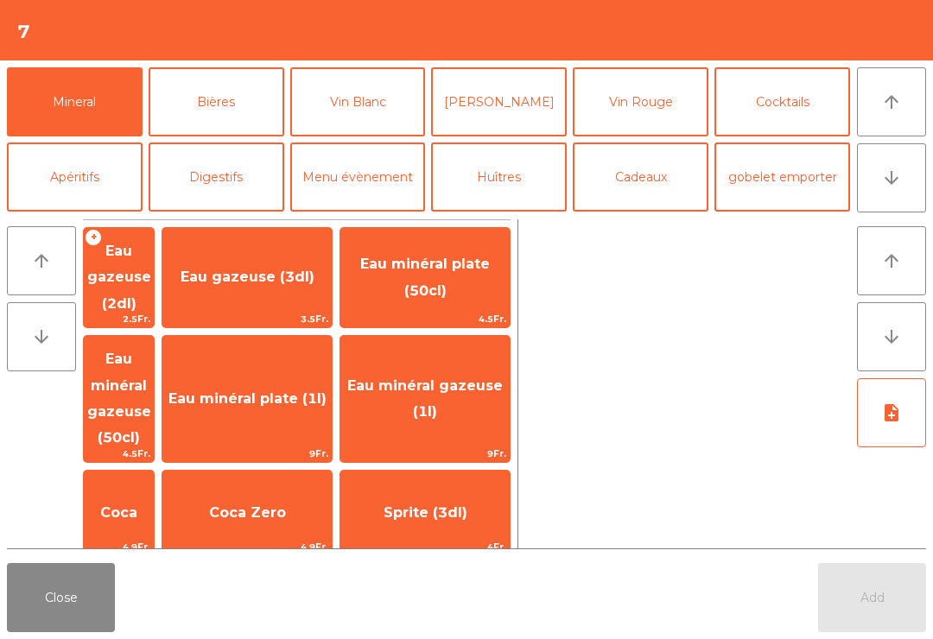
click at [320, 380] on span "Eau minéral plate (1l)" at bounding box center [246, 399] width 169 height 47
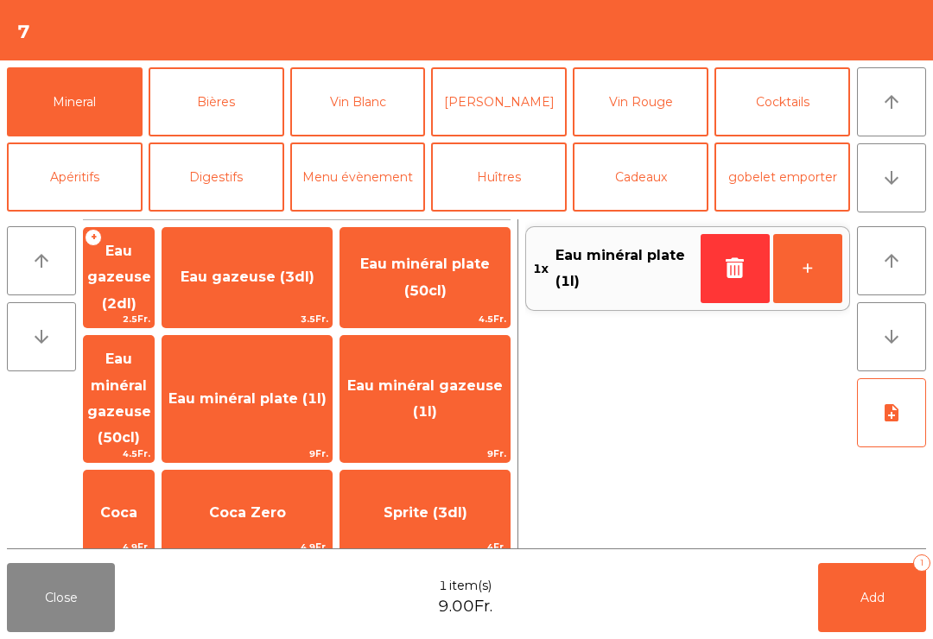
click at [874, 619] on button "Add 1" at bounding box center [872, 597] width 108 height 69
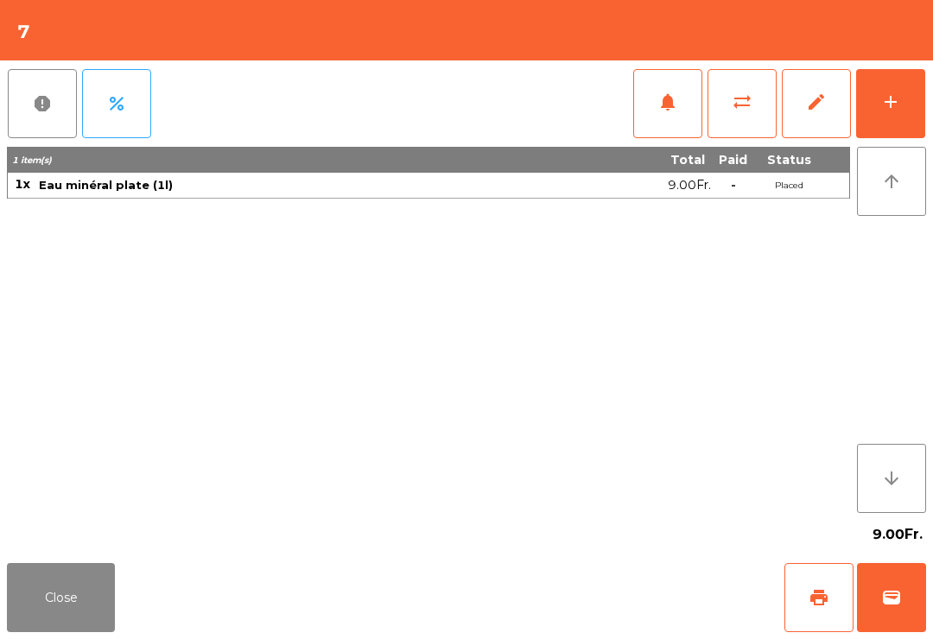
click at [45, 601] on button "Close" at bounding box center [61, 597] width 108 height 69
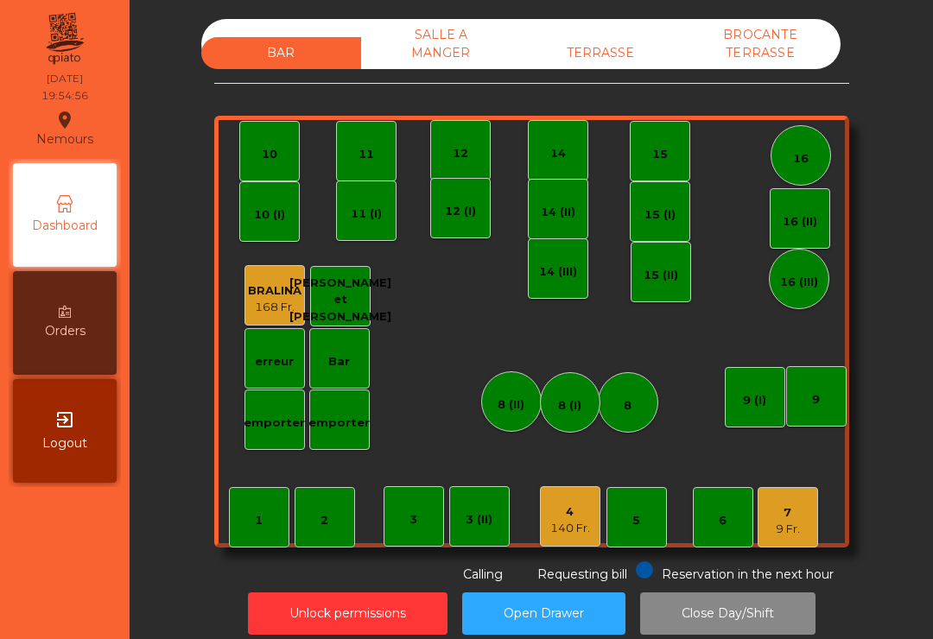
click at [619, 37] on div "TERRASSE" at bounding box center [601, 53] width 160 height 32
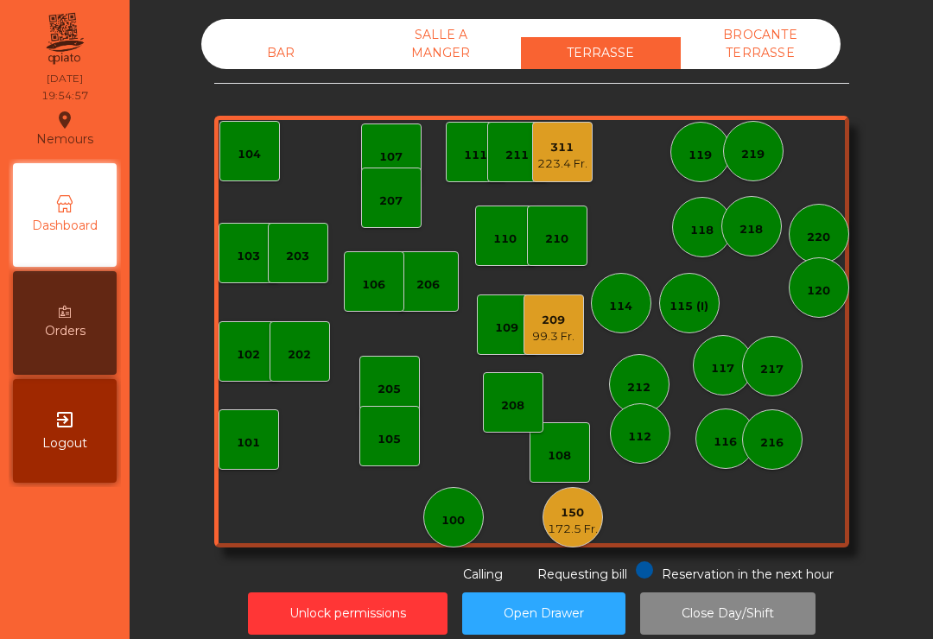
click at [579, 524] on div "172.5 Fr." at bounding box center [573, 529] width 50 height 17
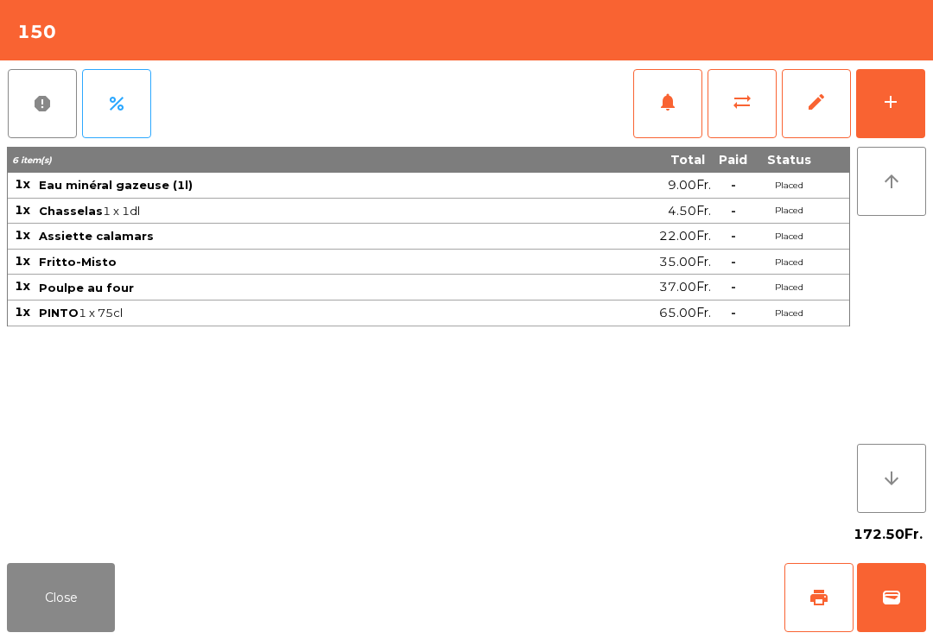
click at [74, 620] on button "Close" at bounding box center [61, 597] width 108 height 69
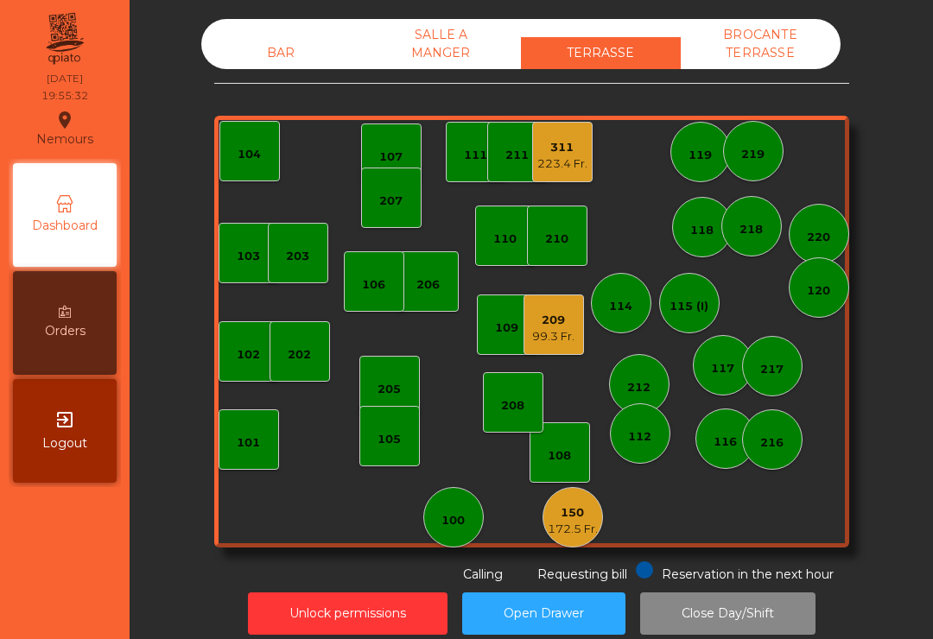
click at [245, 64] on div "BAR" at bounding box center [281, 53] width 160 height 32
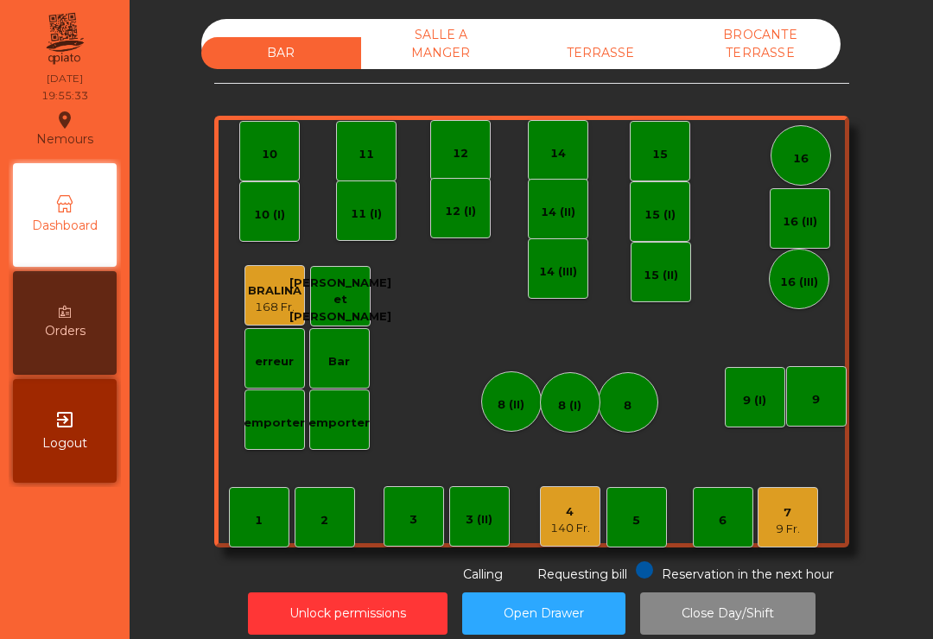
click at [801, 171] on div "16" at bounding box center [801, 155] width 60 height 60
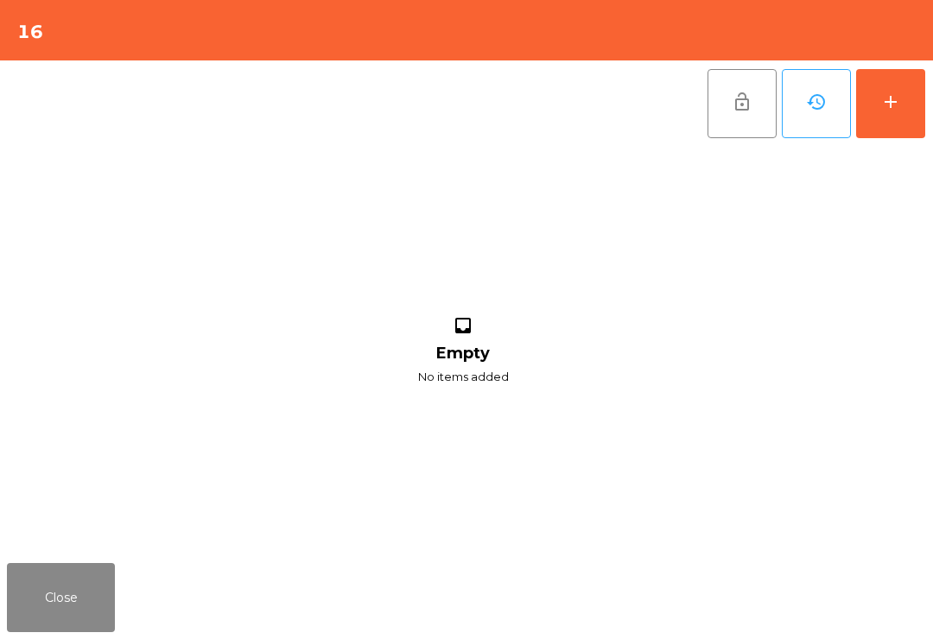
click at [900, 92] on div "add" at bounding box center [890, 102] width 21 height 21
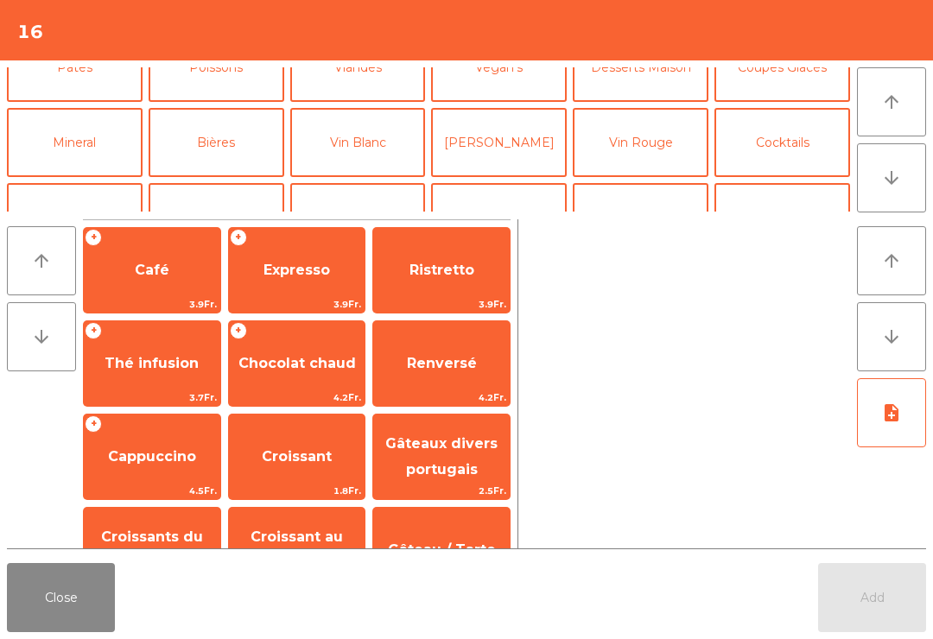
scroll to position [111, 0]
click at [80, 149] on button "Mineral" at bounding box center [75, 141] width 136 height 69
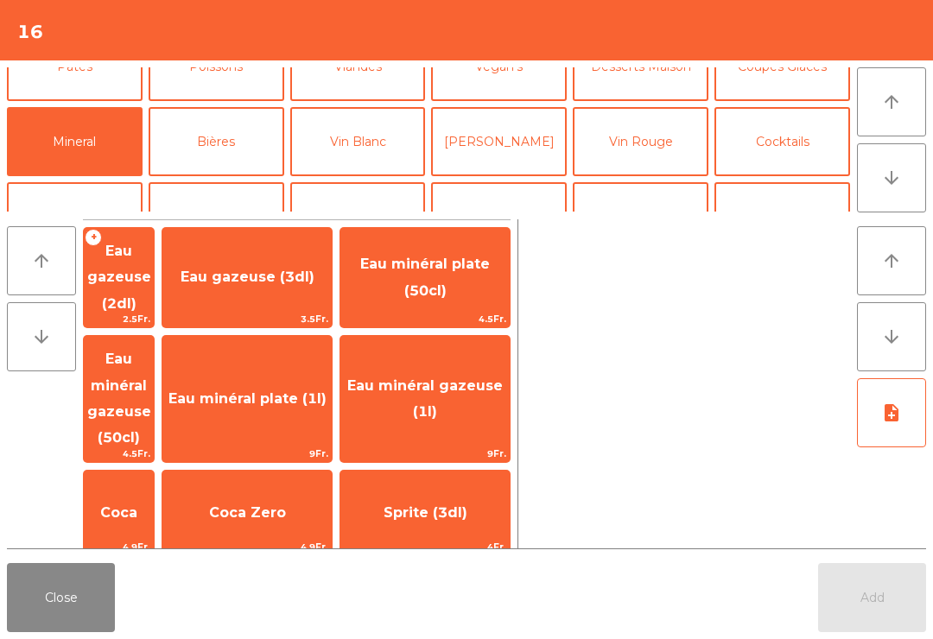
click at [475, 363] on span "Eau minéral gazeuse (1l)" at bounding box center [424, 399] width 169 height 73
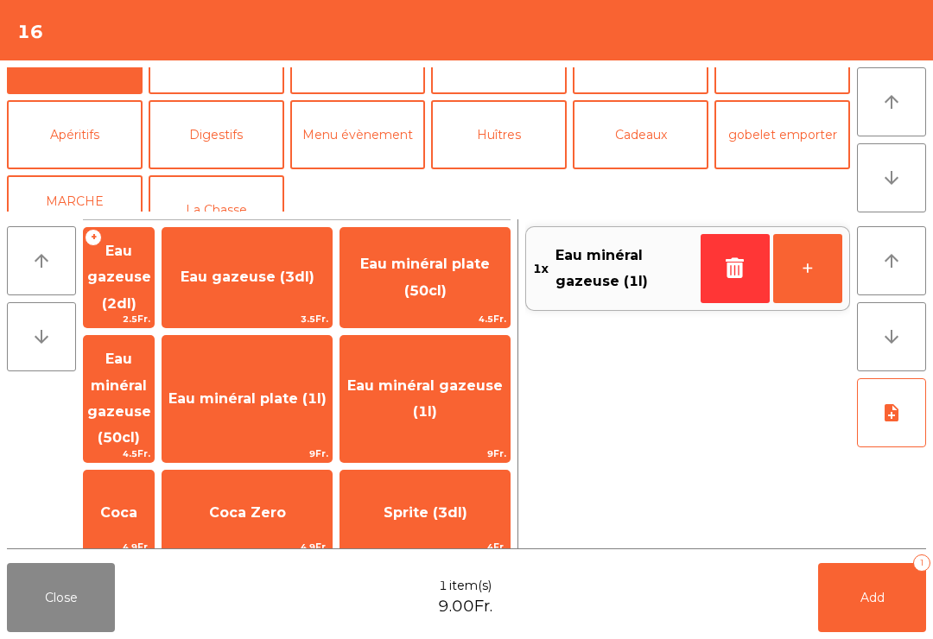
scroll to position [191, 0]
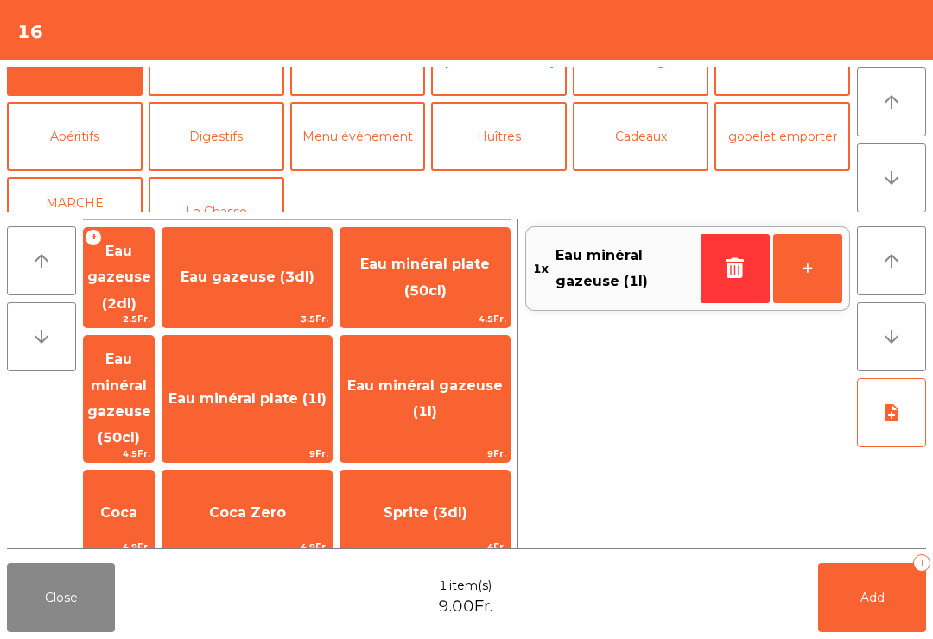
click at [93, 152] on button "Apéritifs" at bounding box center [75, 136] width 136 height 69
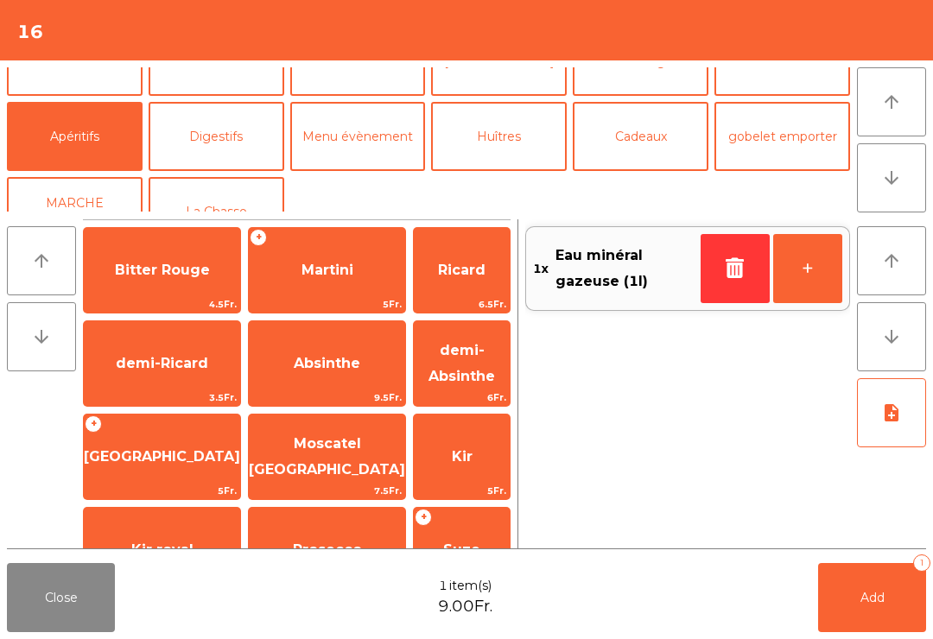
click at [461, 460] on span "Kir" at bounding box center [462, 457] width 96 height 47
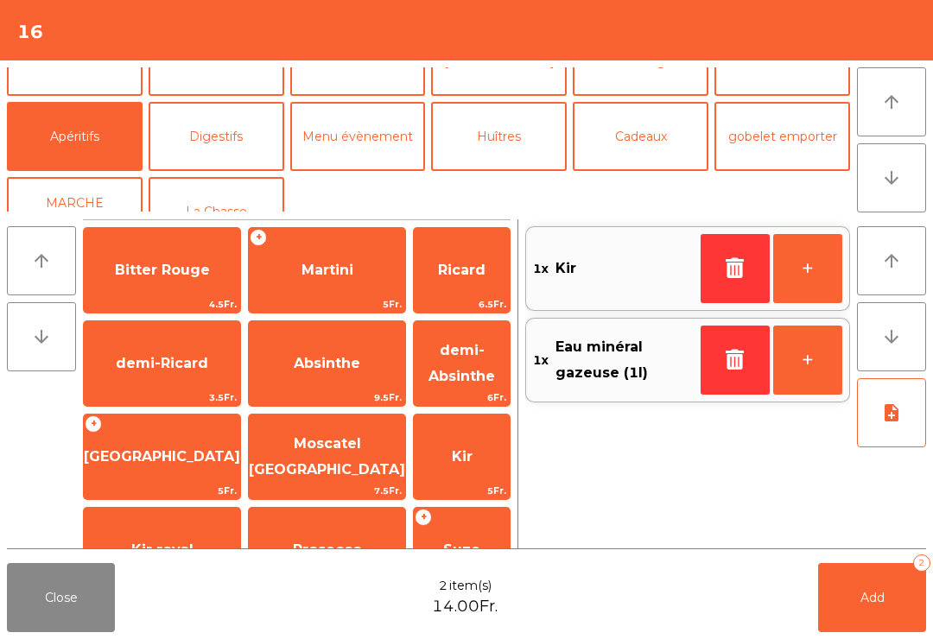
click at [859, 596] on button "Add 2" at bounding box center [872, 597] width 108 height 69
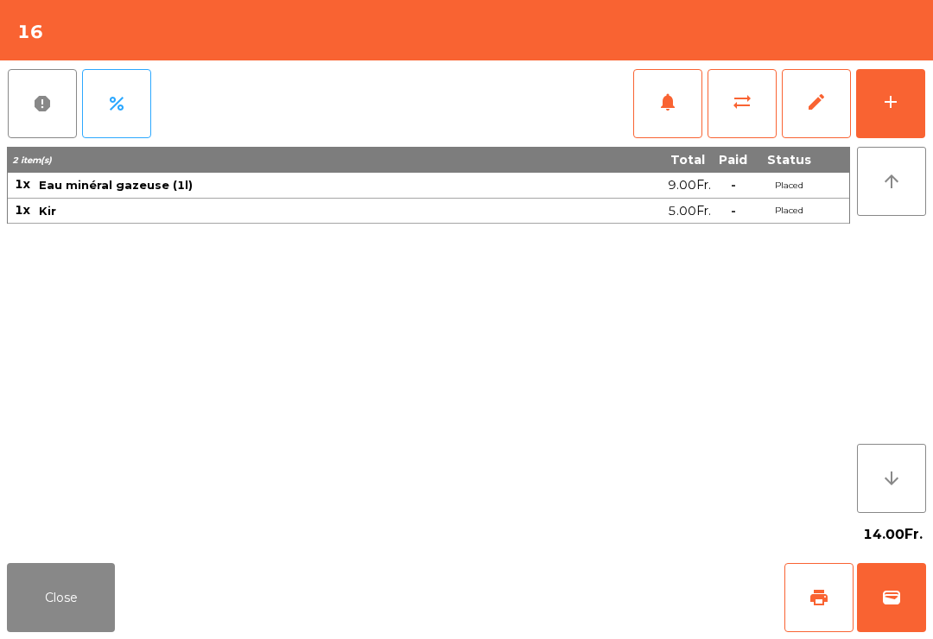
click at [65, 601] on button "Close" at bounding box center [61, 597] width 108 height 69
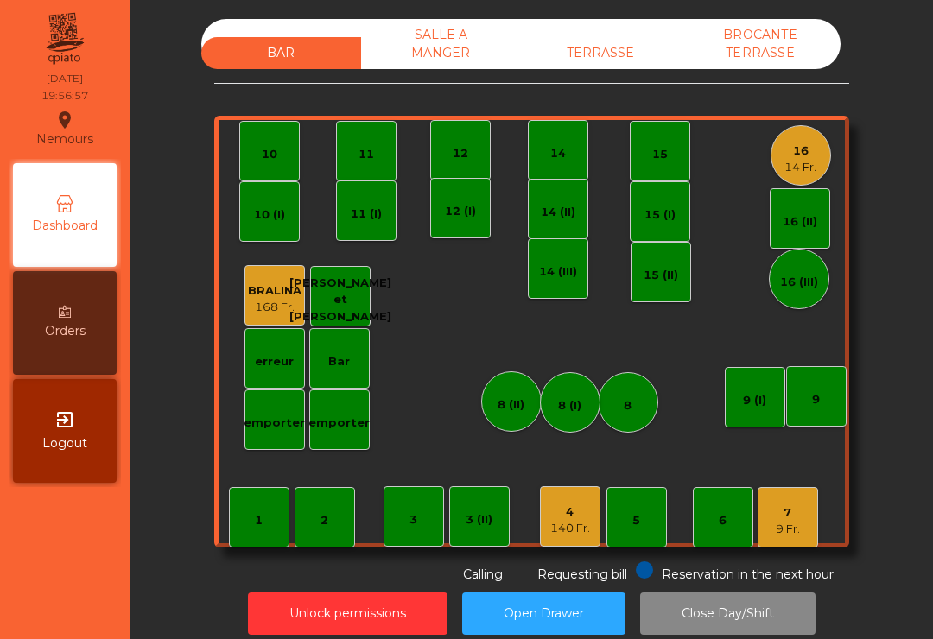
click at [804, 518] on div "7 9 Fr." at bounding box center [788, 517] width 60 height 60
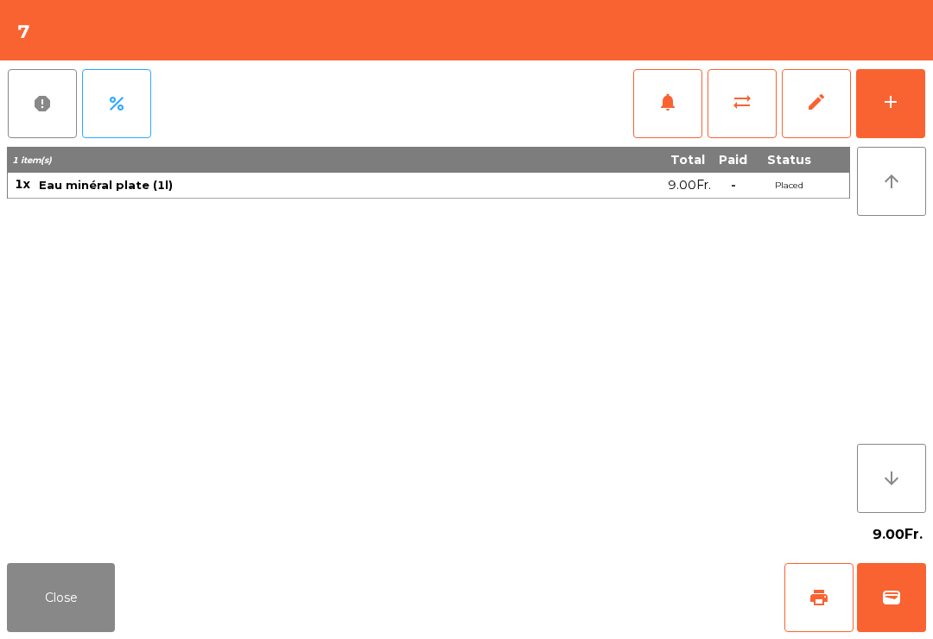
click at [896, 124] on button "add" at bounding box center [890, 103] width 69 height 69
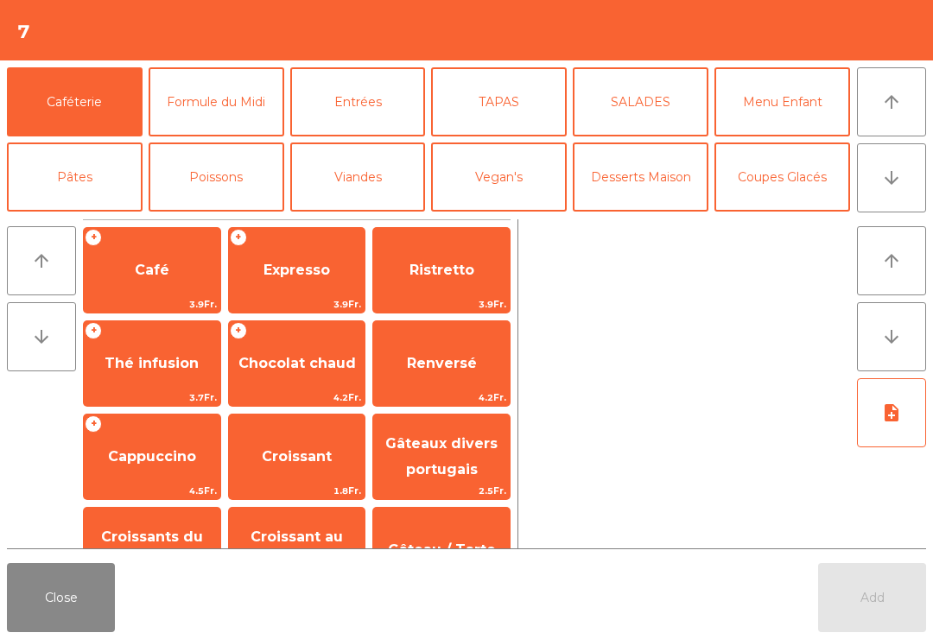
click at [240, 177] on button "Poissons" at bounding box center [217, 177] width 136 height 69
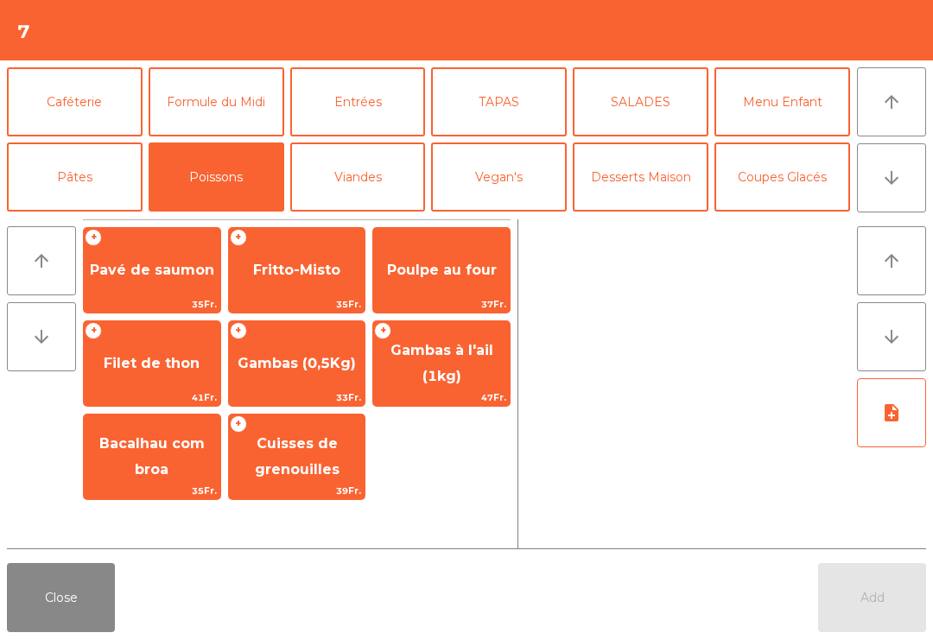
click at [328, 281] on span "Fritto-Misto" at bounding box center [297, 270] width 137 height 47
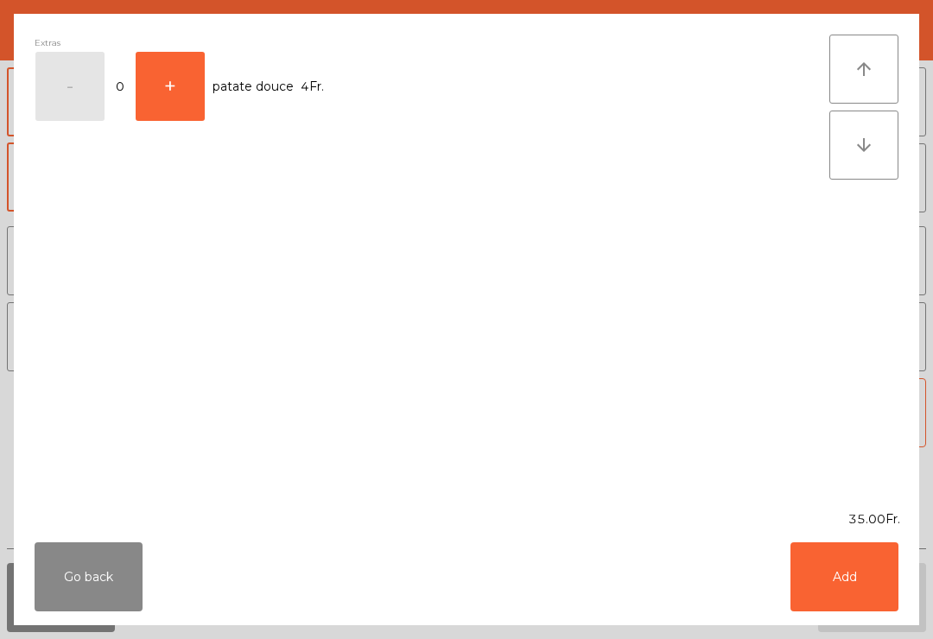
click at [867, 567] on button "Add" at bounding box center [845, 577] width 108 height 69
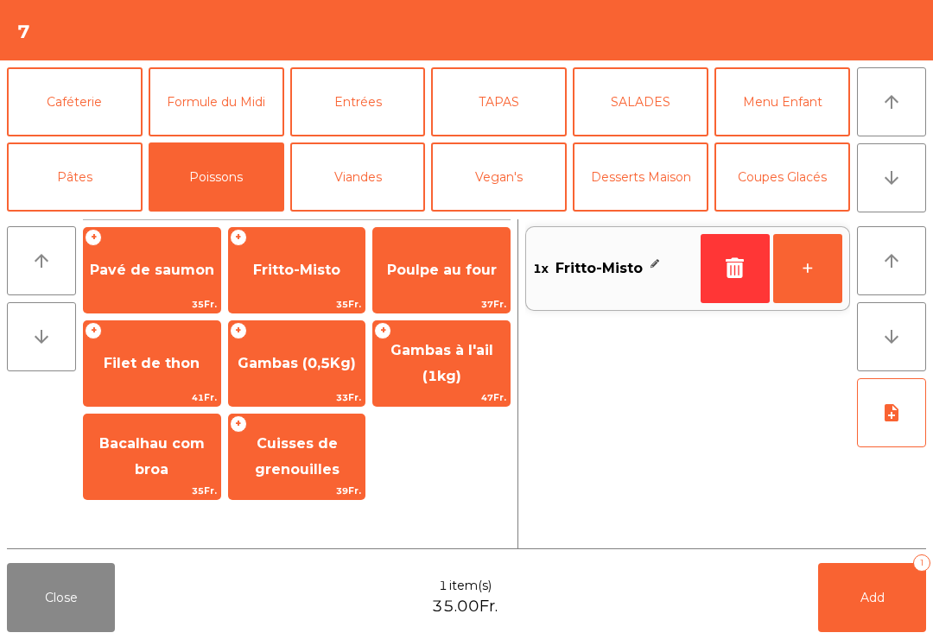
click at [460, 286] on span "Poulpe au four" at bounding box center [441, 270] width 137 height 47
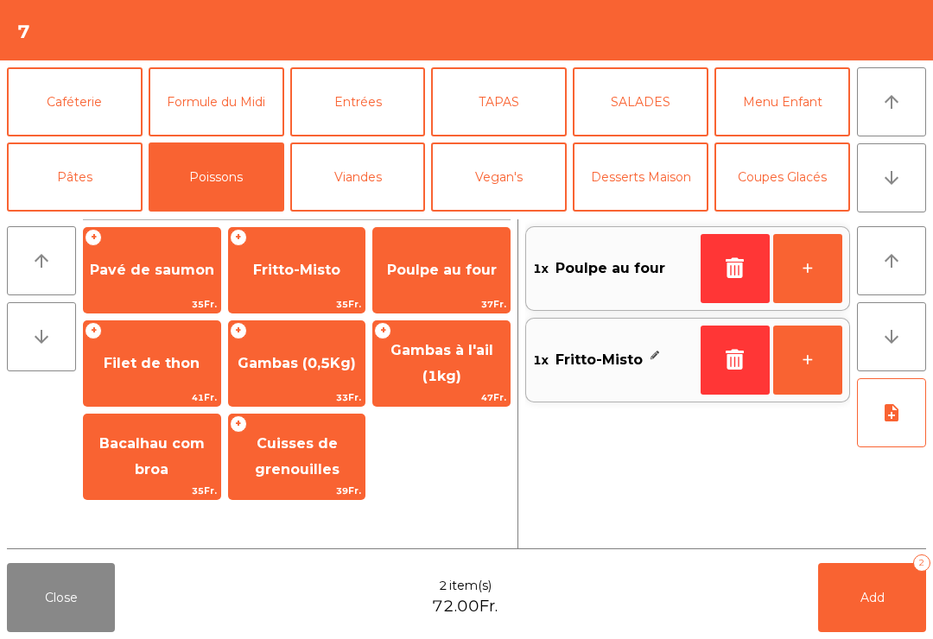
click at [862, 610] on button "Add 2" at bounding box center [872, 597] width 108 height 69
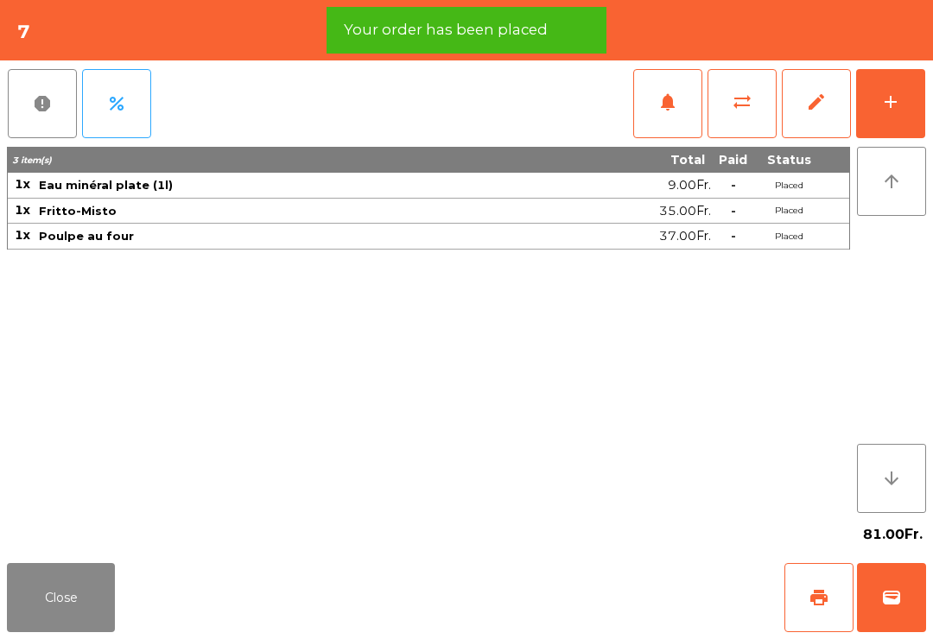
click at [894, 113] on button "add" at bounding box center [890, 103] width 69 height 69
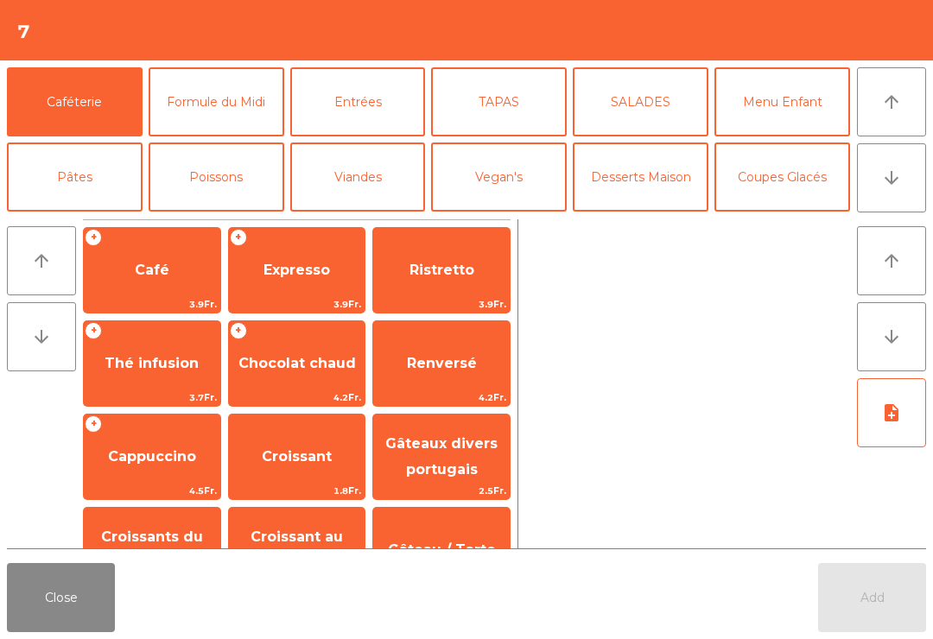
click at [904, 175] on button "arrow_downward" at bounding box center [891, 177] width 69 height 69
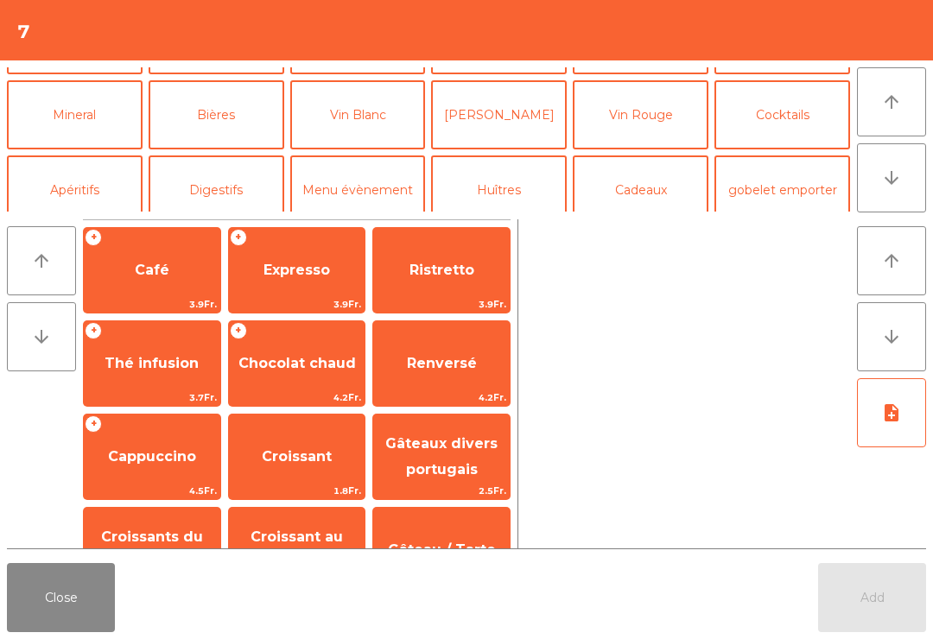
scroll to position [150, 0]
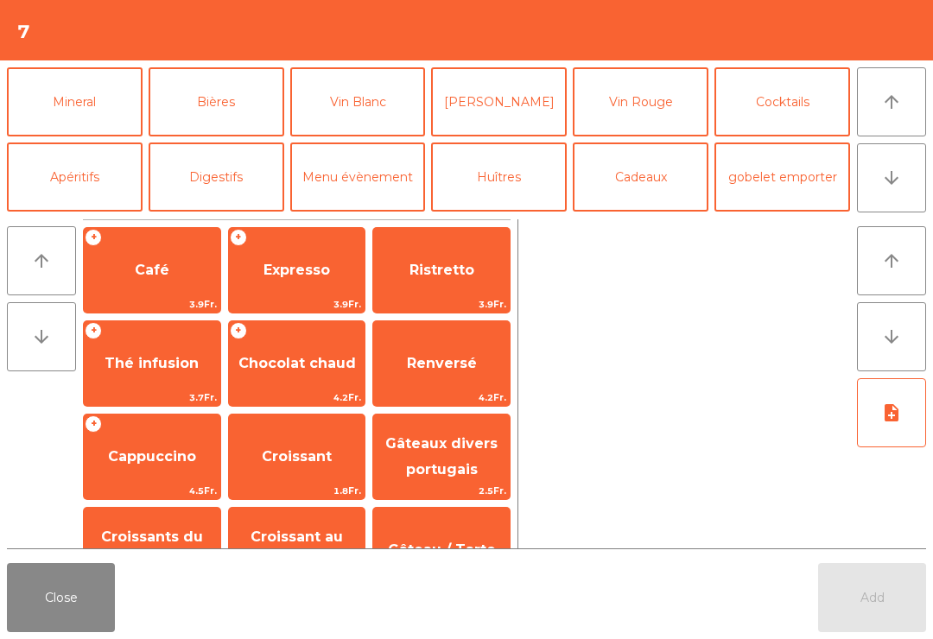
click at [368, 105] on button "Vin Blanc" at bounding box center [358, 101] width 136 height 69
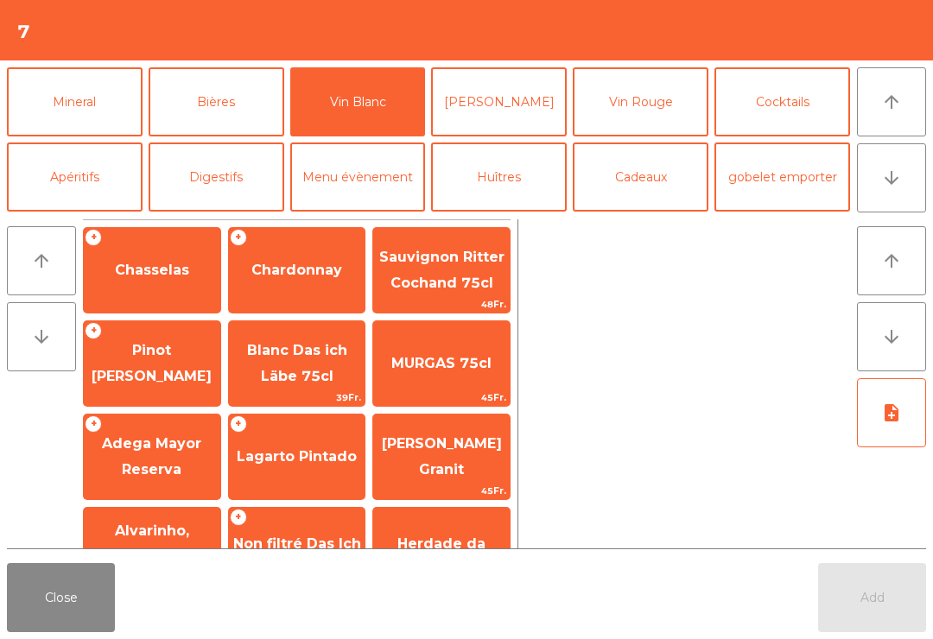
click at [158, 274] on span "Chasselas" at bounding box center [152, 270] width 74 height 16
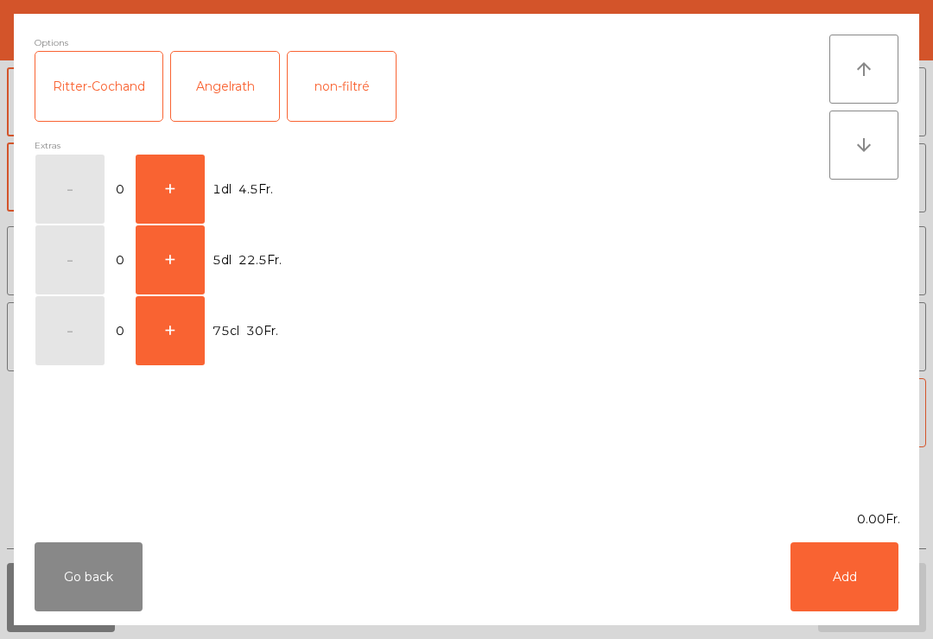
click at [166, 189] on button "+" at bounding box center [170, 189] width 69 height 69
click at [840, 571] on button "Add" at bounding box center [845, 577] width 108 height 69
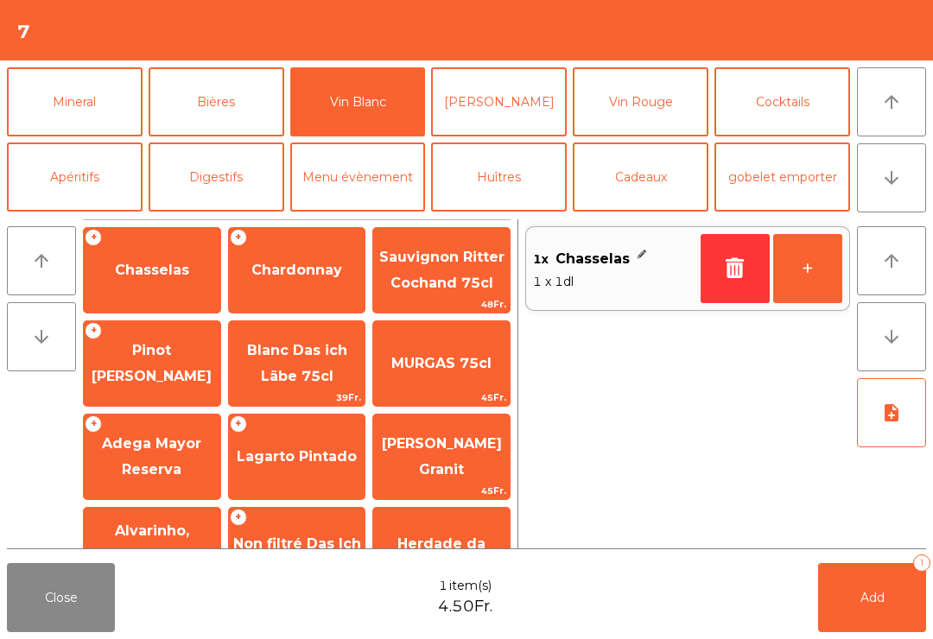
click at [810, 257] on button "+" at bounding box center [807, 268] width 69 height 69
click at [888, 603] on button "Add 2" at bounding box center [872, 597] width 108 height 69
